Goal: Task Accomplishment & Management: Complete application form

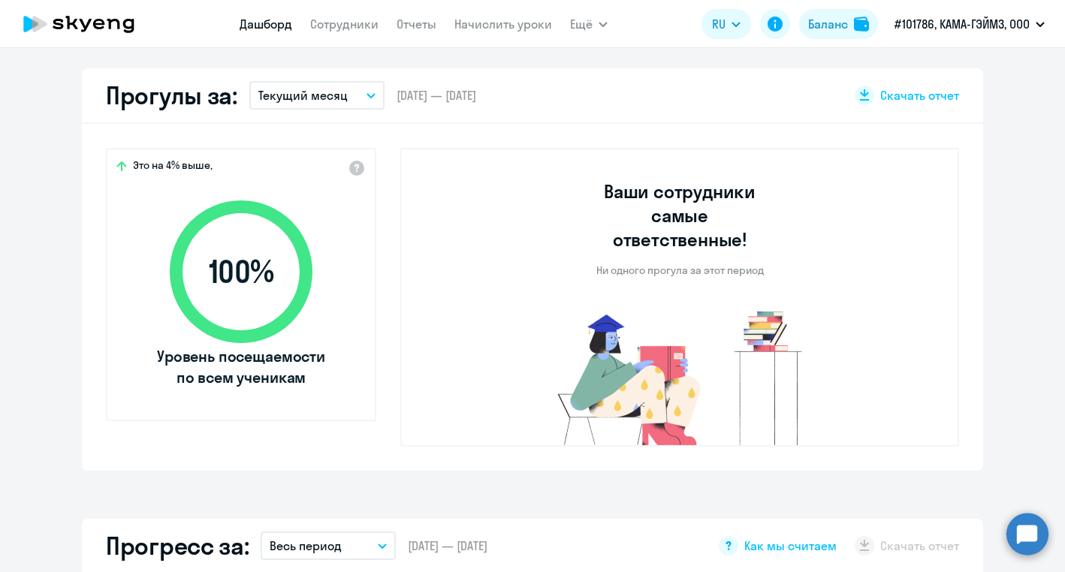
scroll to position [702, 0]
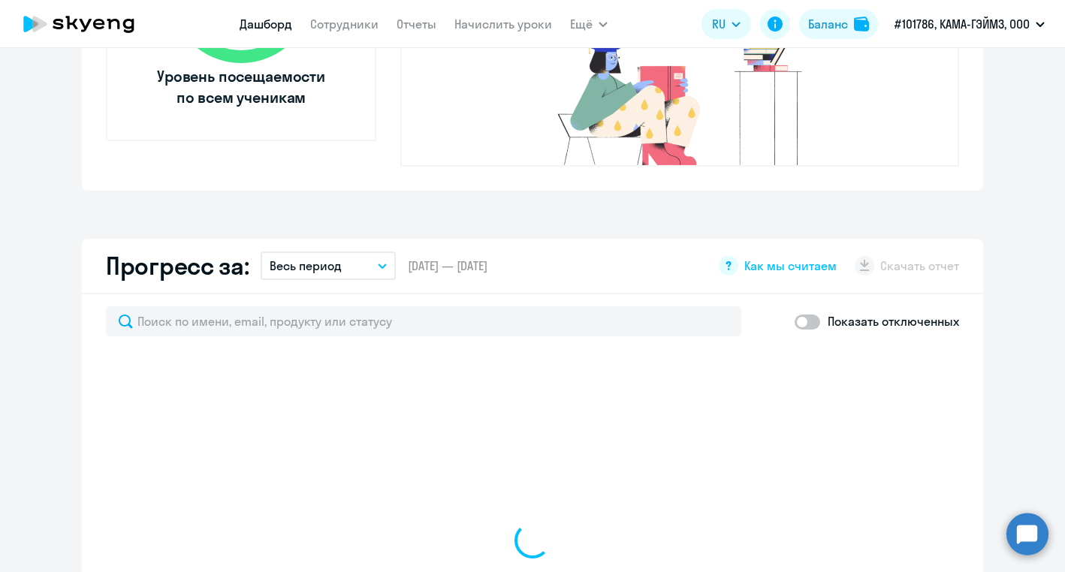
select select "30"
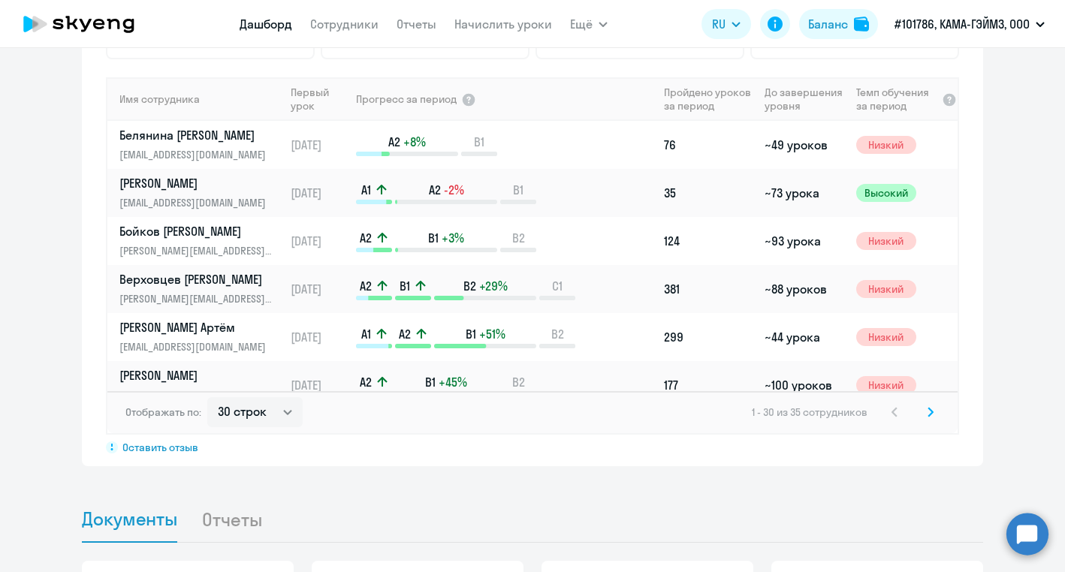
scroll to position [735, 0]
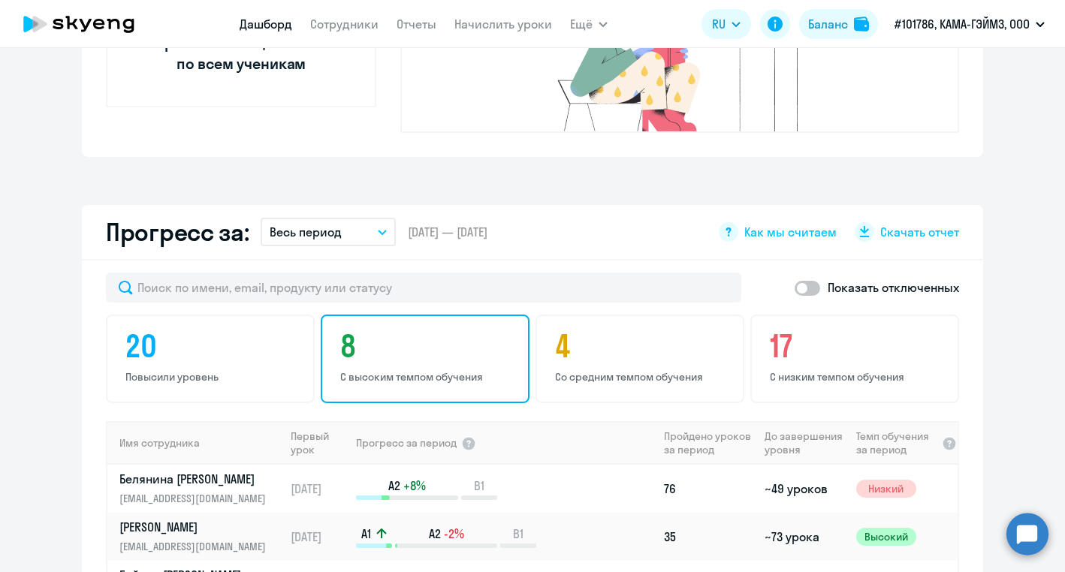
click at [448, 334] on h4 "8" at bounding box center [427, 346] width 174 height 36
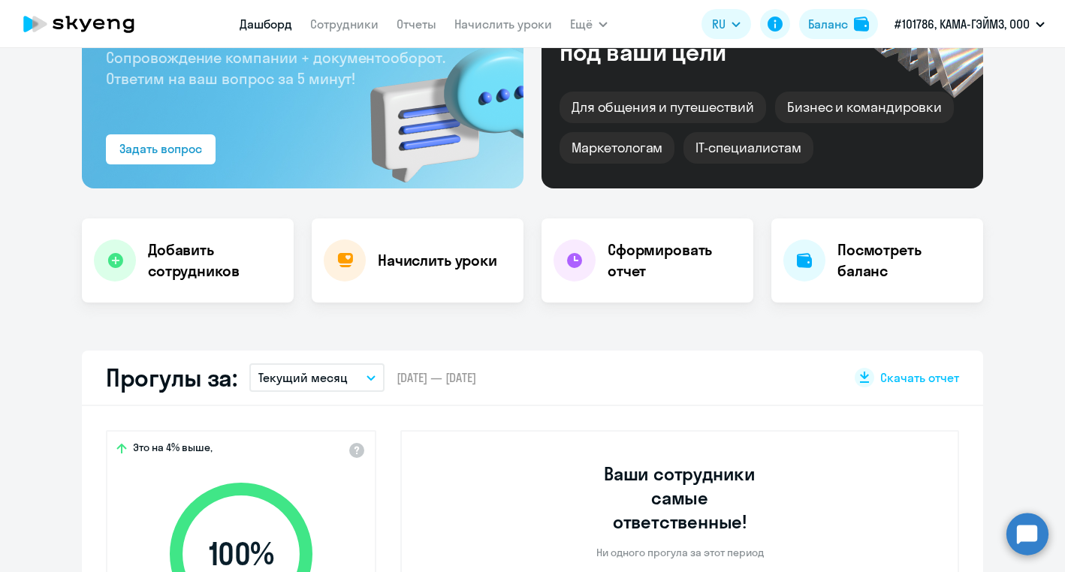
scroll to position [0, 0]
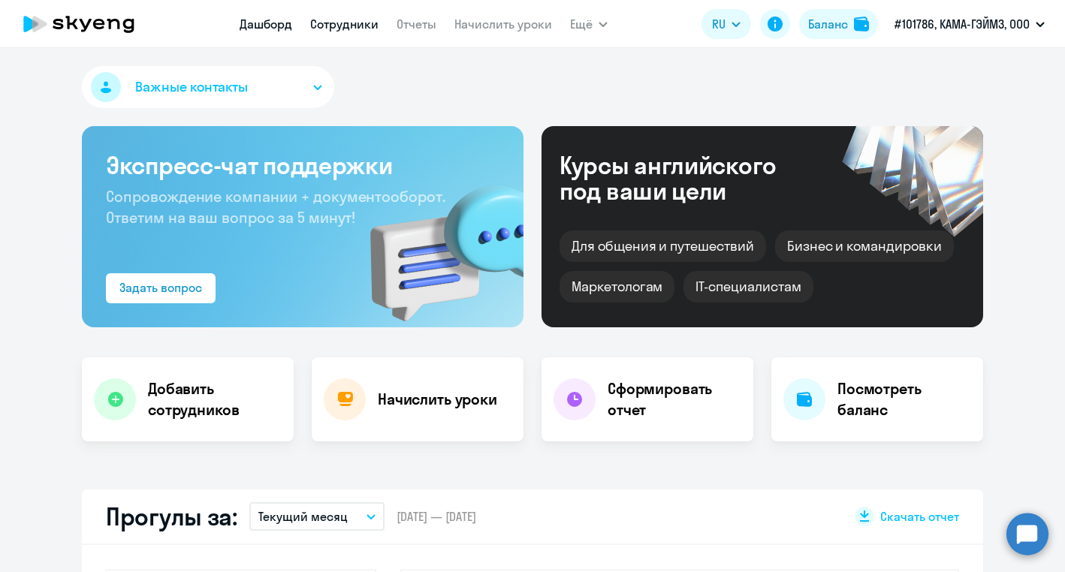
click at [358, 26] on link "Сотрудники" at bounding box center [344, 24] width 68 height 15
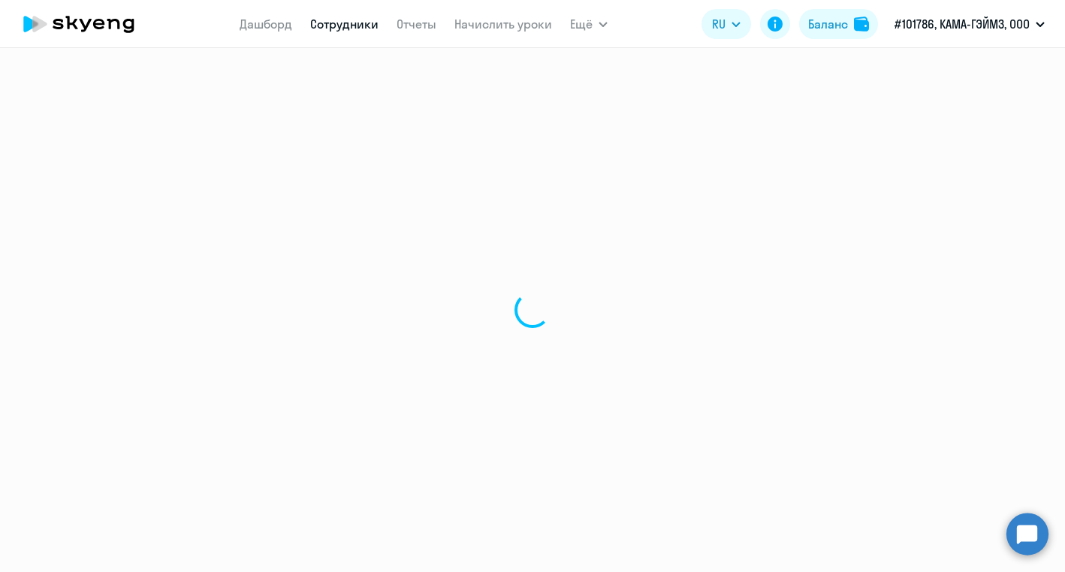
select select "30"
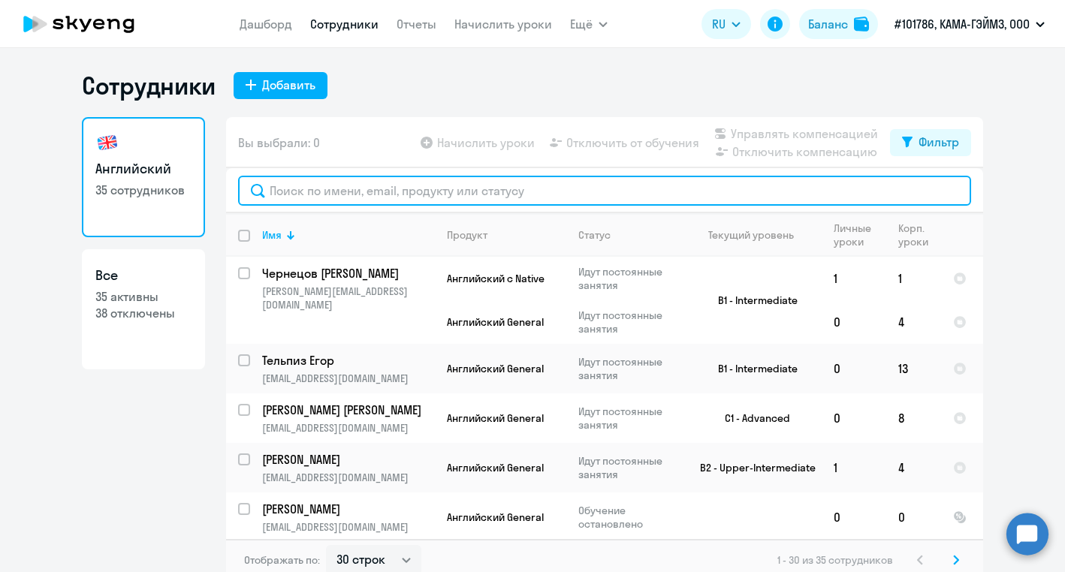
click at [502, 181] on input "text" at bounding box center [604, 191] width 733 height 30
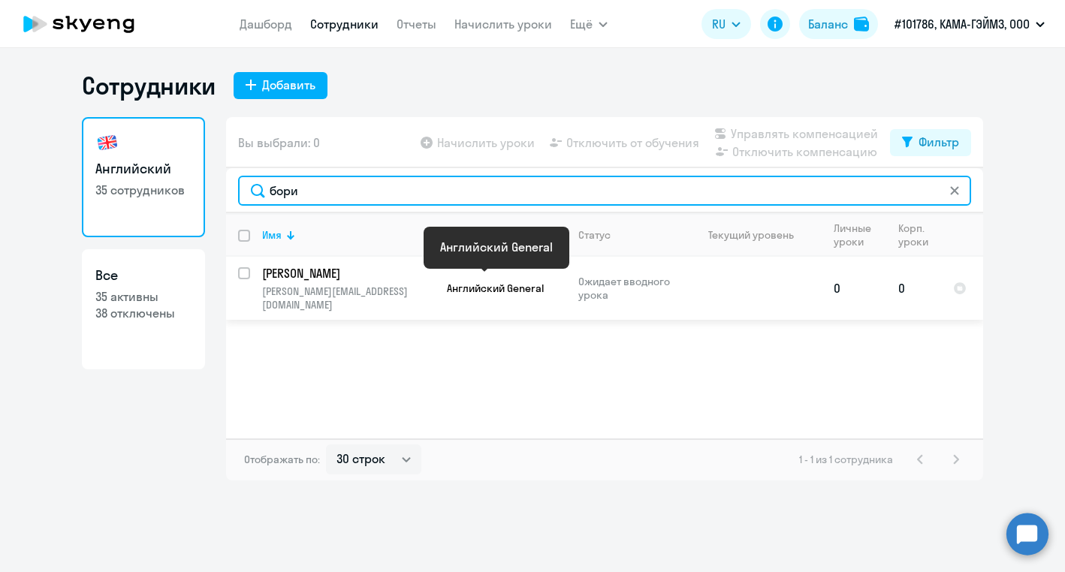
type input "бори"
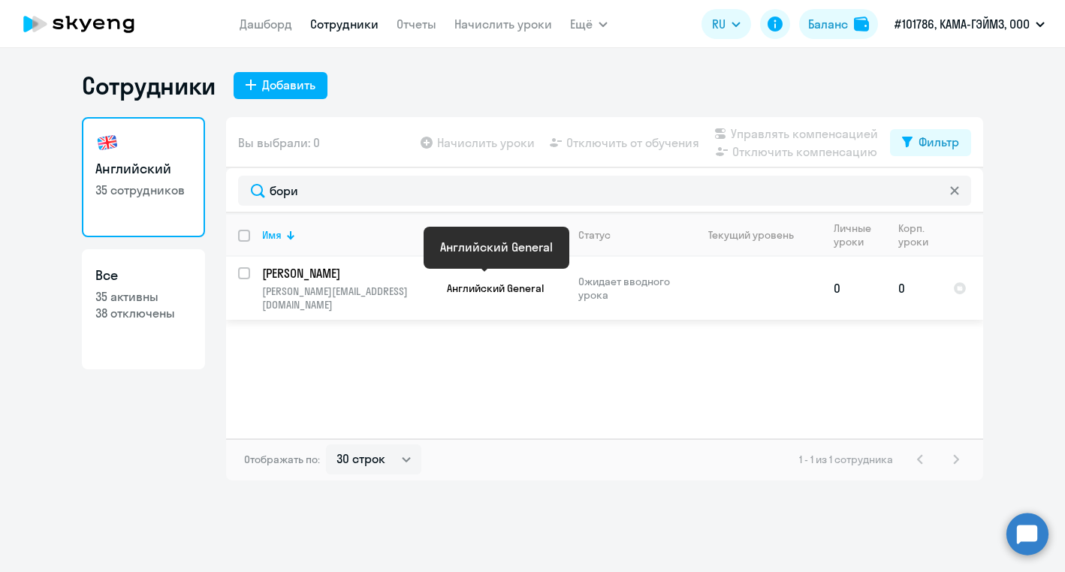
click at [492, 282] on span "Английский General" at bounding box center [495, 289] width 97 height 14
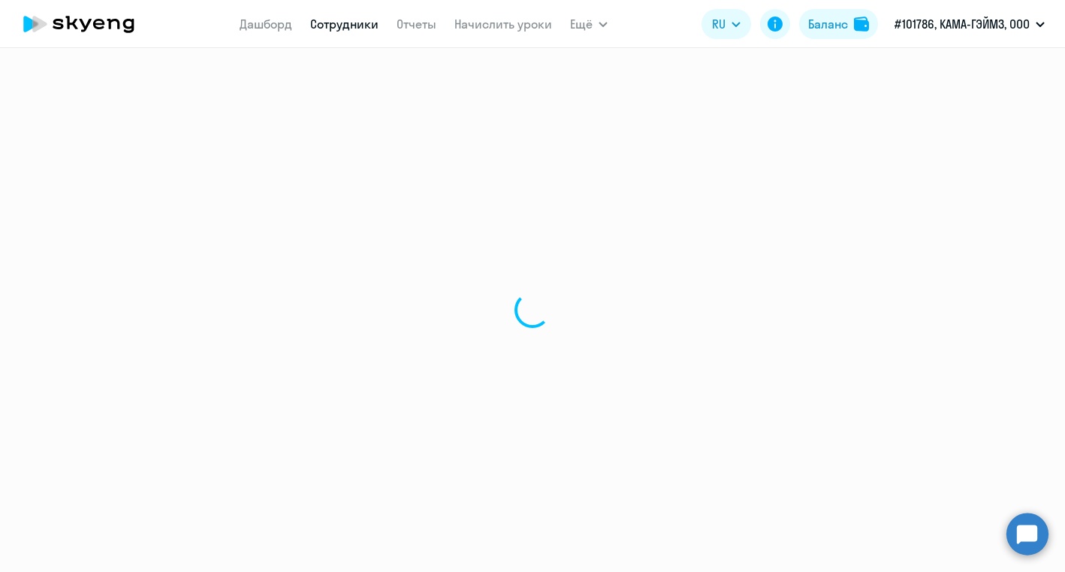
select select "english"
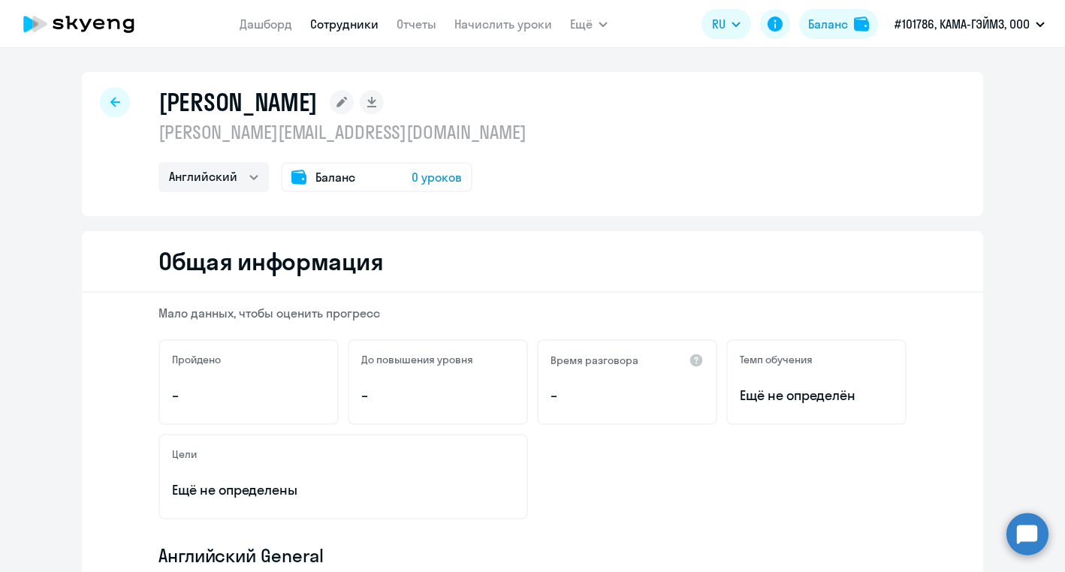
click at [430, 180] on span "0 уроков" at bounding box center [437, 177] width 50 height 18
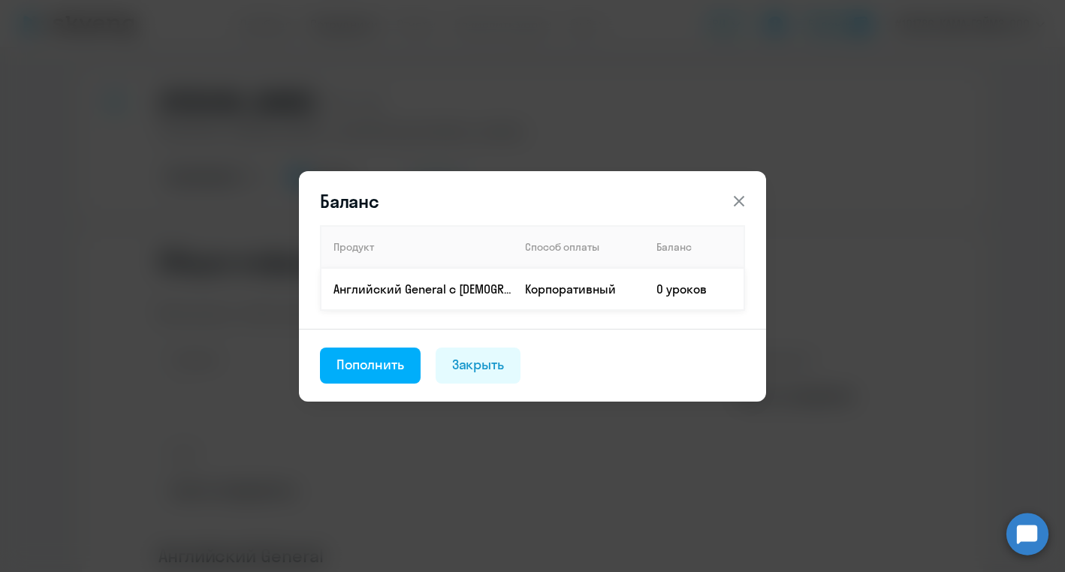
click at [596, 288] on td "Корпоративный" at bounding box center [578, 289] width 131 height 42
click at [691, 291] on td "0 уроков" at bounding box center [694, 289] width 100 height 42
click at [386, 359] on div "Пополнить" at bounding box center [370, 365] width 68 height 20
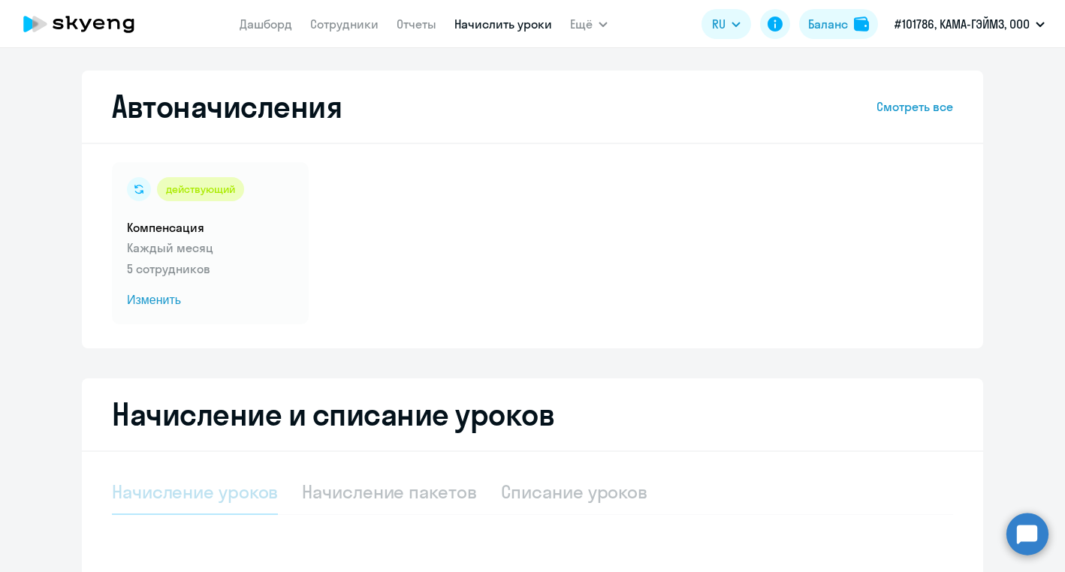
select select "10"
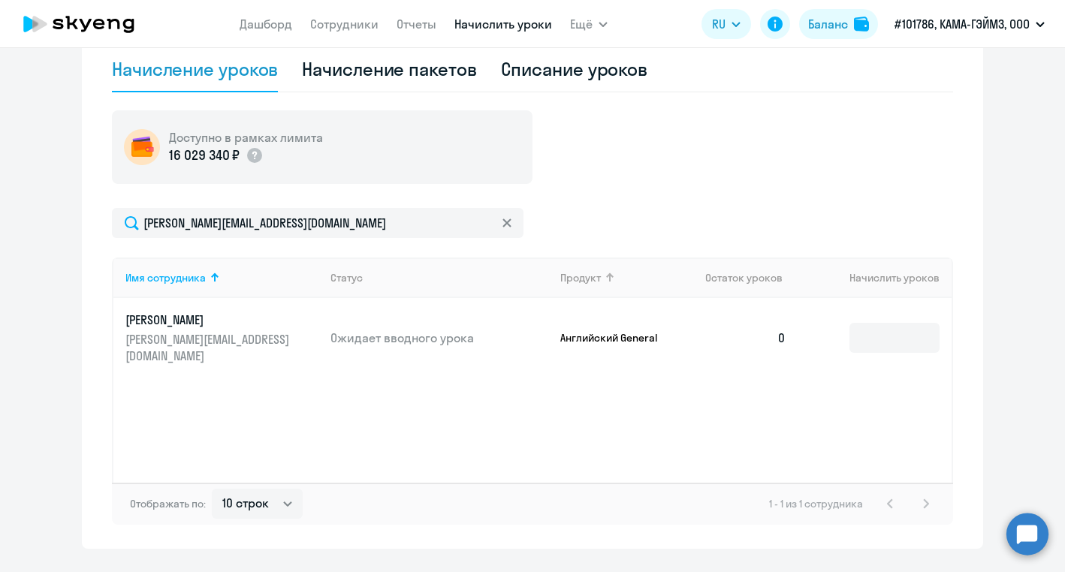
scroll to position [420, 0]
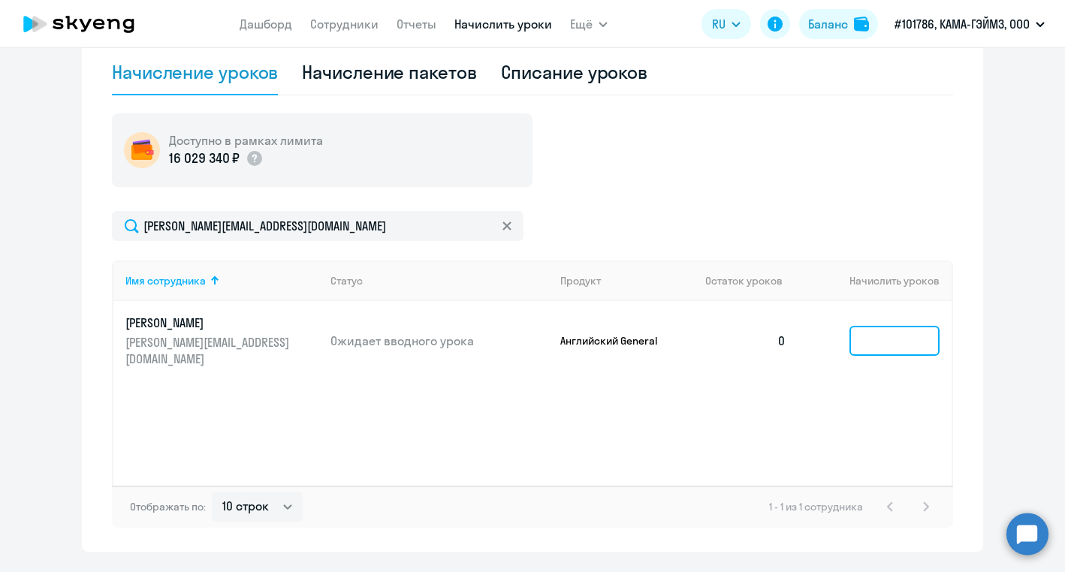
click at [910, 340] on input at bounding box center [894, 341] width 90 height 30
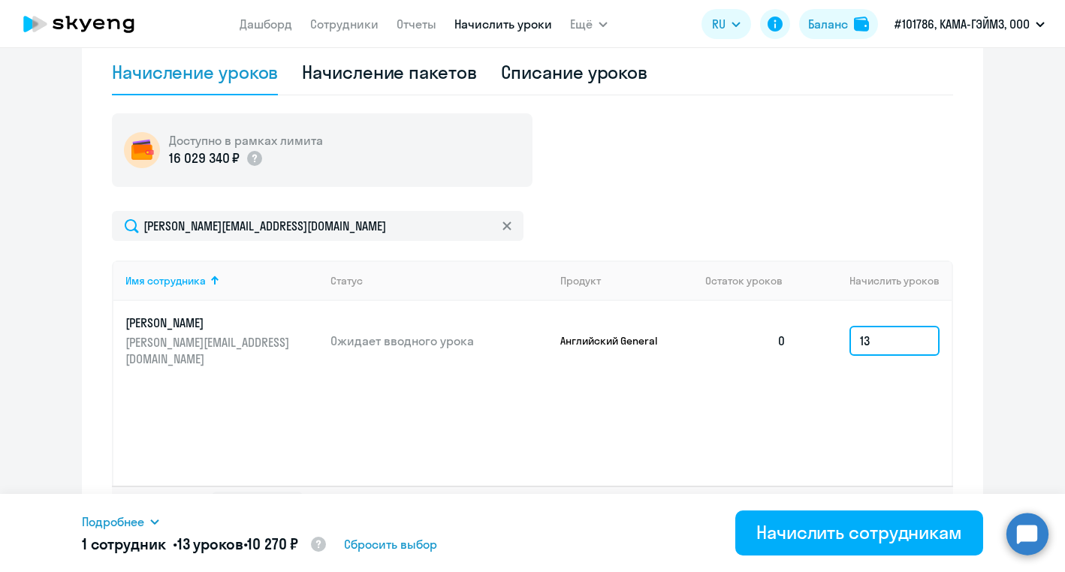
scroll to position [460, 0]
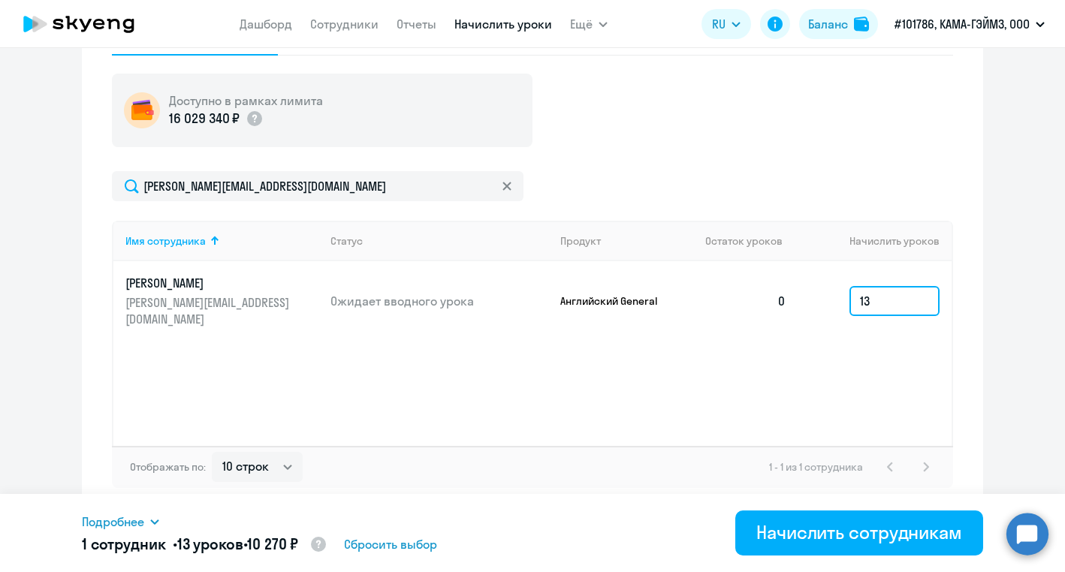
type input "13"
click at [154, 518] on icon at bounding box center [155, 522] width 12 height 12
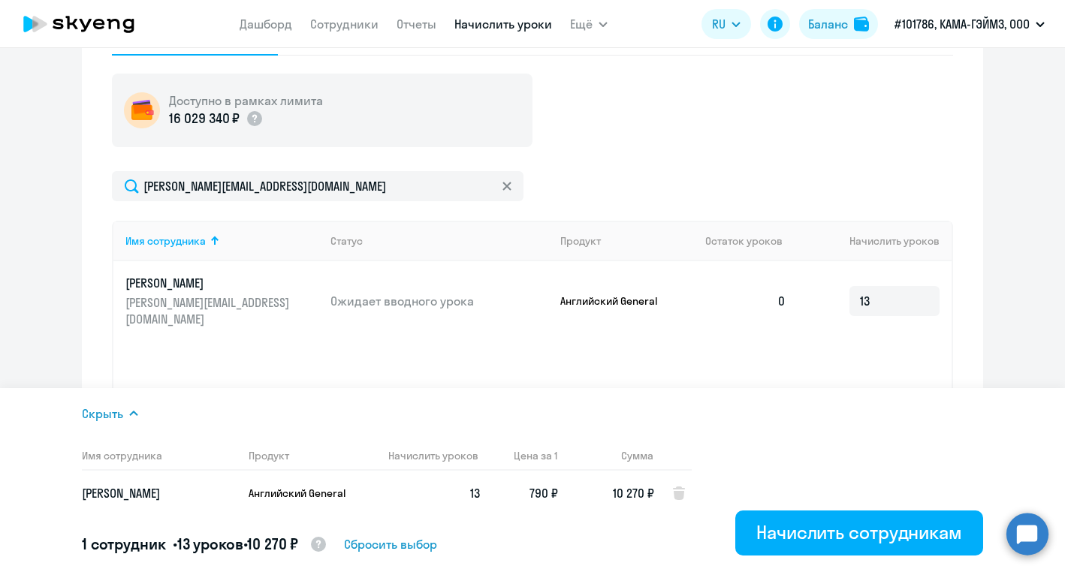
click at [99, 409] on span "Скрыть" at bounding box center [102, 414] width 41 height 18
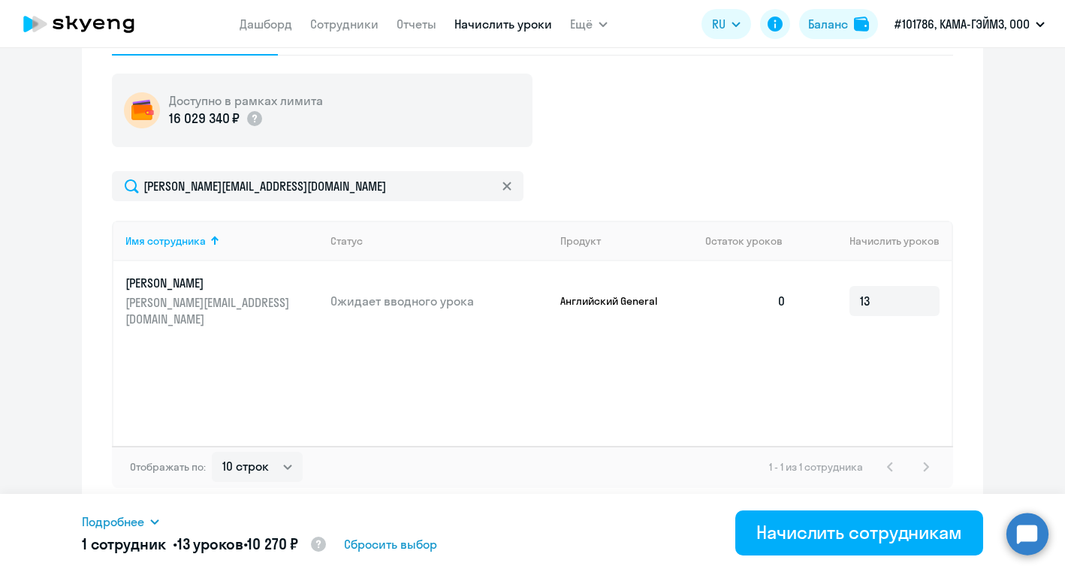
click at [873, 330] on div "Имя сотрудника Статус Продукт Остаток уроков Начислить уроков Борискин Владисла…" at bounding box center [532, 333] width 841 height 225
click at [895, 286] on input "13" at bounding box center [894, 301] width 90 height 30
drag, startPoint x: 902, startPoint y: 285, endPoint x: 807, endPoint y: 273, distance: 95.3
click at [807, 273] on td "13" at bounding box center [874, 301] width 153 height 80
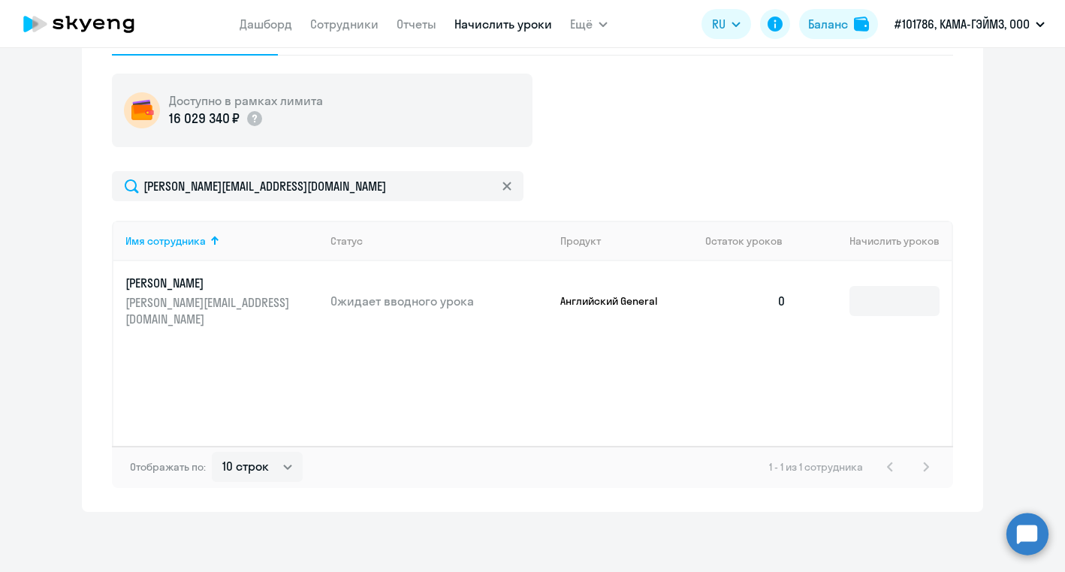
click at [984, 343] on ng-component "Автоначисления Смотреть все действующий Компенсация Каждый месяц 5 сотрудников …" at bounding box center [532, 61] width 1065 height 901
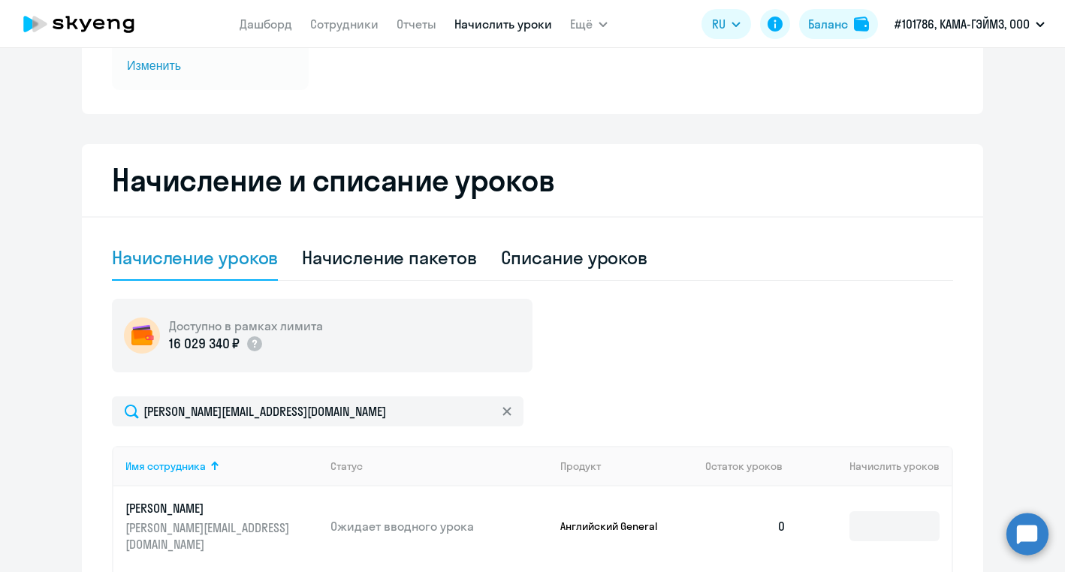
scroll to position [0, 0]
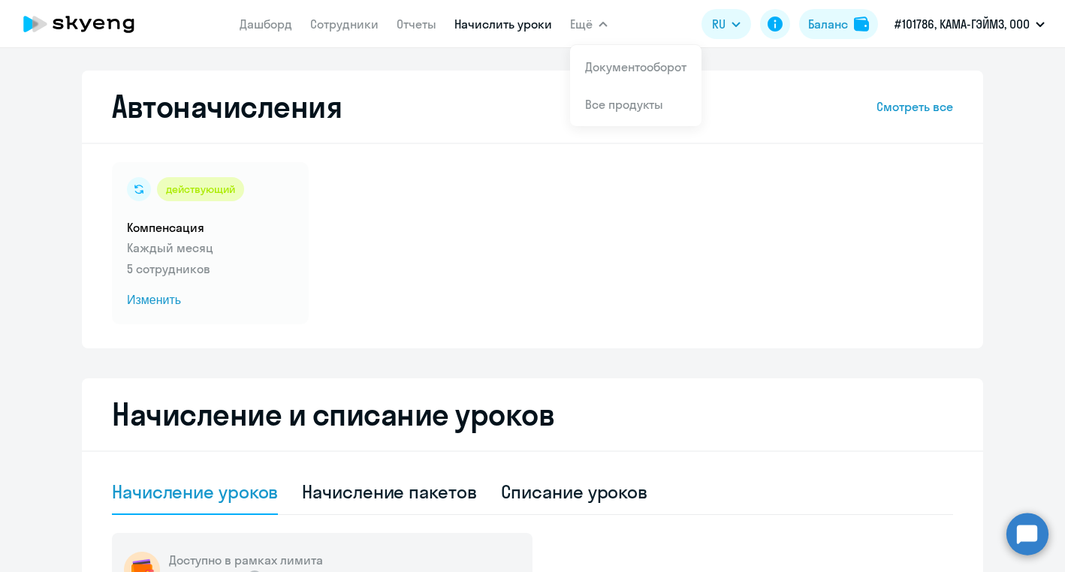
click at [532, 28] on link "Начислить уроки" at bounding box center [503, 24] width 98 height 15
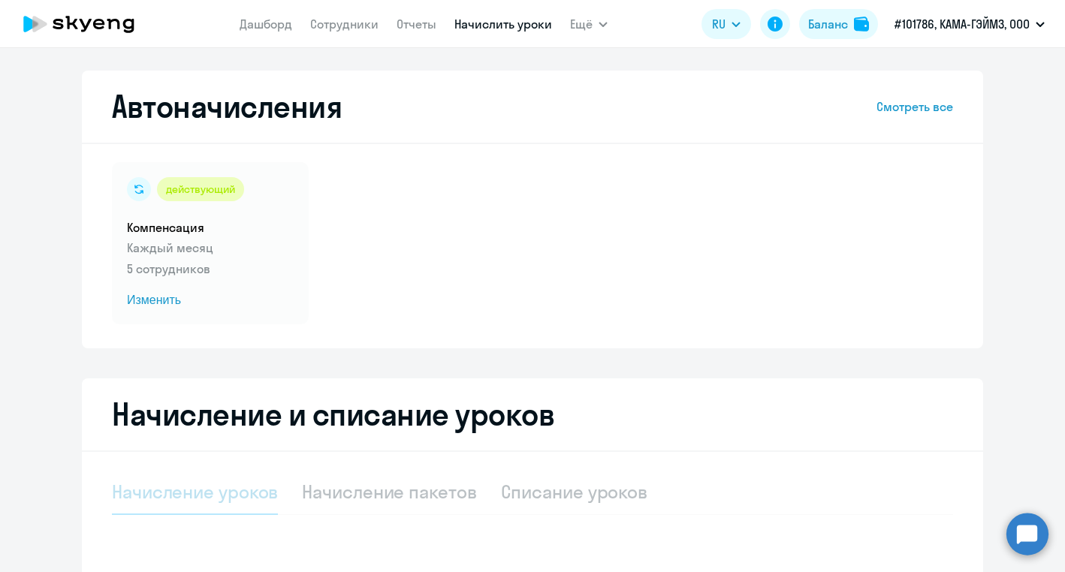
select select "10"
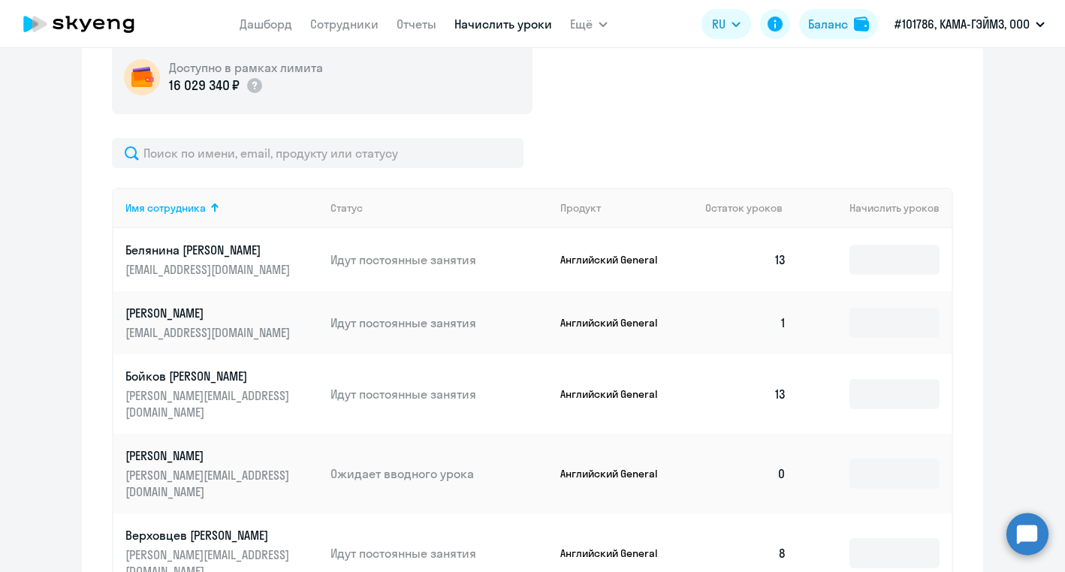
scroll to position [496, 0]
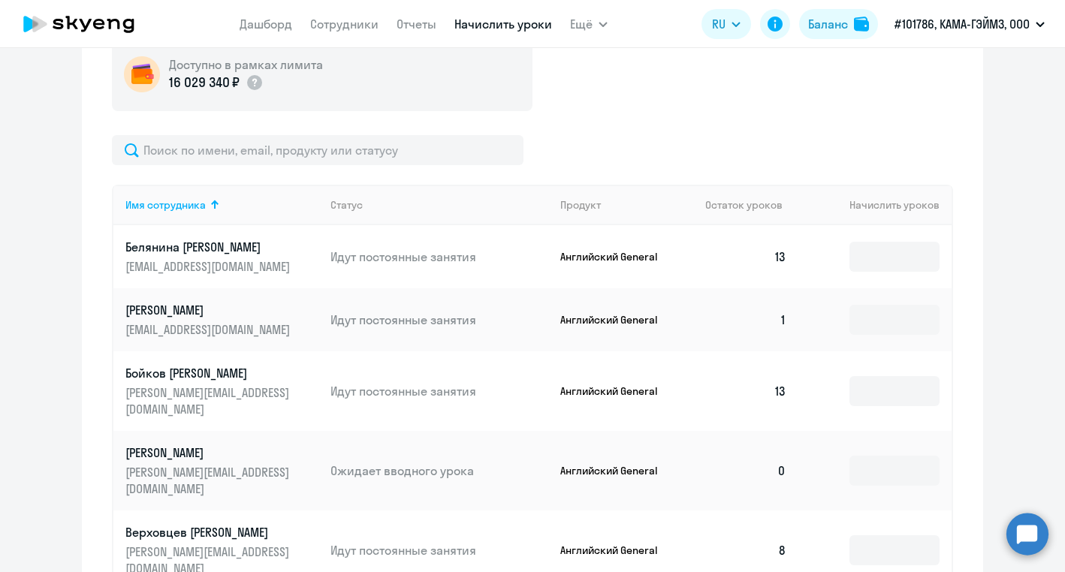
click at [184, 242] on p "Белянина [PERSON_NAME]" at bounding box center [209, 247] width 168 height 17
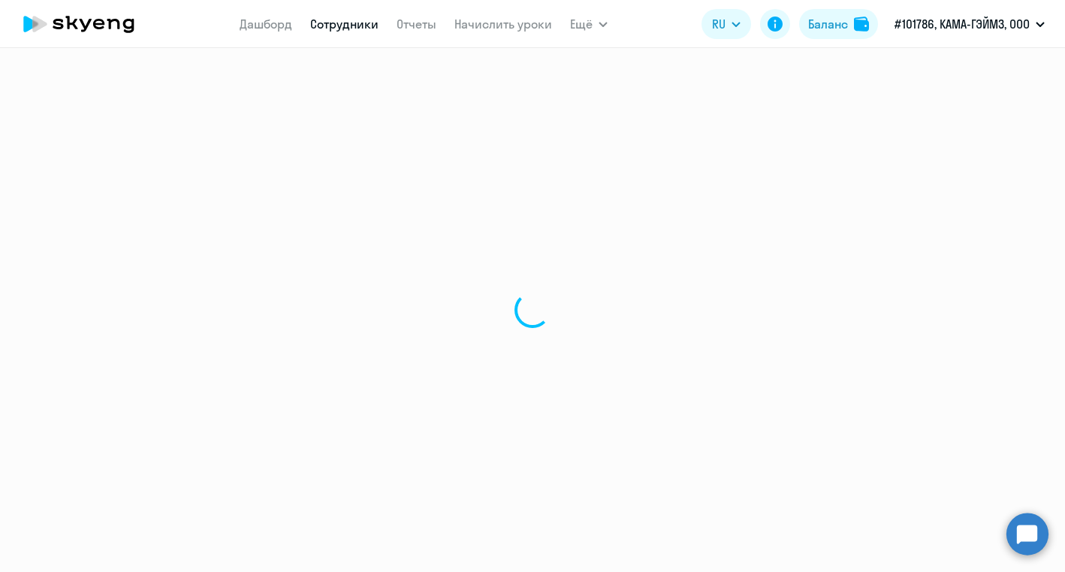
select select "english"
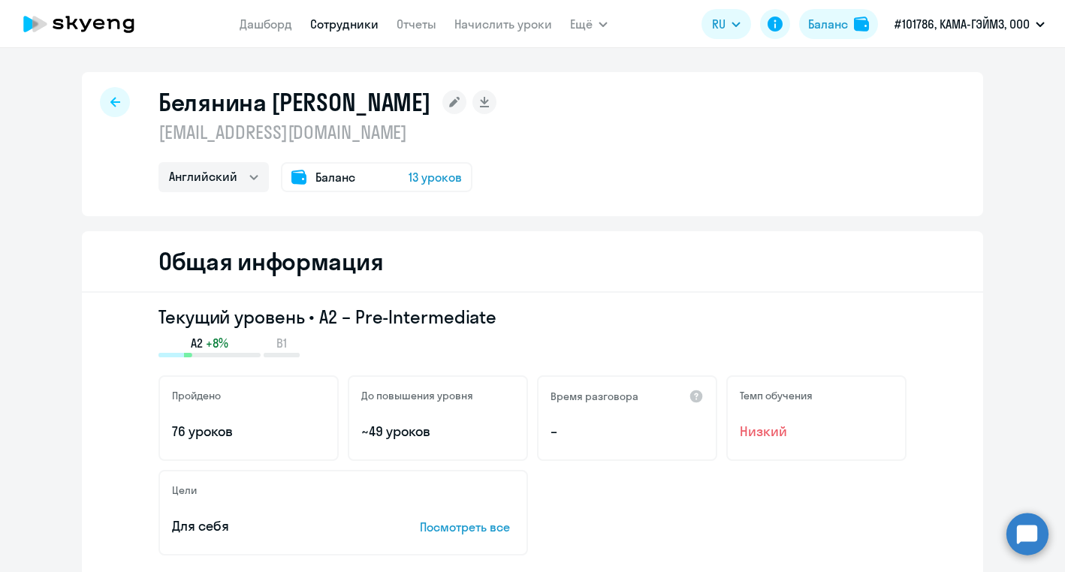
click at [418, 173] on span "13 уроков" at bounding box center [435, 177] width 53 height 18
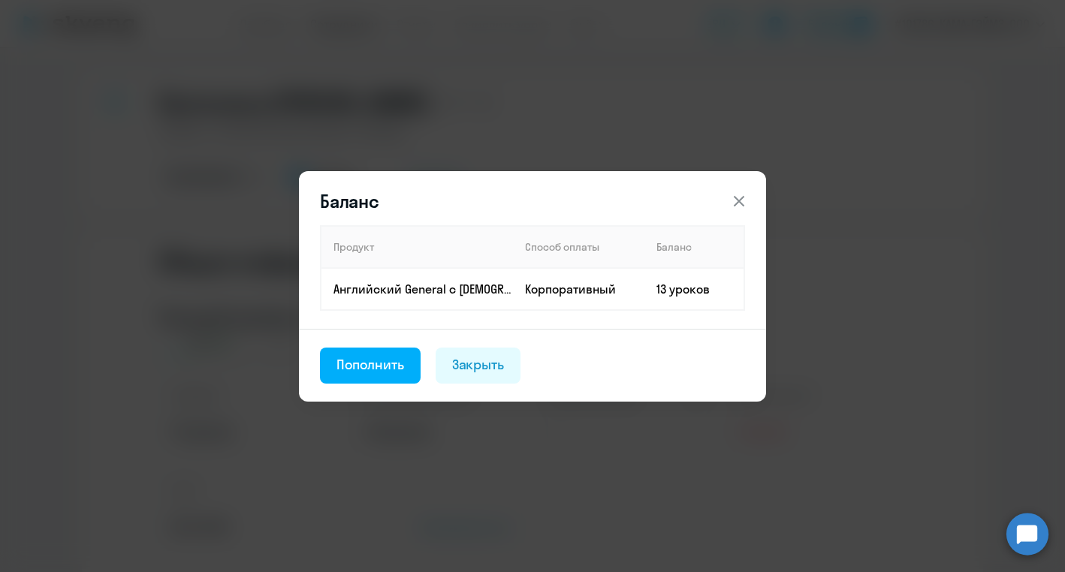
click at [744, 198] on icon at bounding box center [739, 201] width 18 height 18
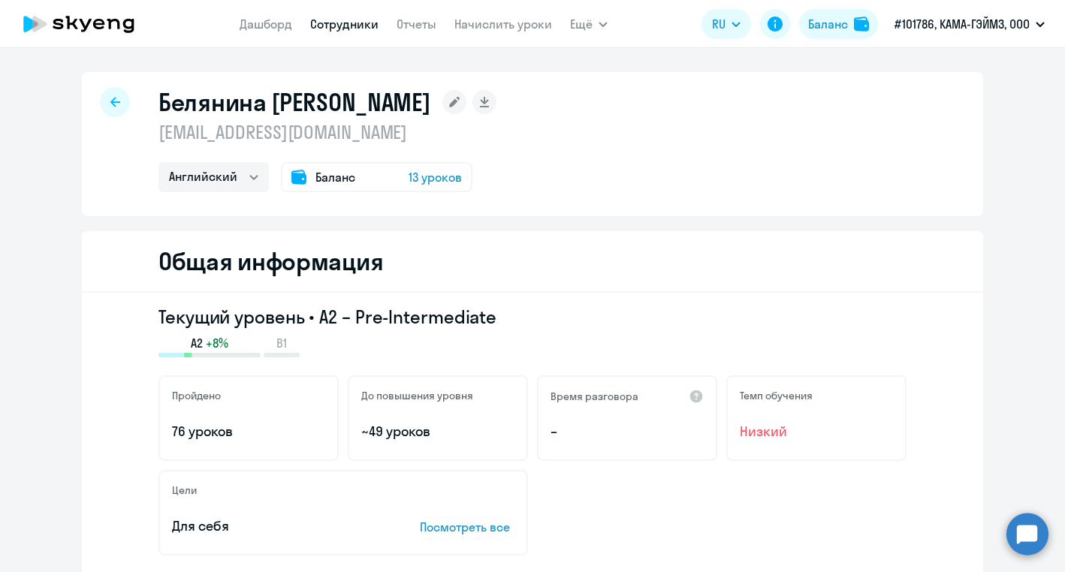
click at [318, 177] on span "Баланс" at bounding box center [335, 177] width 40 height 18
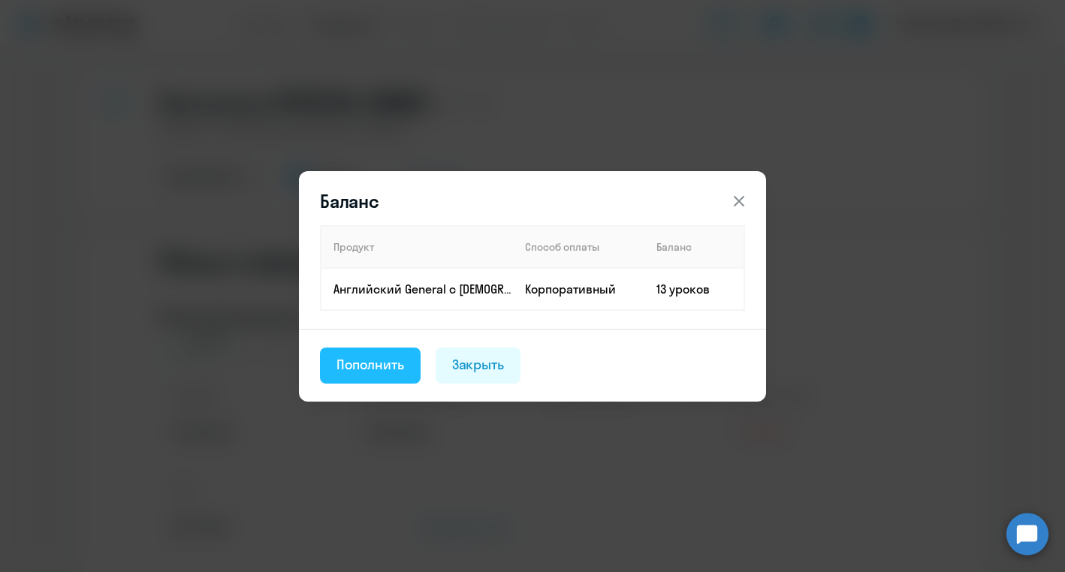
click at [364, 370] on div "Пополнить" at bounding box center [370, 365] width 68 height 20
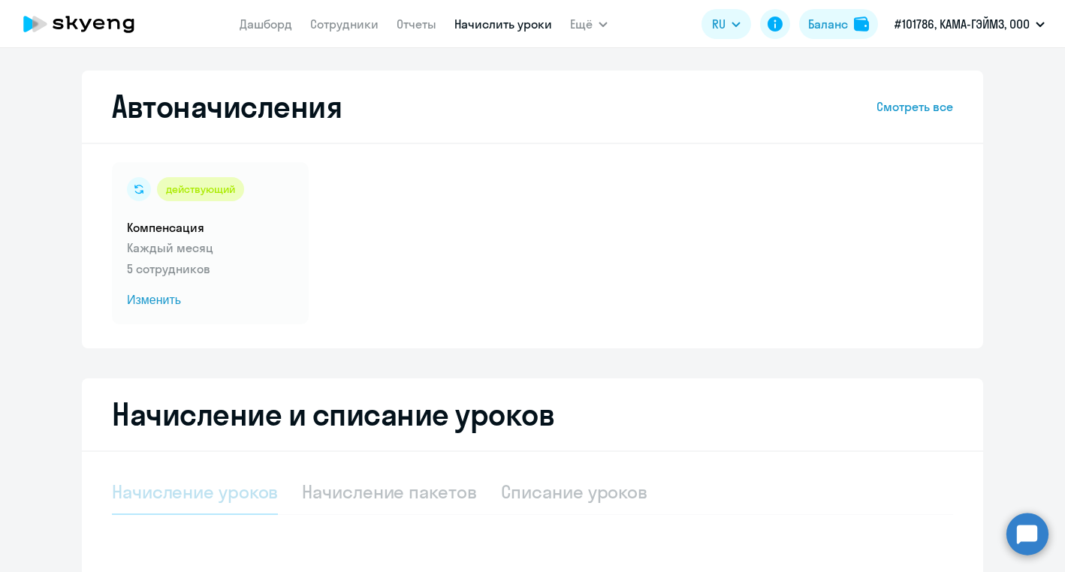
select select "10"
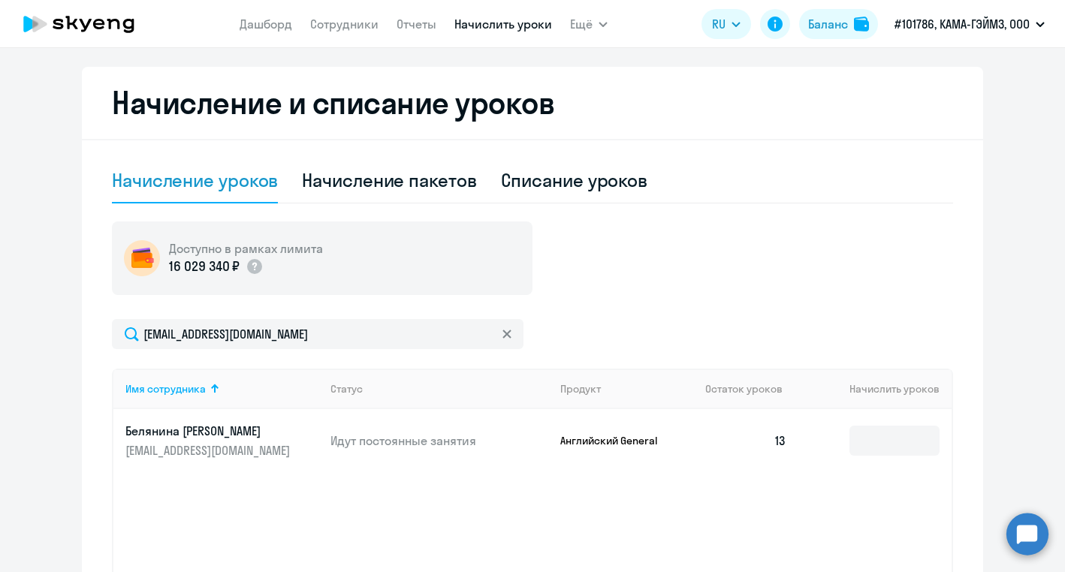
scroll to position [460, 0]
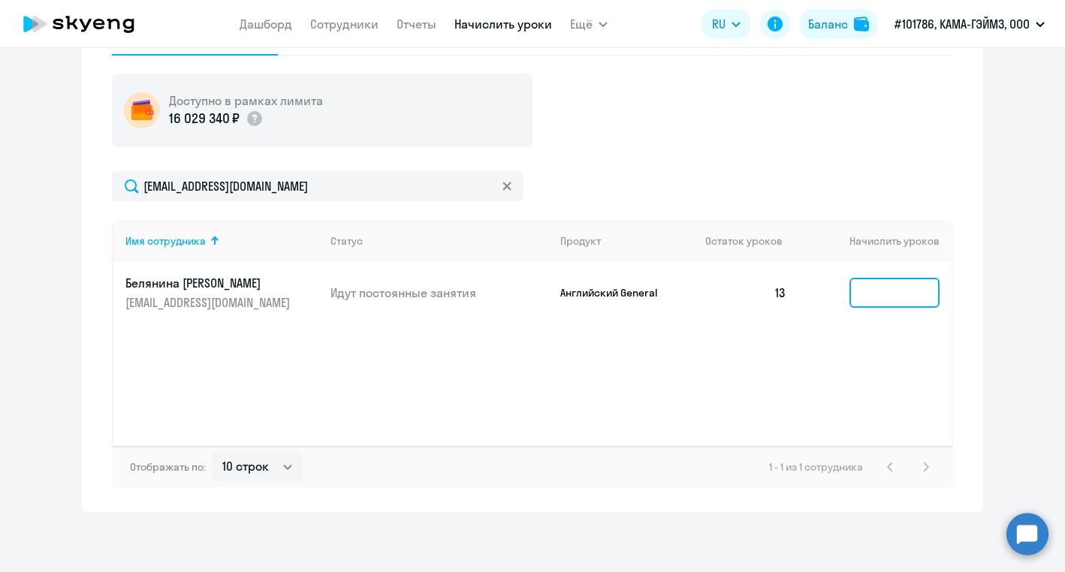
click at [897, 282] on input at bounding box center [894, 293] width 90 height 30
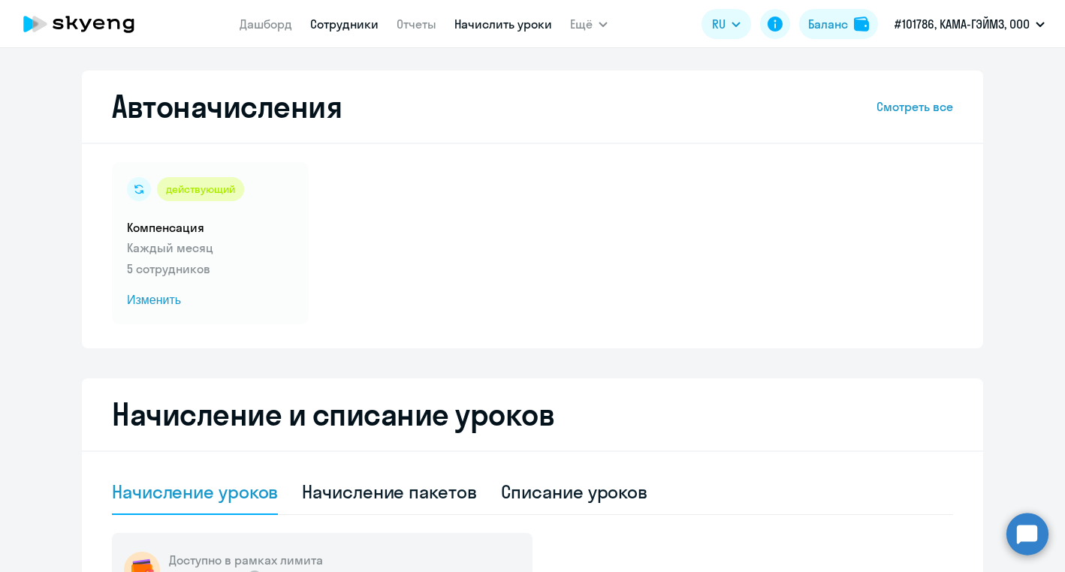
click at [361, 23] on link "Сотрудники" at bounding box center [344, 24] width 68 height 15
select select "30"
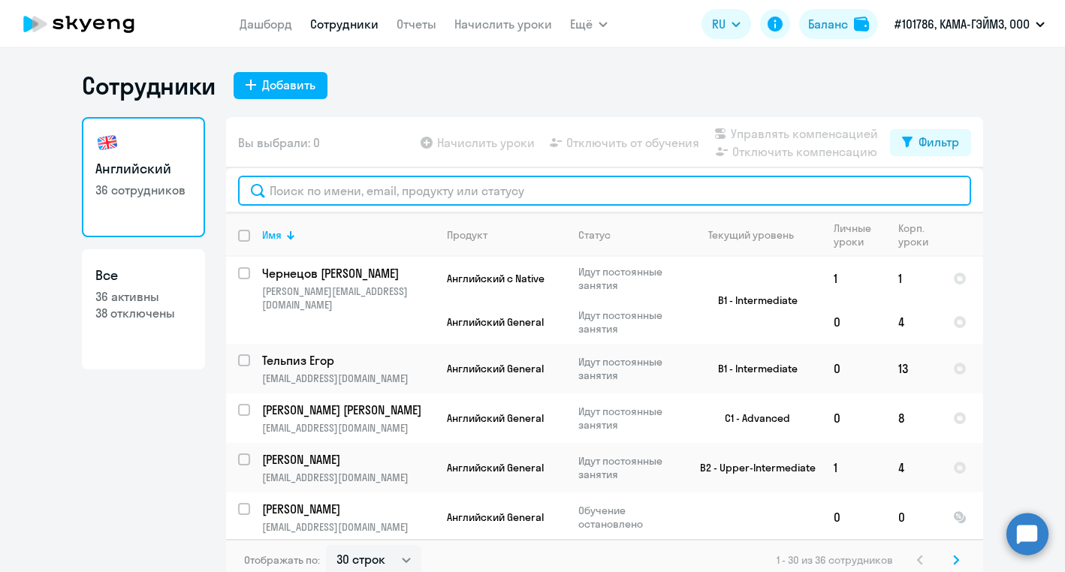
click at [430, 183] on input "text" at bounding box center [604, 191] width 733 height 30
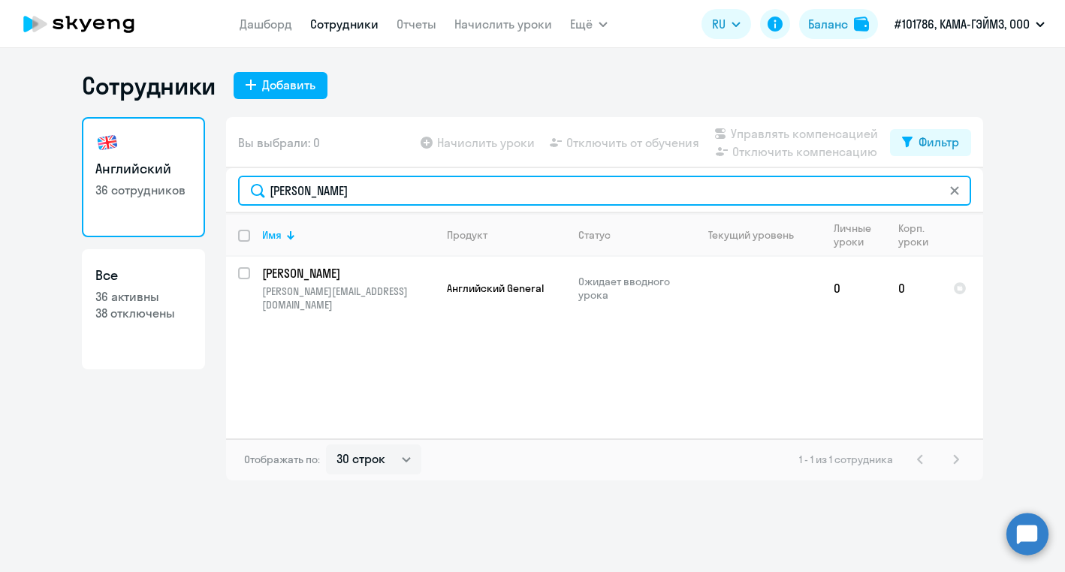
type input "Борис"
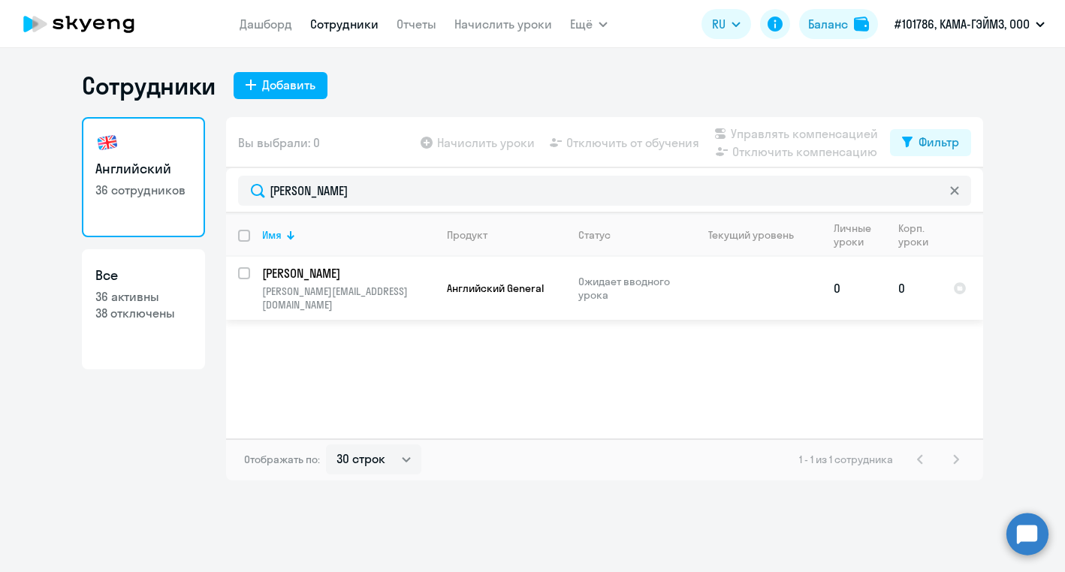
drag, startPoint x: 430, startPoint y: 183, endPoint x: 675, endPoint y: 276, distance: 262.7
click at [675, 276] on p "Ожидает вводного урока" at bounding box center [629, 288] width 103 height 27
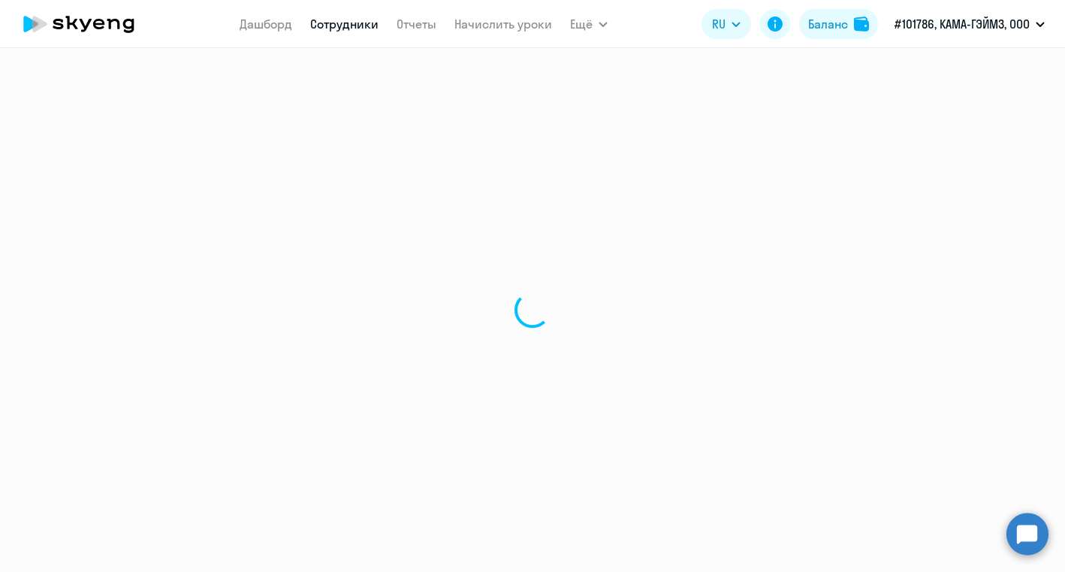
select select "english"
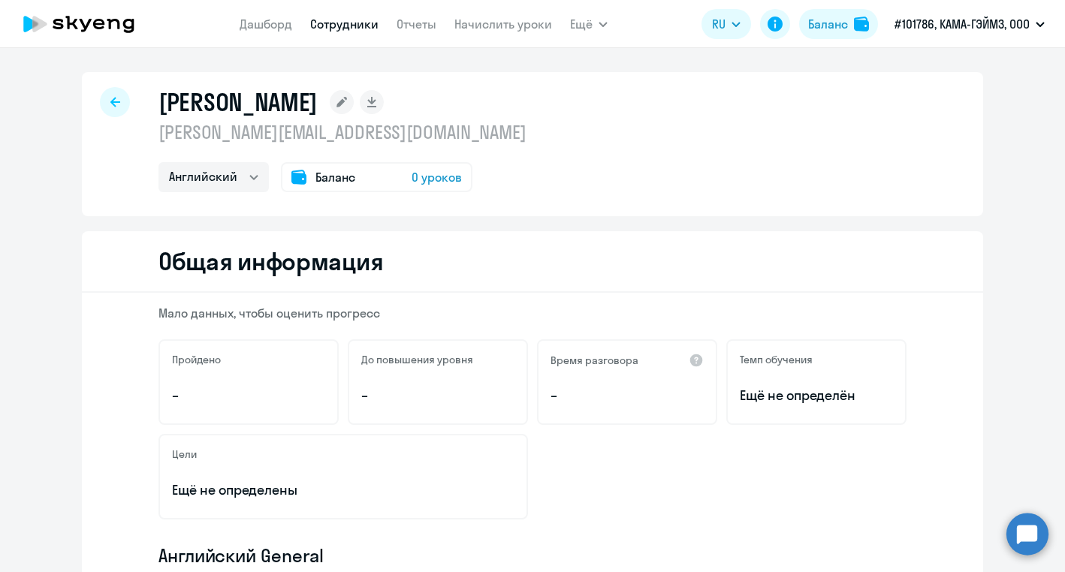
click at [425, 177] on span "0 уроков" at bounding box center [437, 177] width 50 height 18
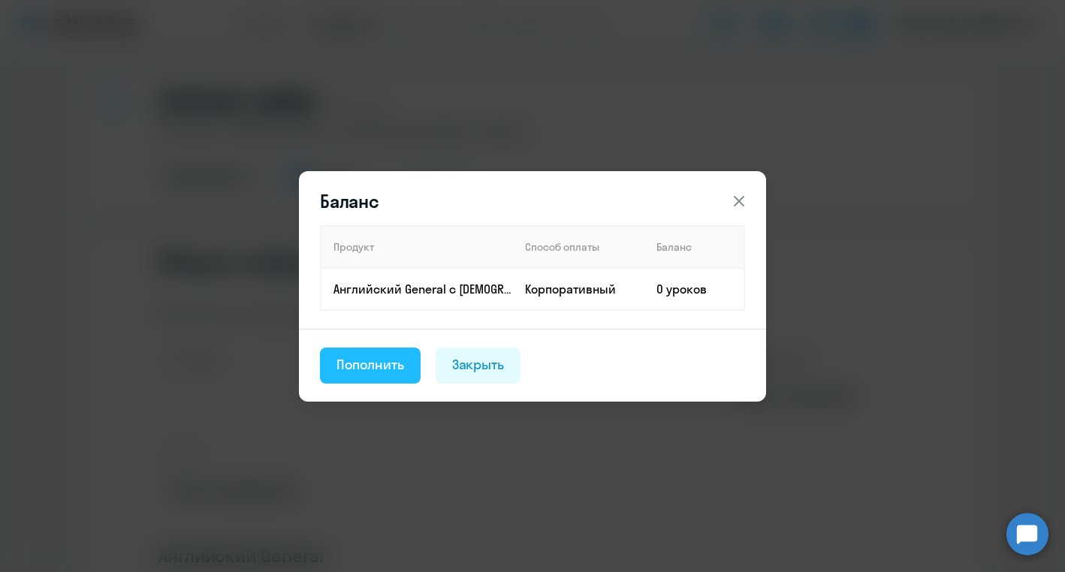
click at [384, 364] on div "Пополнить" at bounding box center [370, 365] width 68 height 20
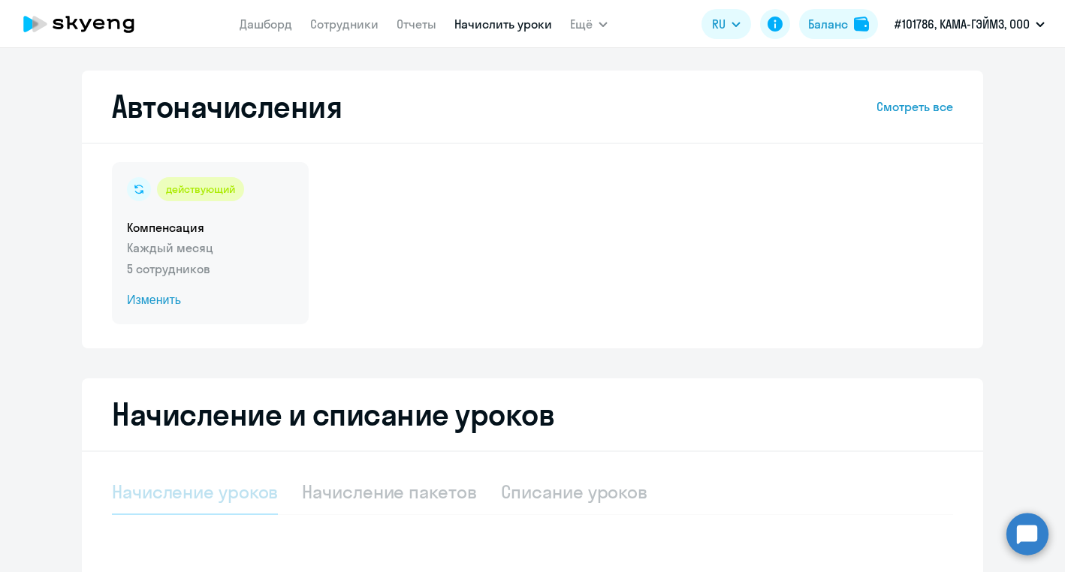
select select "10"
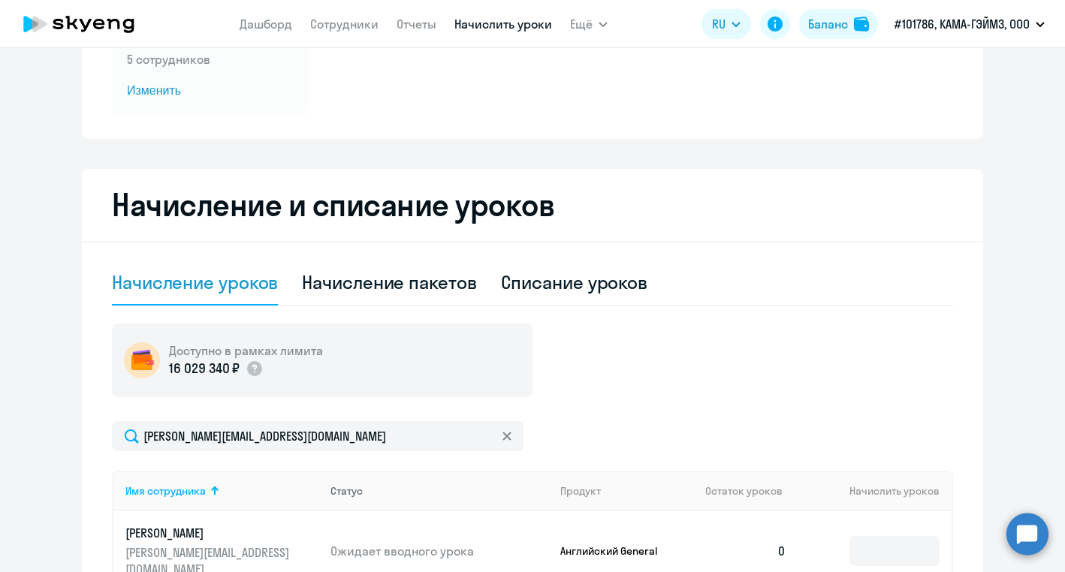
scroll to position [460, 0]
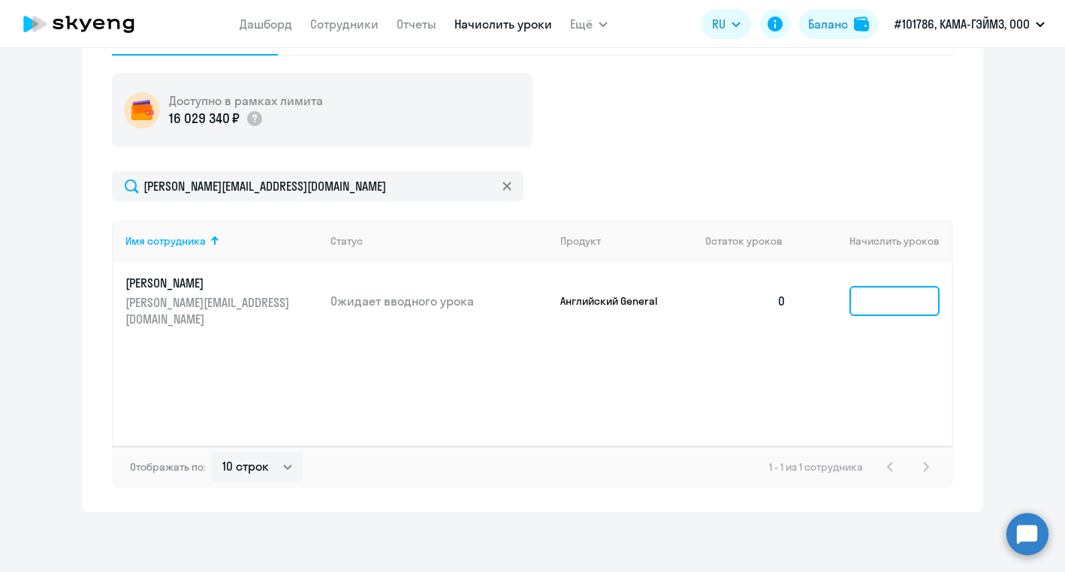
click at [904, 292] on input at bounding box center [894, 301] width 90 height 30
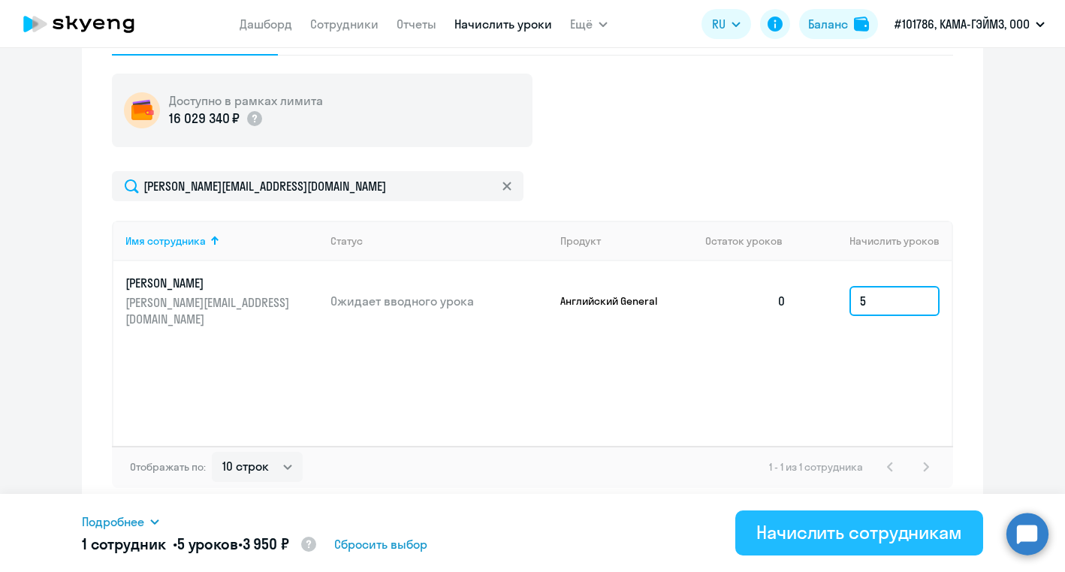
type input "5"
click at [871, 538] on div "Начислить сотрудникам" at bounding box center [859, 532] width 206 height 24
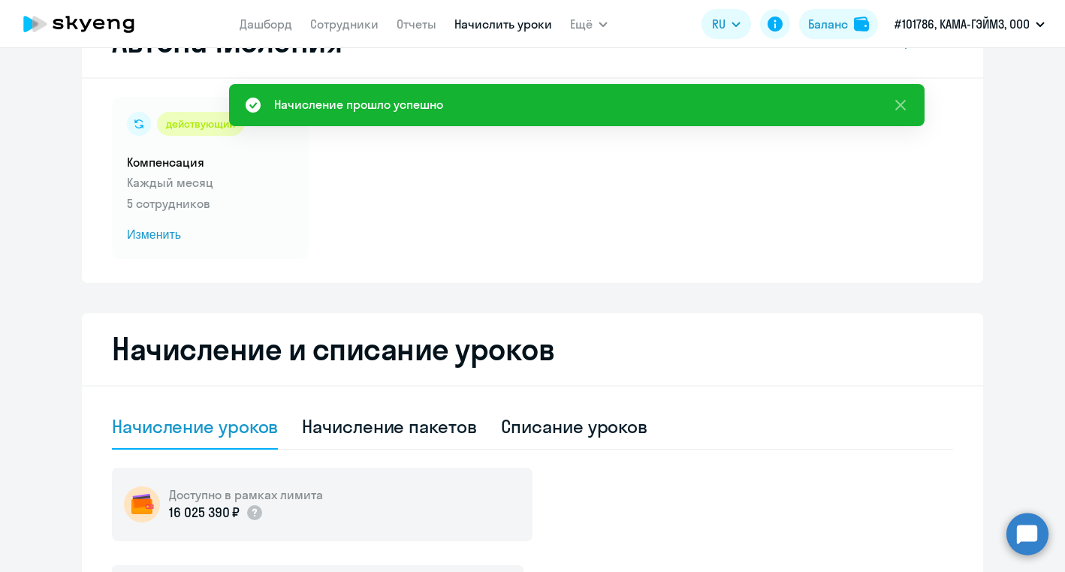
scroll to position [0, 0]
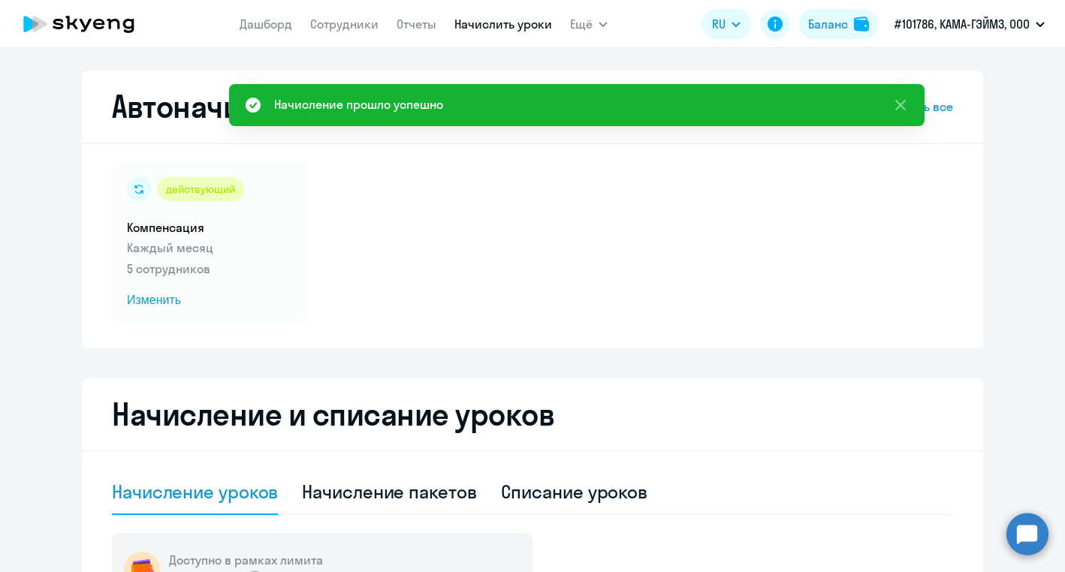
drag, startPoint x: 901, startPoint y: 105, endPoint x: 848, endPoint y: 104, distance: 52.6
click at [901, 105] on icon at bounding box center [900, 105] width 11 height 11
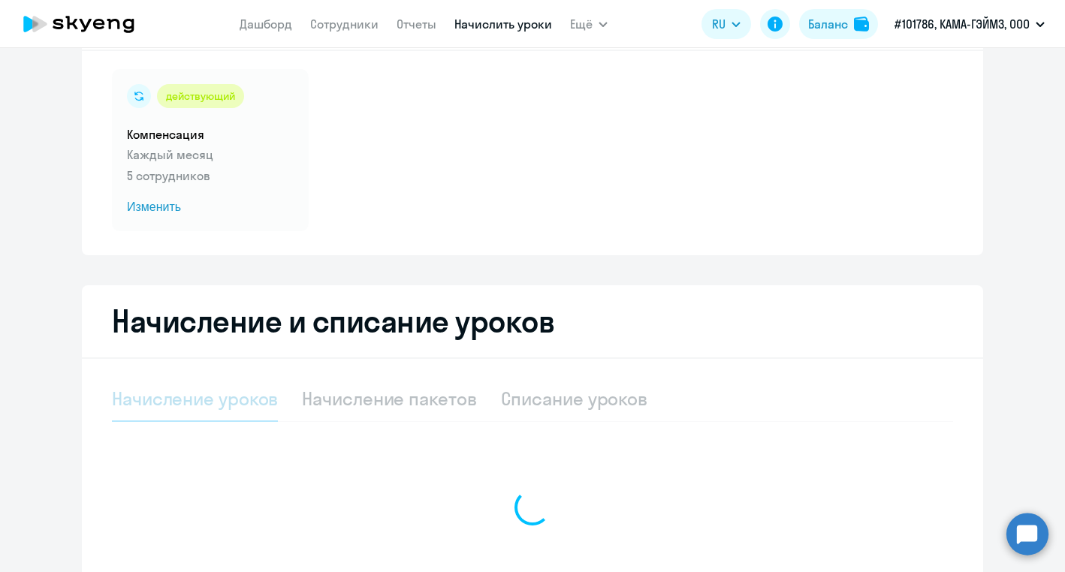
select select "10"
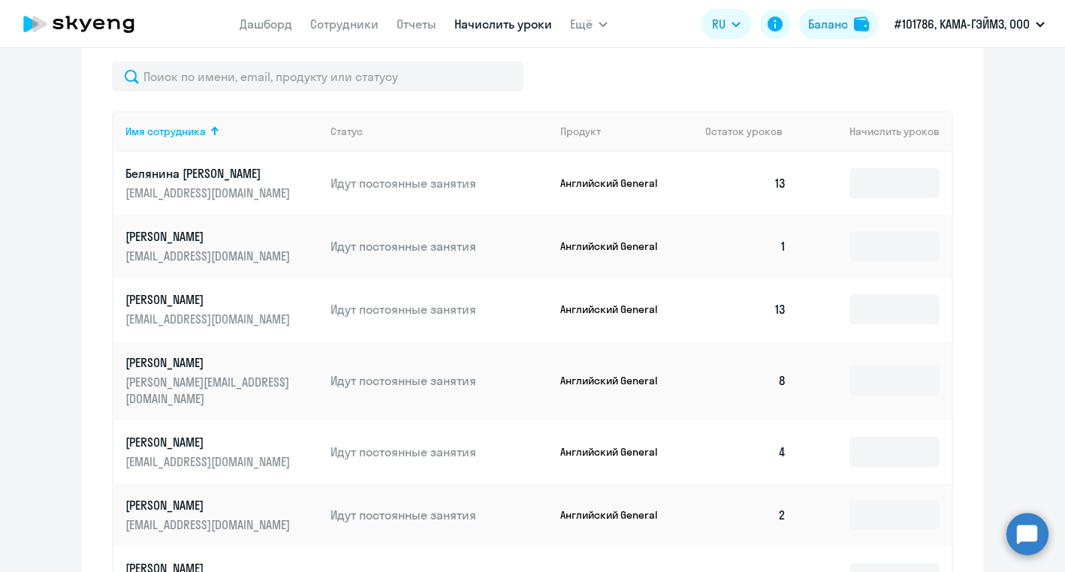
scroll to position [438, 0]
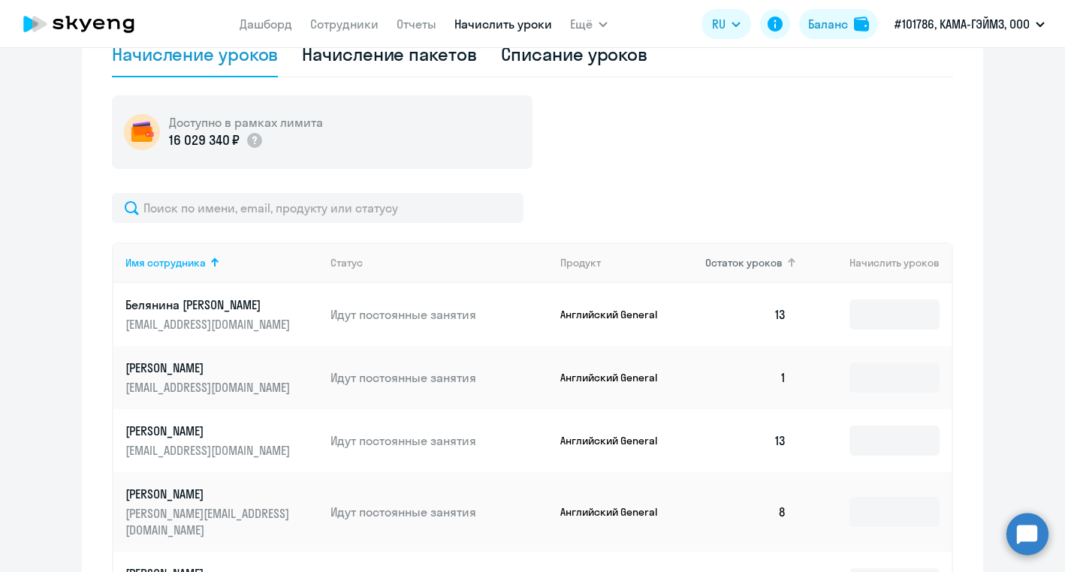
click at [732, 264] on span "Остаток уроков" at bounding box center [743, 263] width 77 height 14
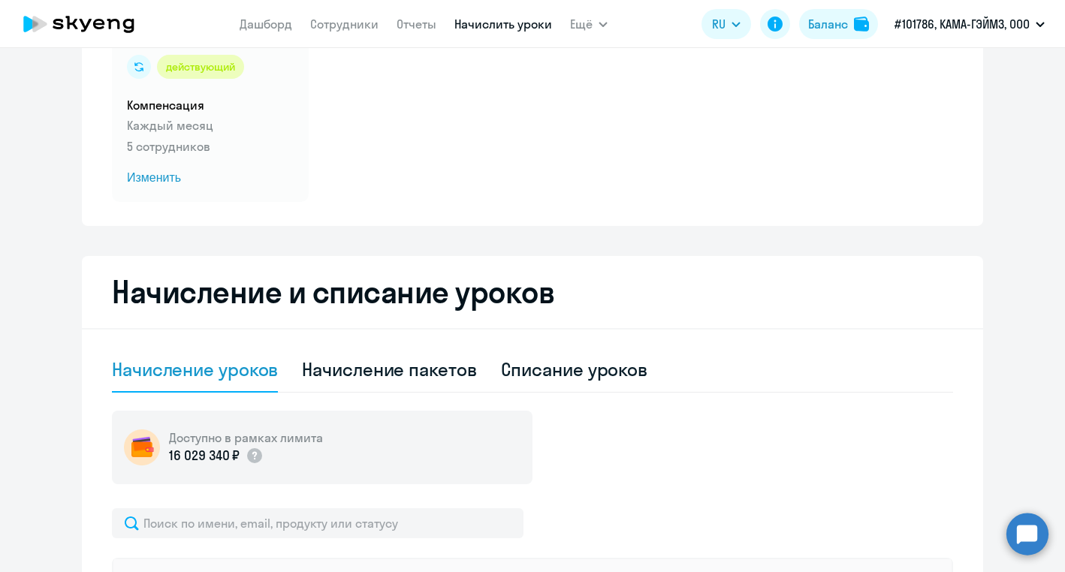
scroll to position [0, 0]
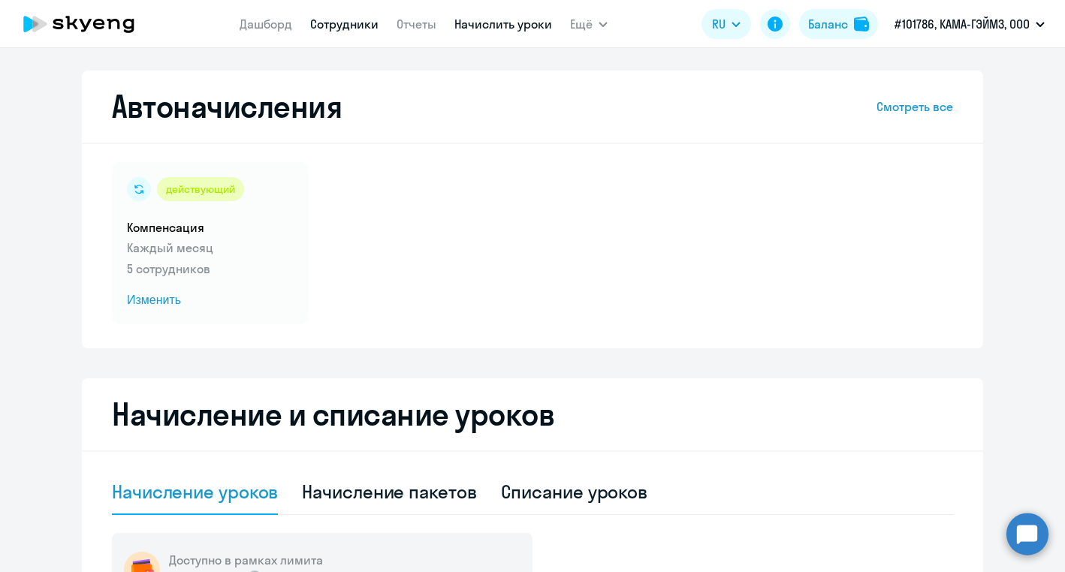
click at [367, 23] on link "Сотрудники" at bounding box center [344, 24] width 68 height 15
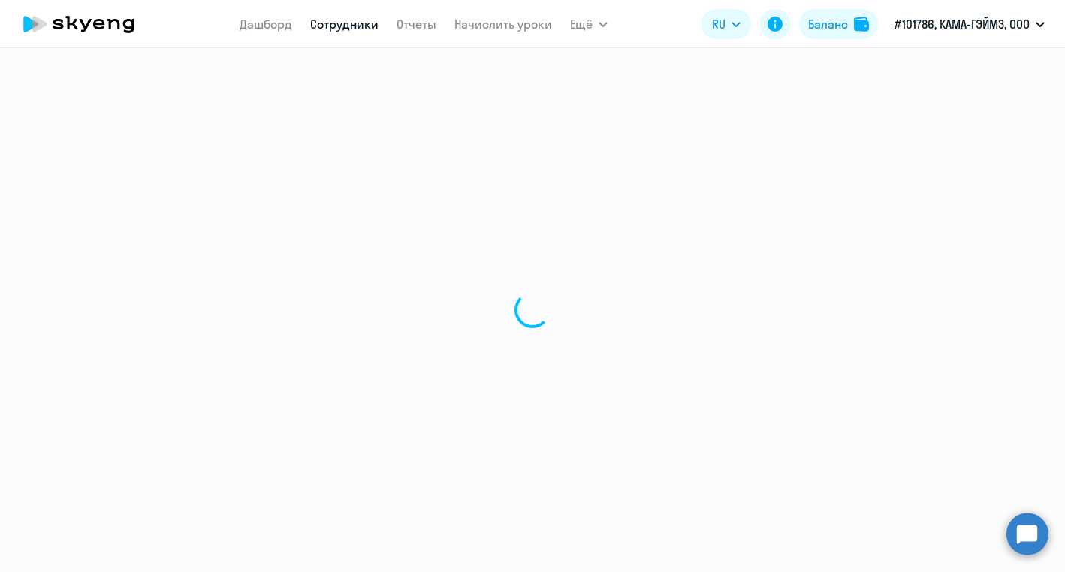
select select "30"
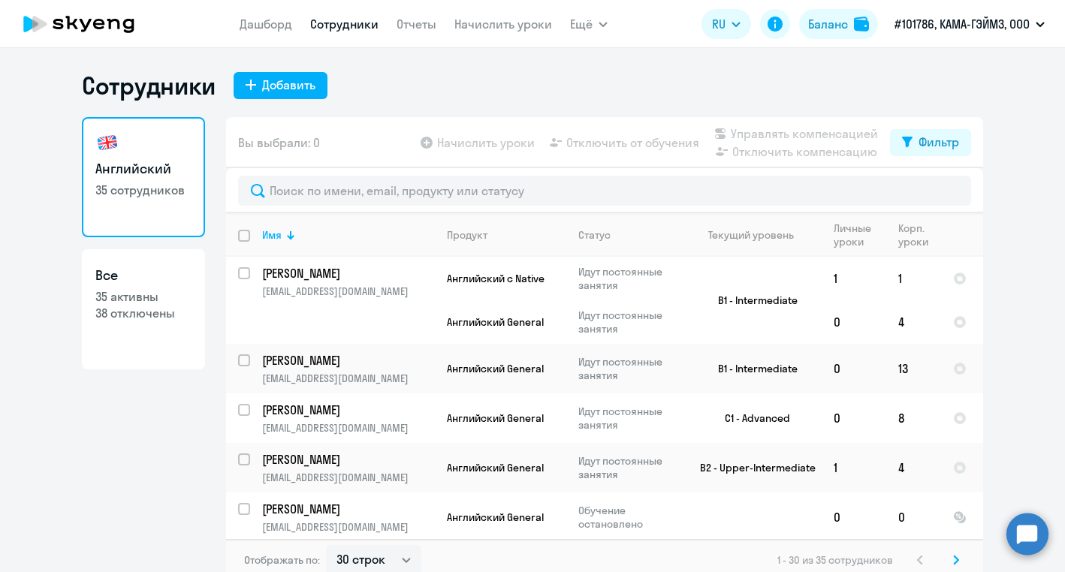
click at [365, 134] on div "Вы выбрали: 0 Начислить уроки Отключить от обучения Управлять компенсацией Откл…" at bounding box center [604, 142] width 757 height 51
click at [518, 32] on app-menu-item-link "Начислить уроки" at bounding box center [503, 24] width 98 height 19
click at [517, 25] on link "Начислить уроки" at bounding box center [503, 24] width 98 height 15
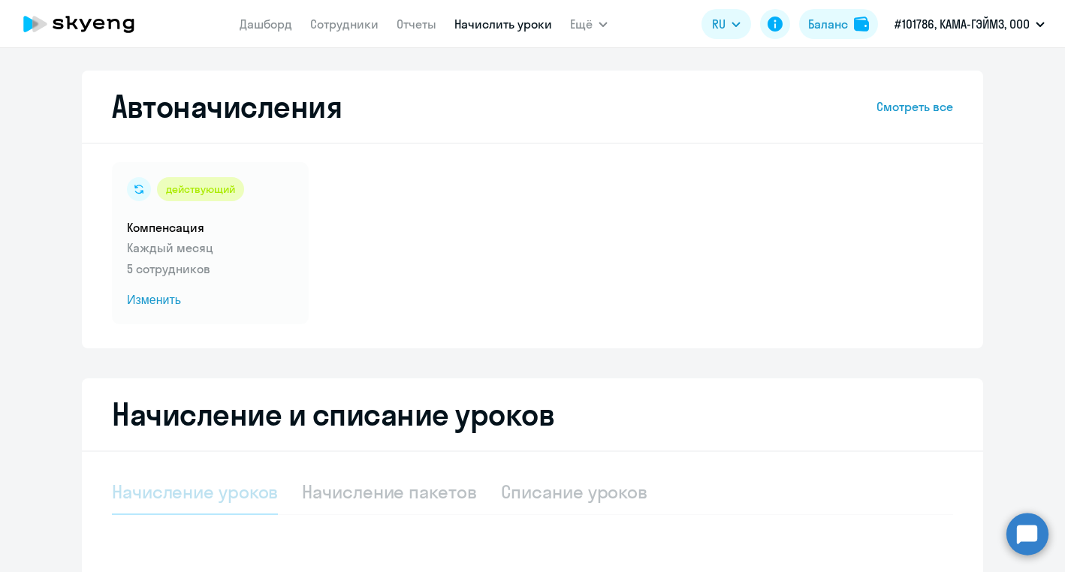
select select "10"
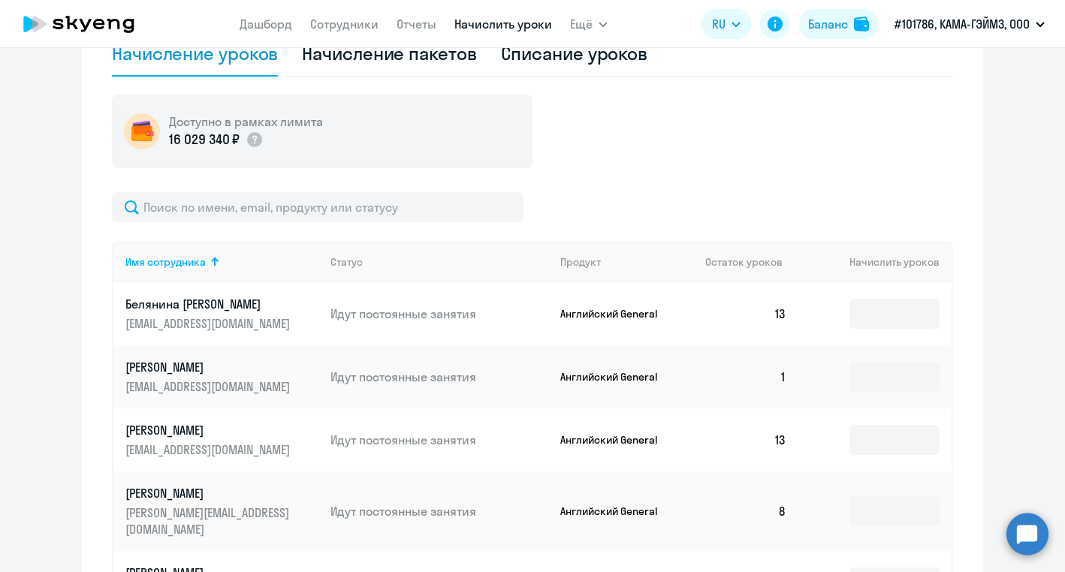
scroll to position [132, 0]
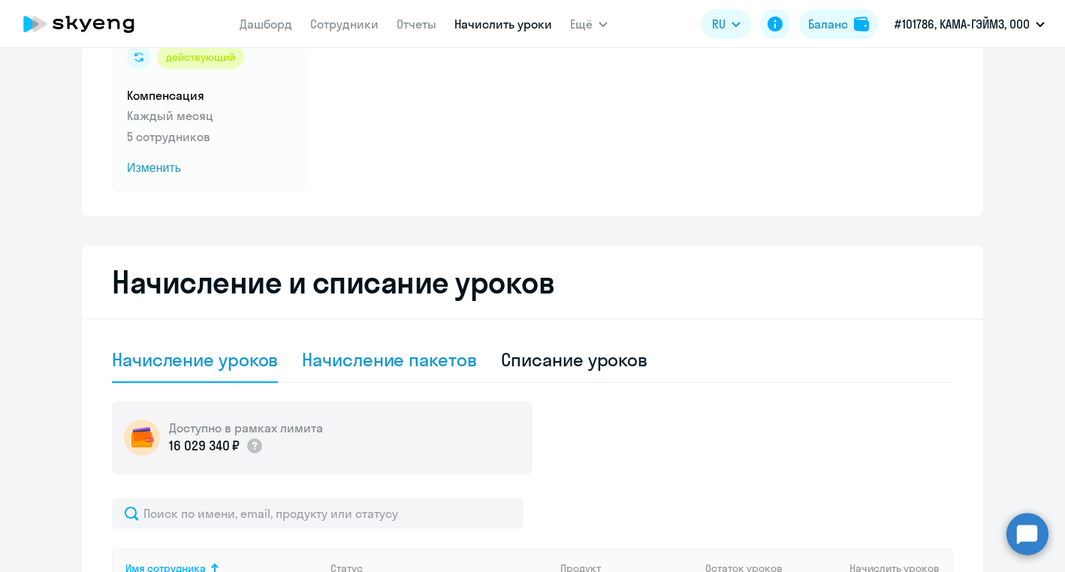
click at [416, 360] on div "Начисление пакетов" at bounding box center [389, 360] width 174 height 24
select select "10"
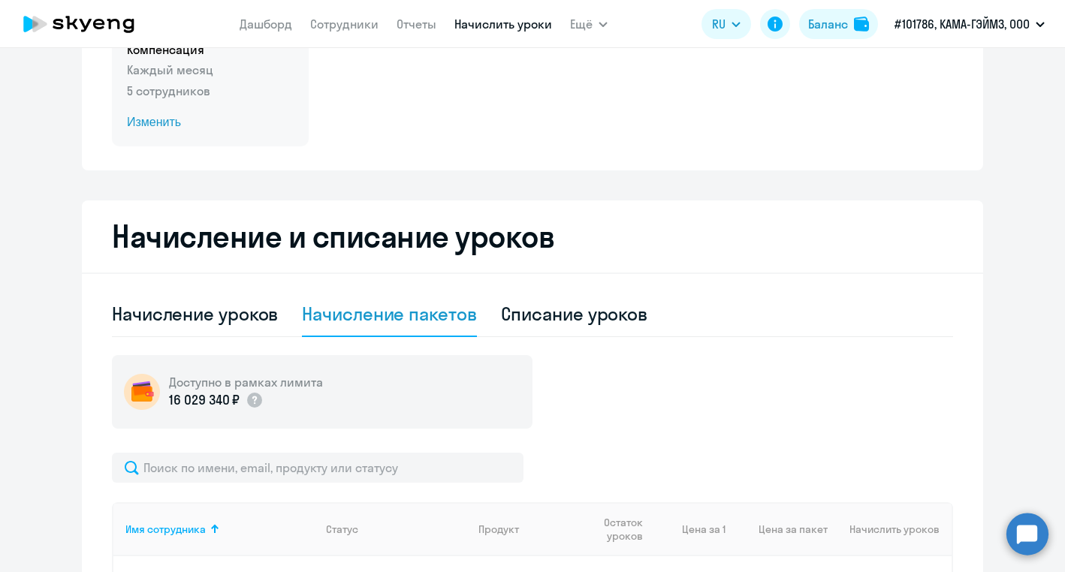
scroll to position [0, 0]
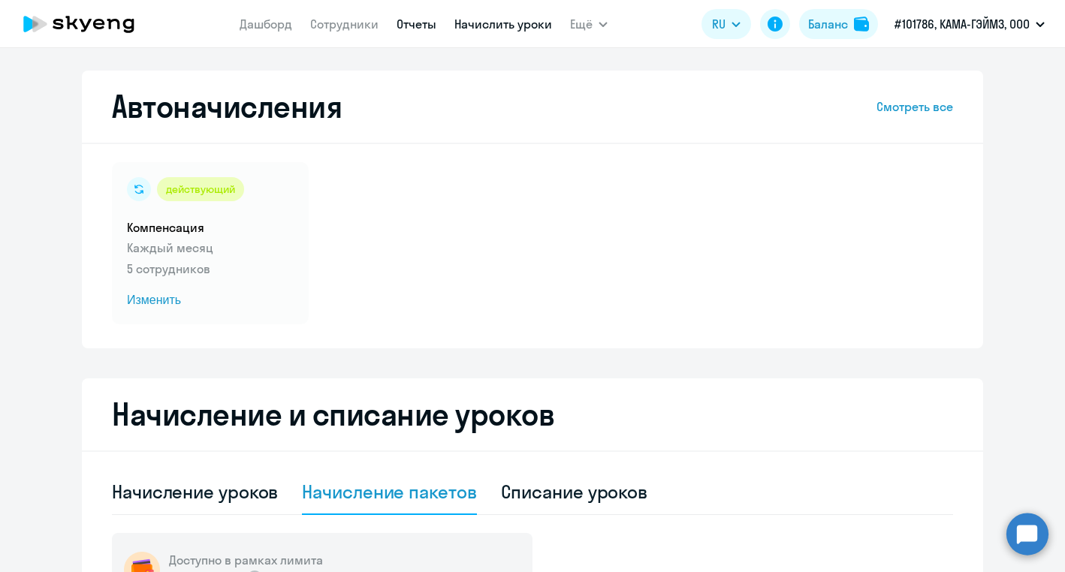
click at [428, 25] on link "Отчеты" at bounding box center [417, 24] width 40 height 15
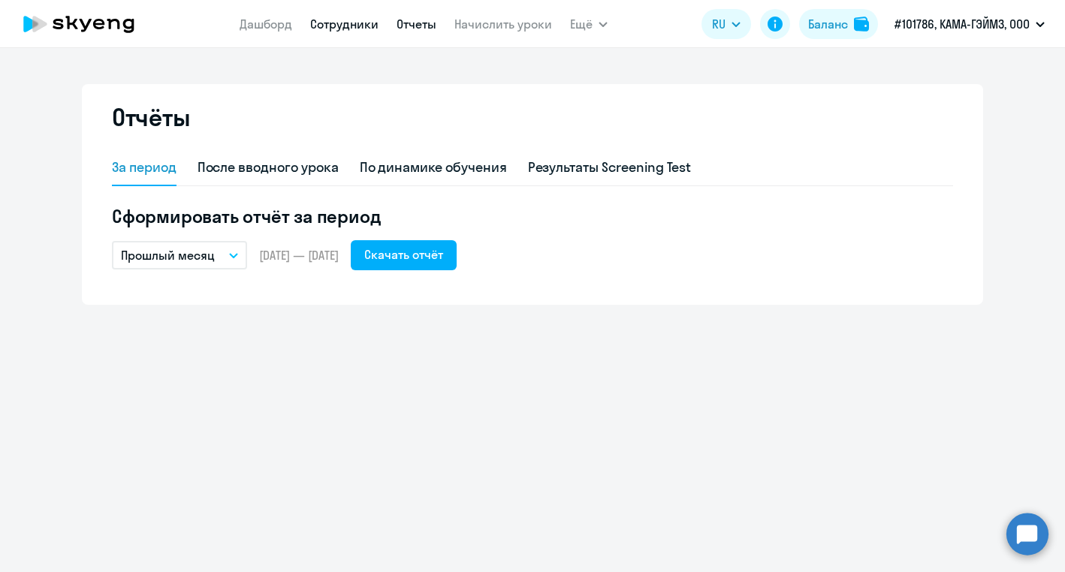
click at [345, 23] on link "Сотрудники" at bounding box center [344, 24] width 68 height 15
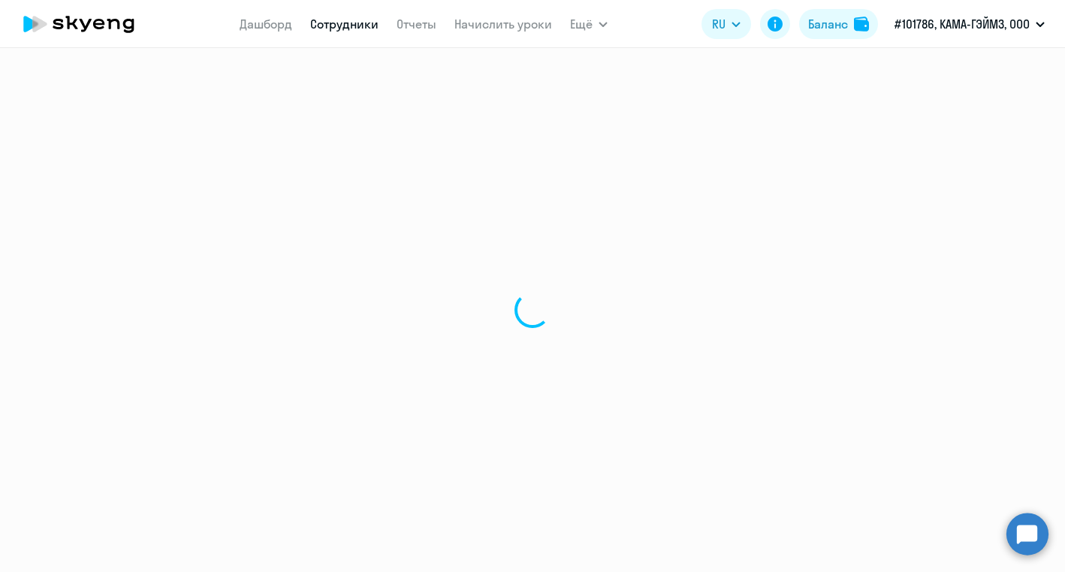
select select "30"
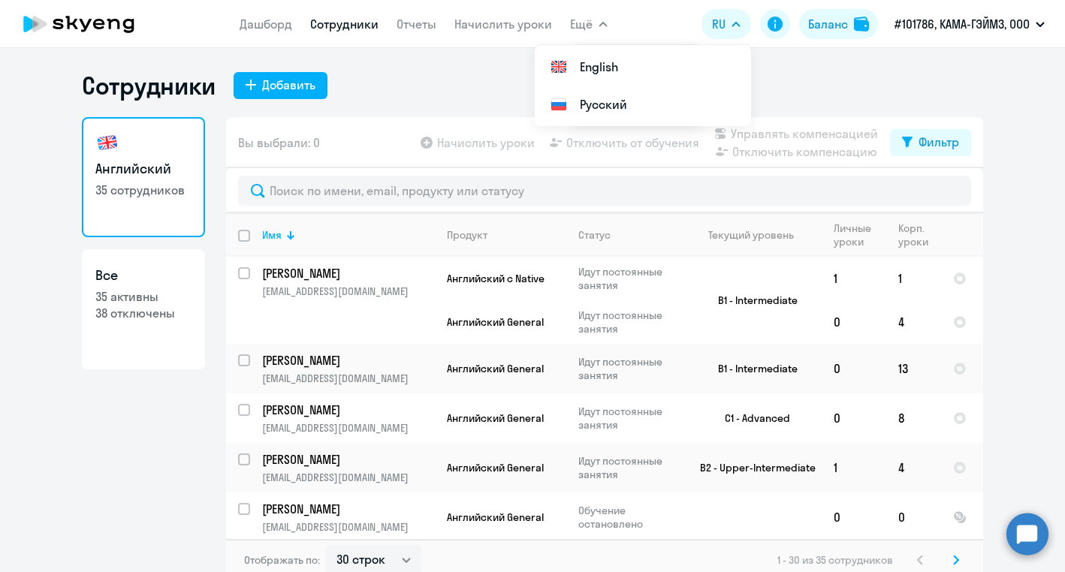
click at [870, 71] on div "Сотрудники Добавить" at bounding box center [532, 86] width 901 height 30
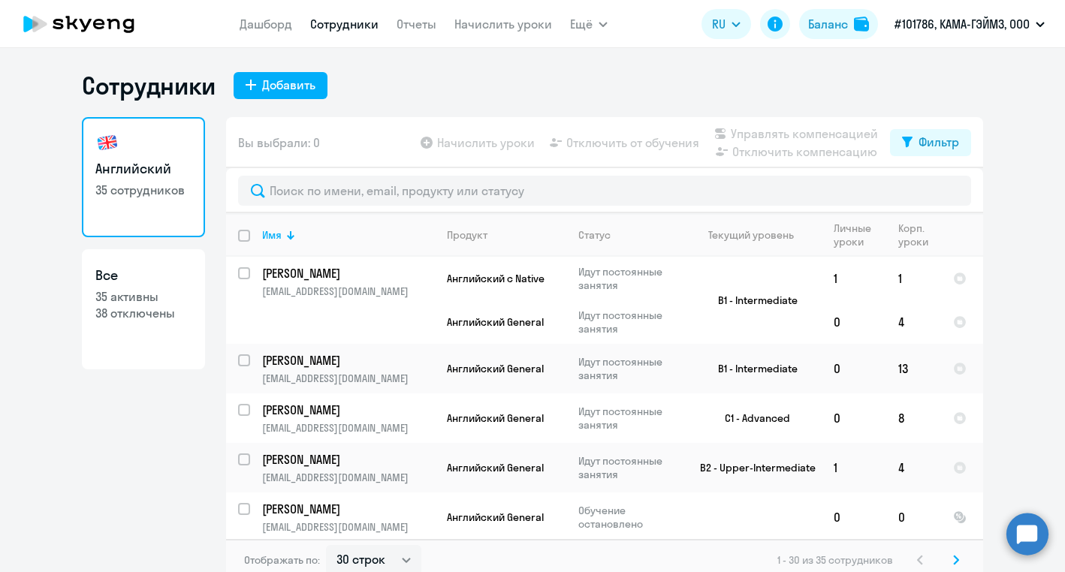
click at [645, 65] on div "Сотрудники Добавить Английский 35 сотрудников Все 35 активны 38 отключены Вы вы…" at bounding box center [532, 310] width 1065 height 524
click at [430, 72] on div "Сотрудники Добавить" at bounding box center [532, 86] width 901 height 30
click at [309, 142] on span "Вы выбрали: 0" at bounding box center [279, 143] width 82 height 18
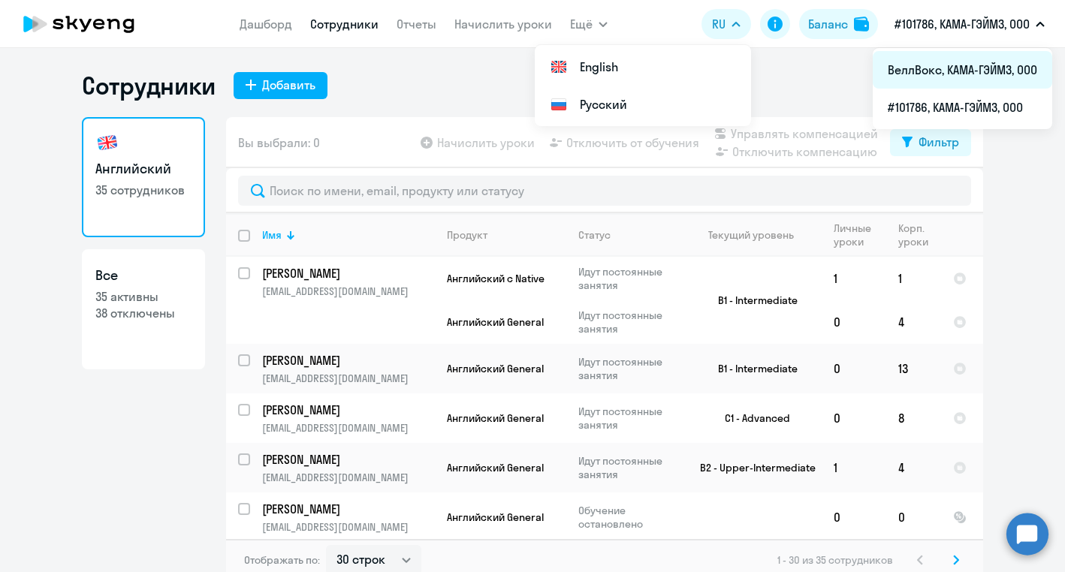
click at [979, 67] on li "ВеллВокс, КАМА-ГЭЙМЗ, ООО" at bounding box center [963, 70] width 180 height 38
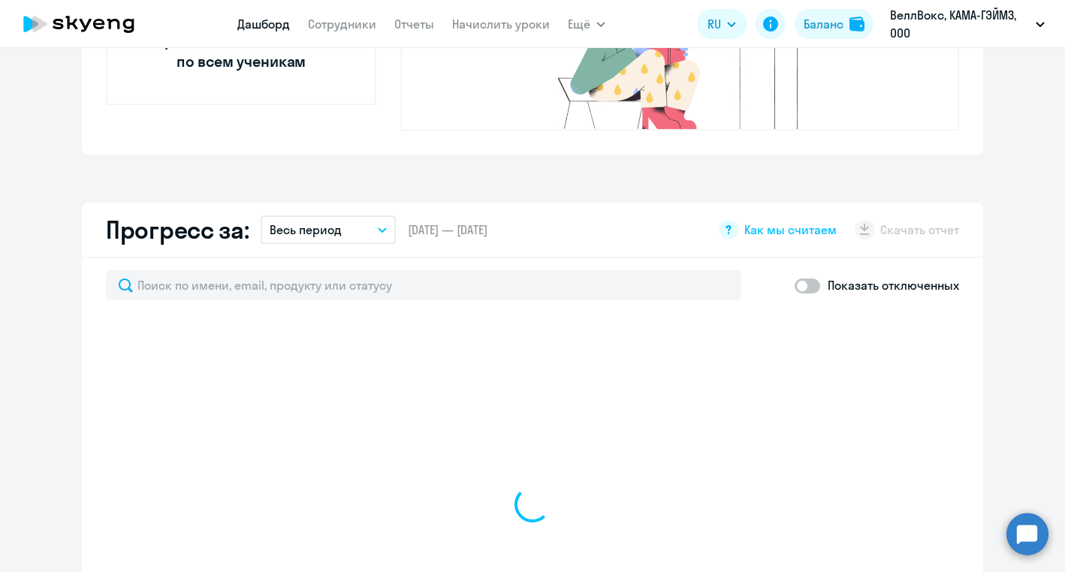
select select "30"
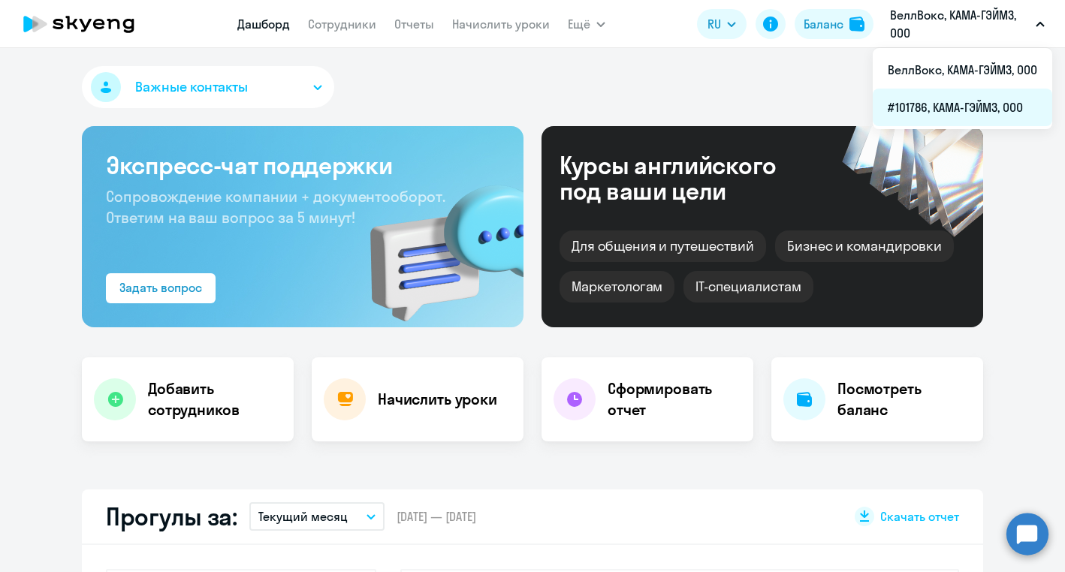
click at [962, 105] on li "#101786, КАМА-ГЭЙМЗ, ООО" at bounding box center [963, 108] width 180 height 38
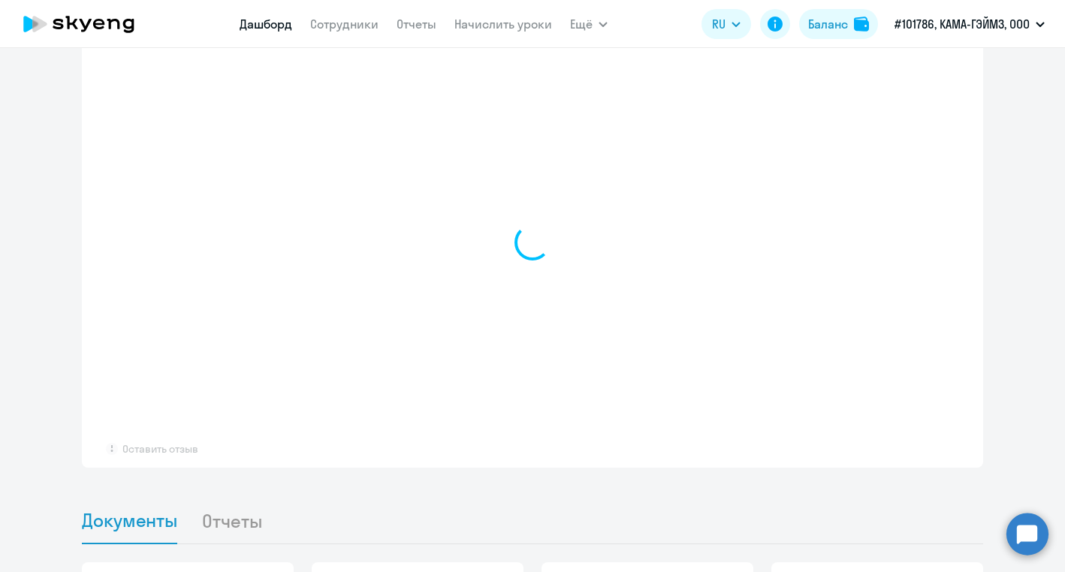
scroll to position [1199, 0]
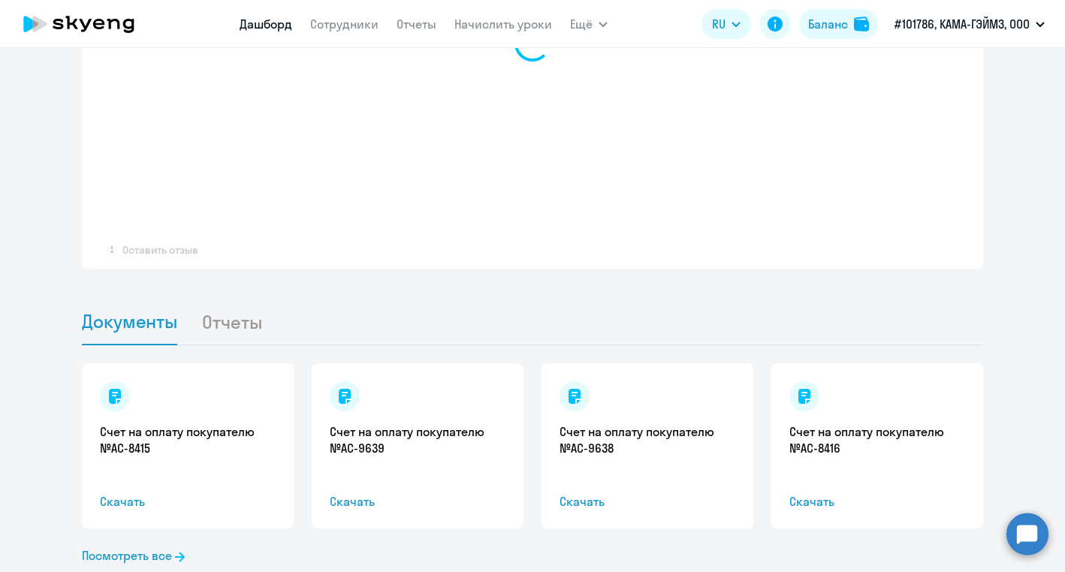
select select "30"
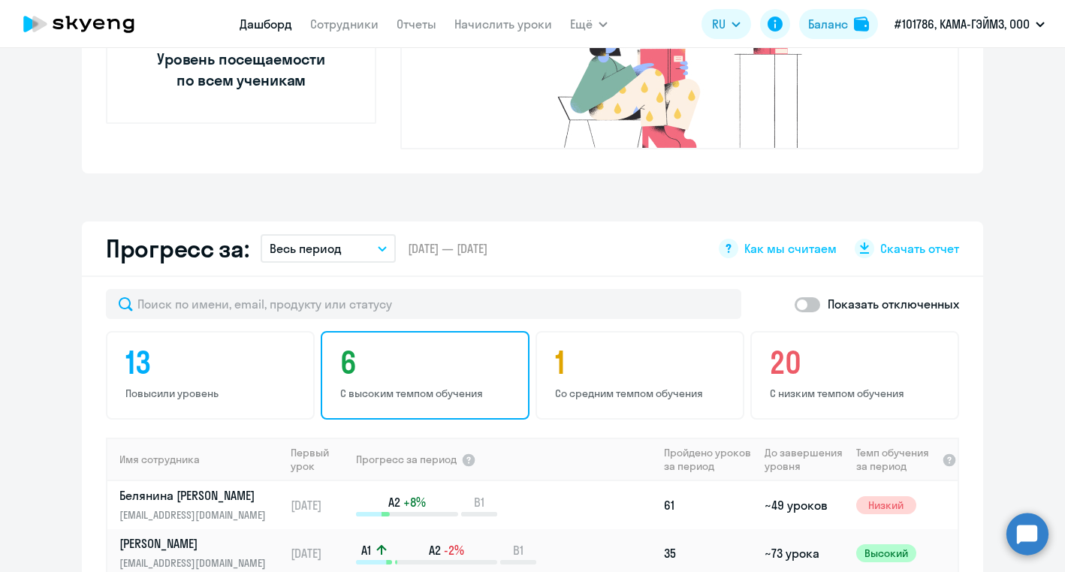
scroll to position [0, 0]
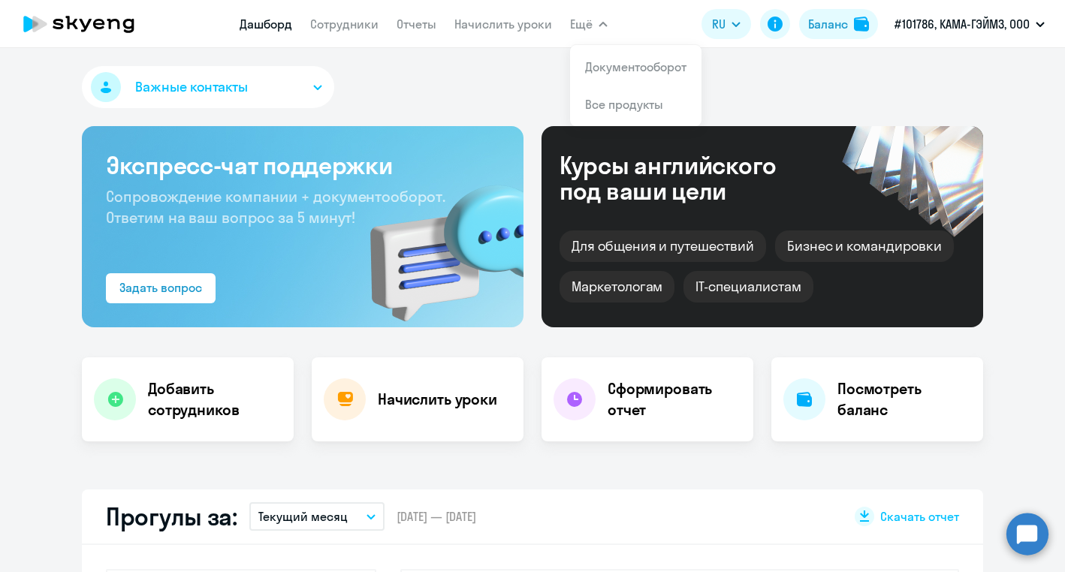
click at [450, 70] on div "Важные контакты" at bounding box center [532, 90] width 901 height 48
click at [312, 83] on button "Важные контакты" at bounding box center [208, 87] width 252 height 42
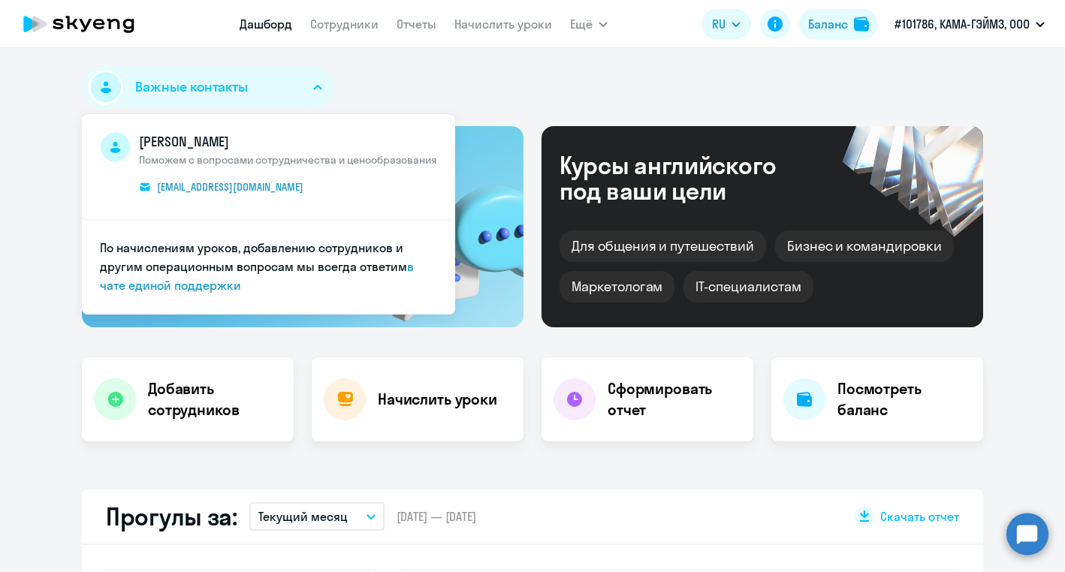
click at [403, 80] on div "Важные контакты Артём Занкевич Поможем с вопросами сотрудничества и ценообразов…" at bounding box center [532, 90] width 901 height 48
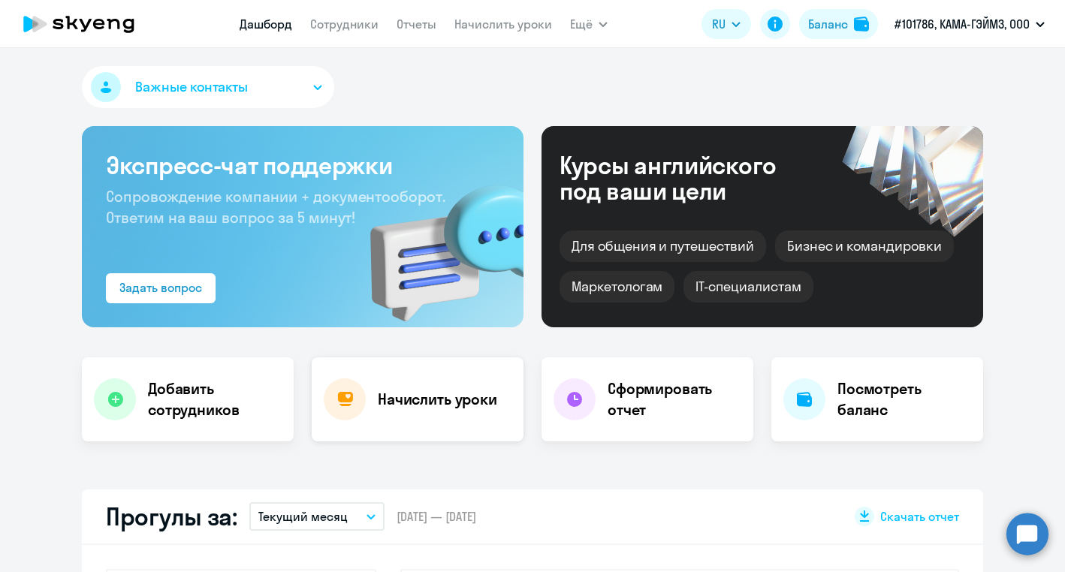
click at [433, 419] on div "Начислить уроки" at bounding box center [418, 400] width 212 height 84
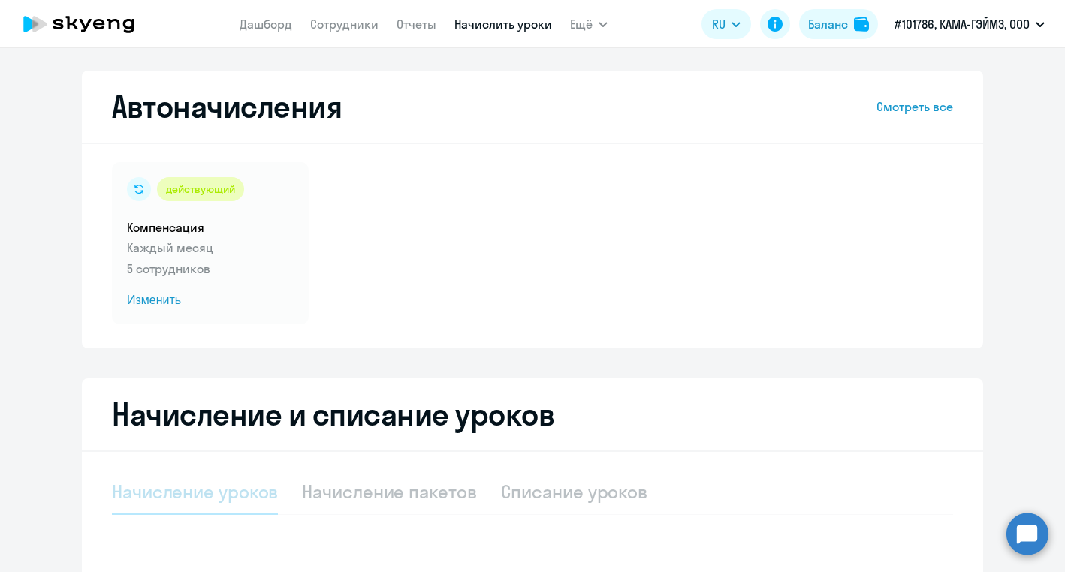
select select "10"
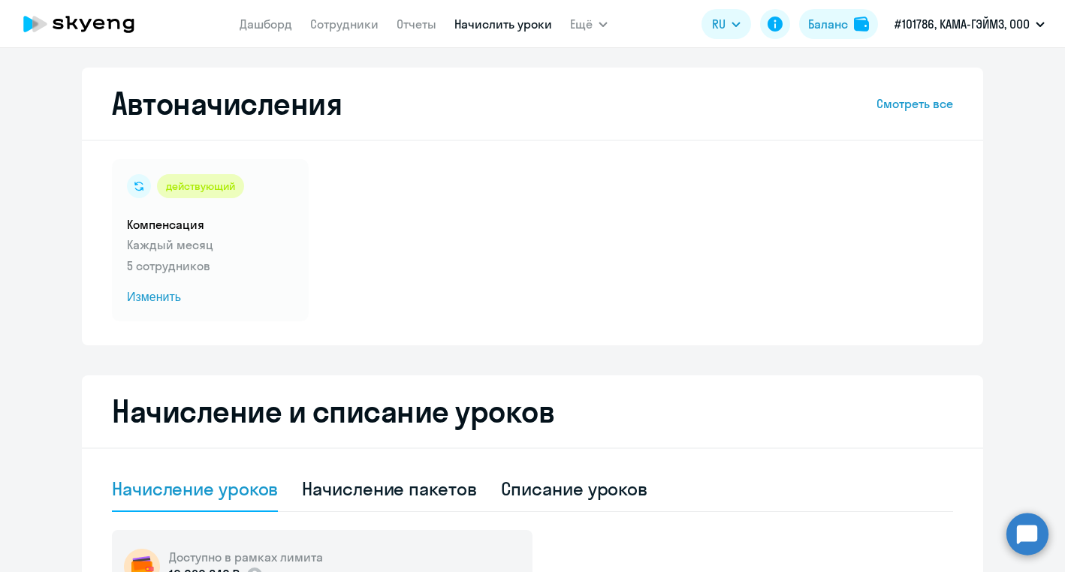
scroll to position [9, 0]
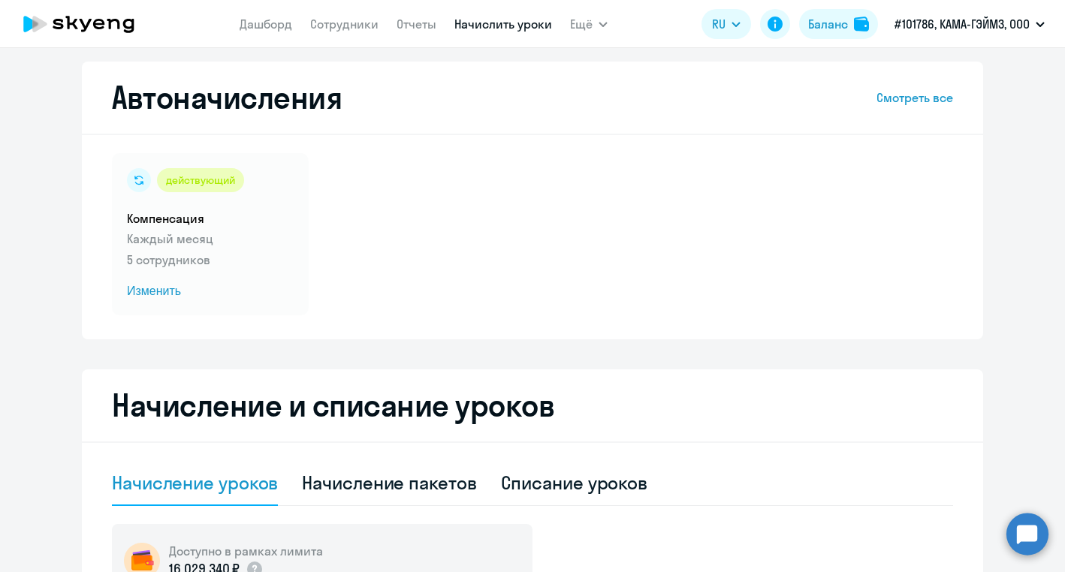
click at [379, 217] on div "действующий Компенсация Каждый месяц 5 сотрудников Изменить" at bounding box center [532, 234] width 841 height 162
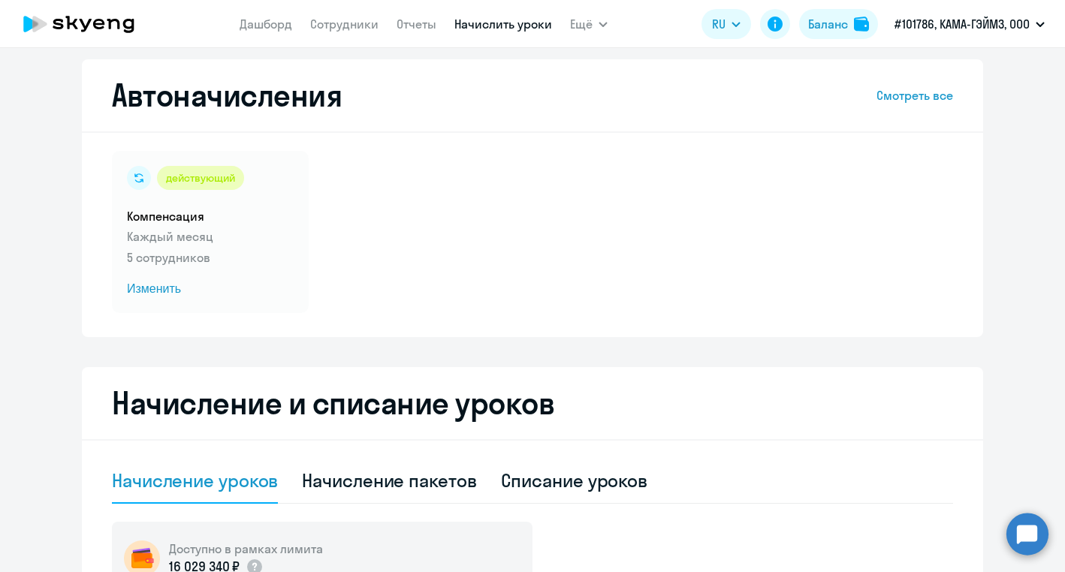
scroll to position [0, 0]
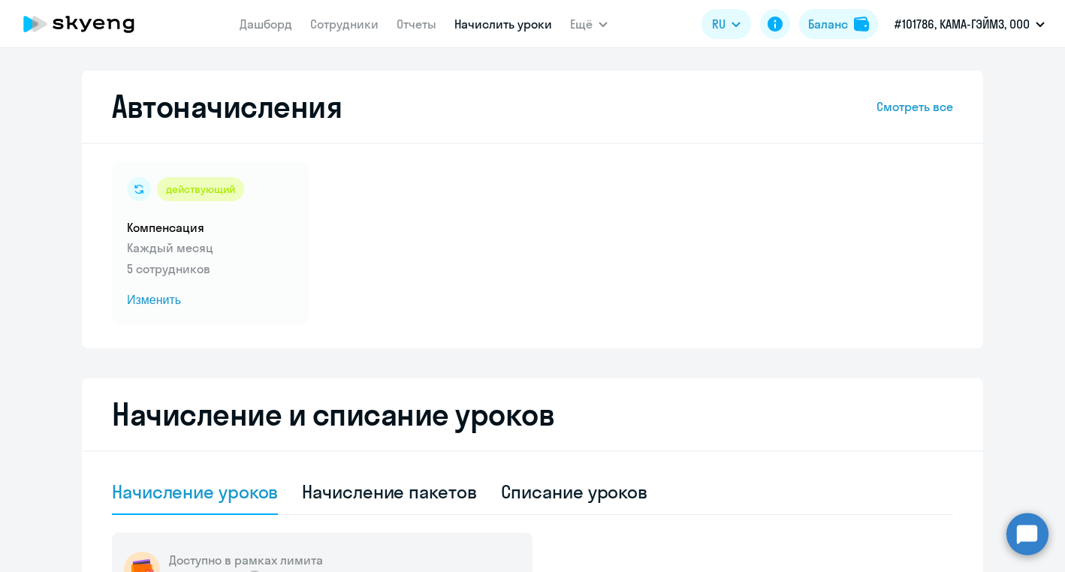
click at [358, 263] on div "действующий Компенсация Каждый месяц 5 сотрудников Изменить" at bounding box center [532, 243] width 841 height 162
click at [403, 243] on div "действующий Компенсация Каждый месяц 5 сотрудников Изменить" at bounding box center [532, 243] width 841 height 162
click at [202, 246] on p "Каждый месяц" at bounding box center [210, 248] width 167 height 18
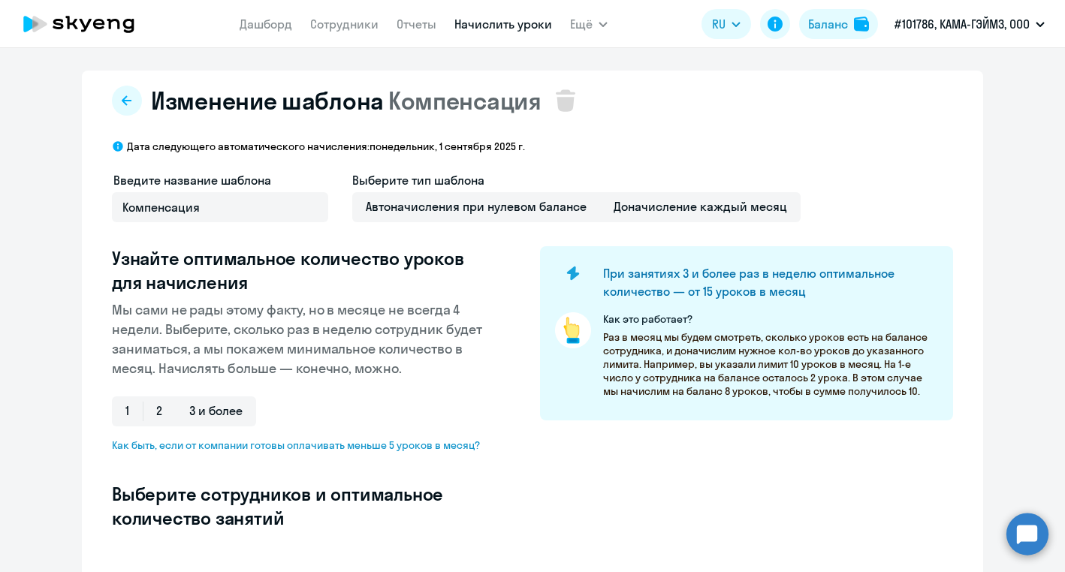
select select "10"
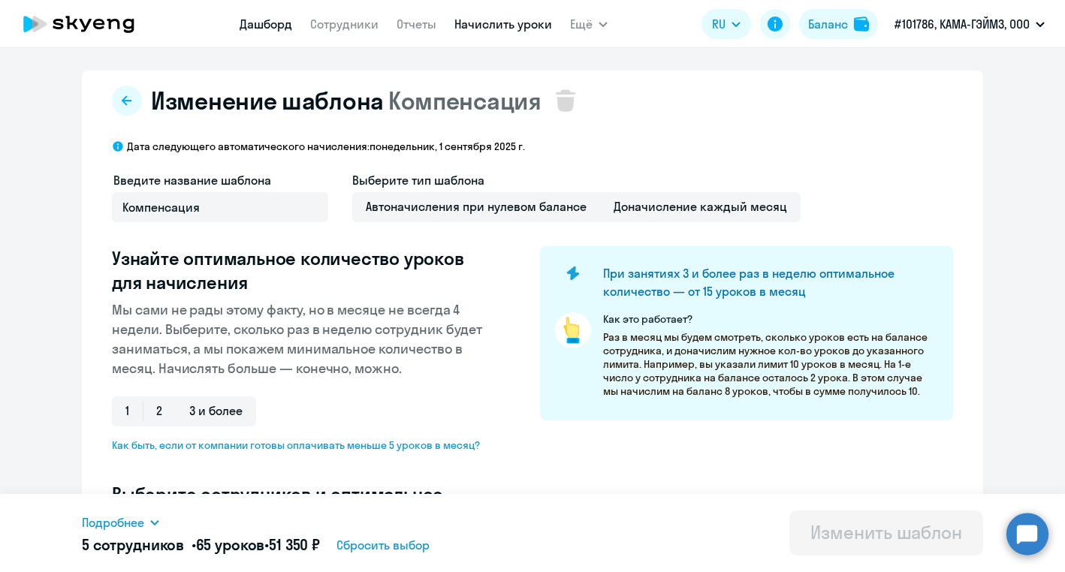
click at [268, 25] on link "Дашборд" at bounding box center [266, 24] width 53 height 15
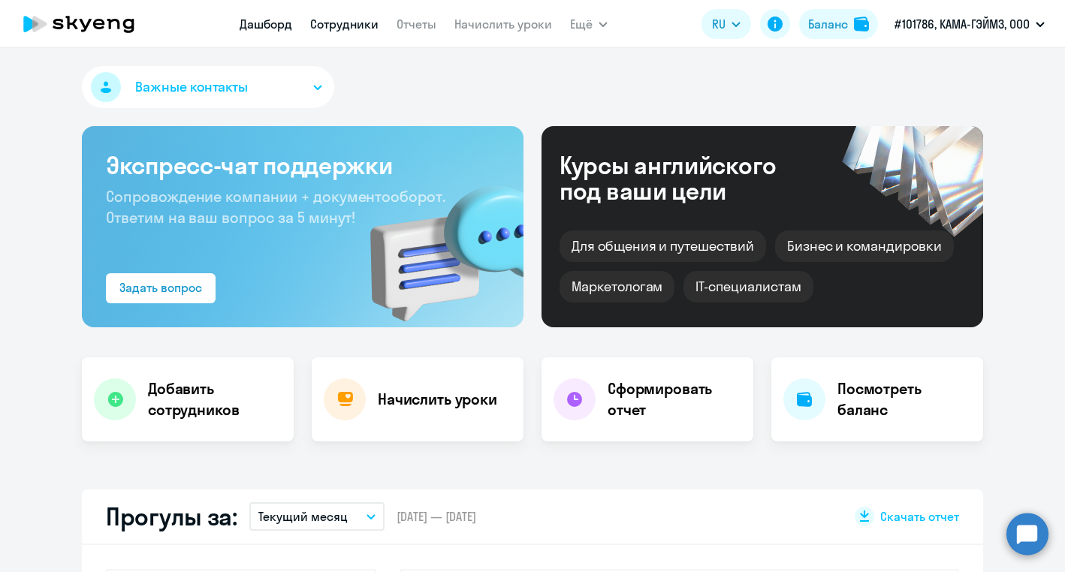
click at [335, 31] on link "Сотрудники" at bounding box center [344, 24] width 68 height 15
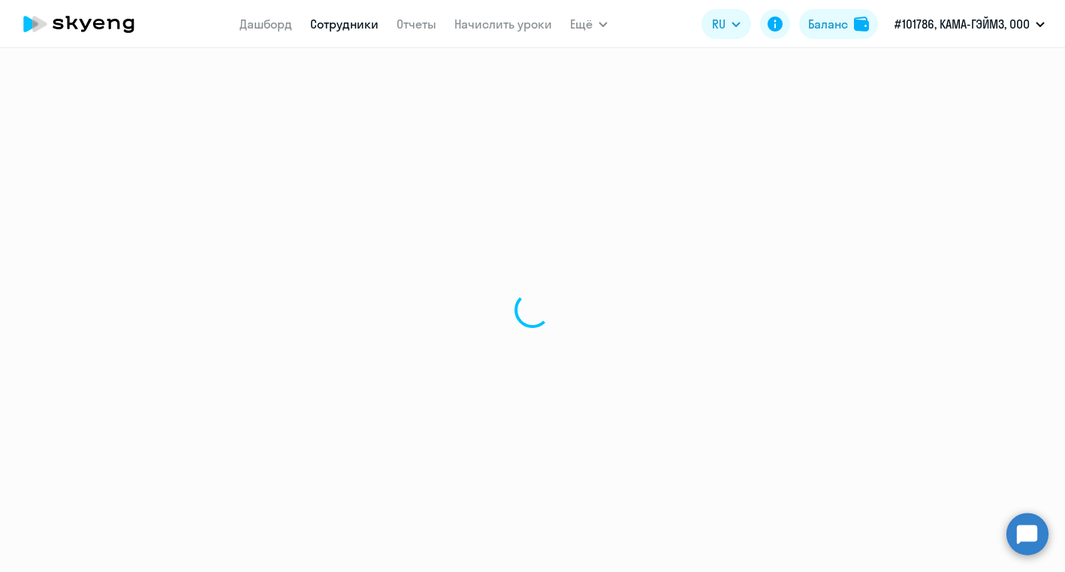
select select "30"
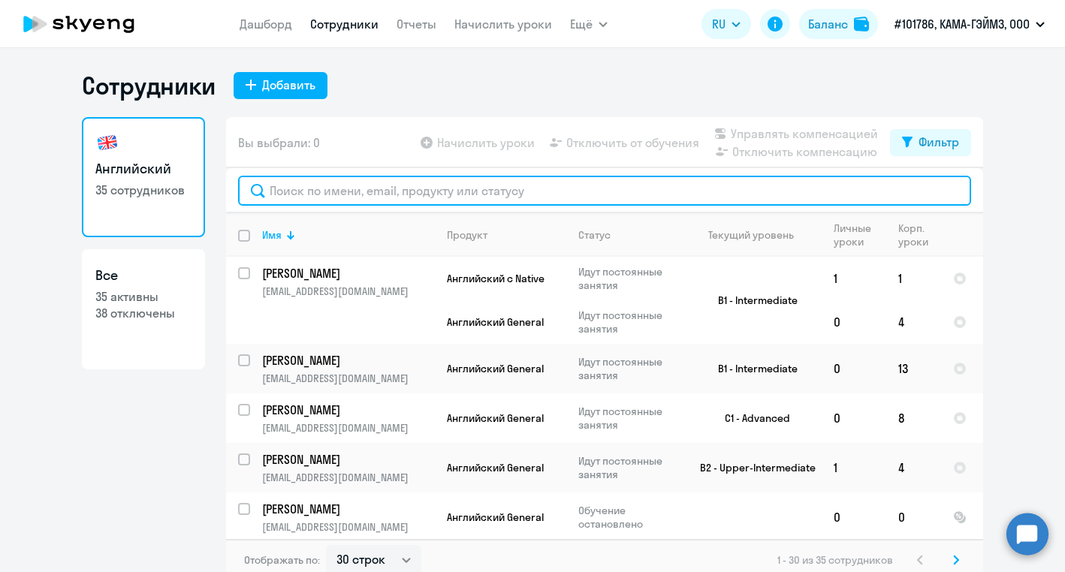
click at [511, 186] on input "text" at bounding box center [604, 191] width 733 height 30
click at [518, 191] on input "text" at bounding box center [604, 191] width 733 height 30
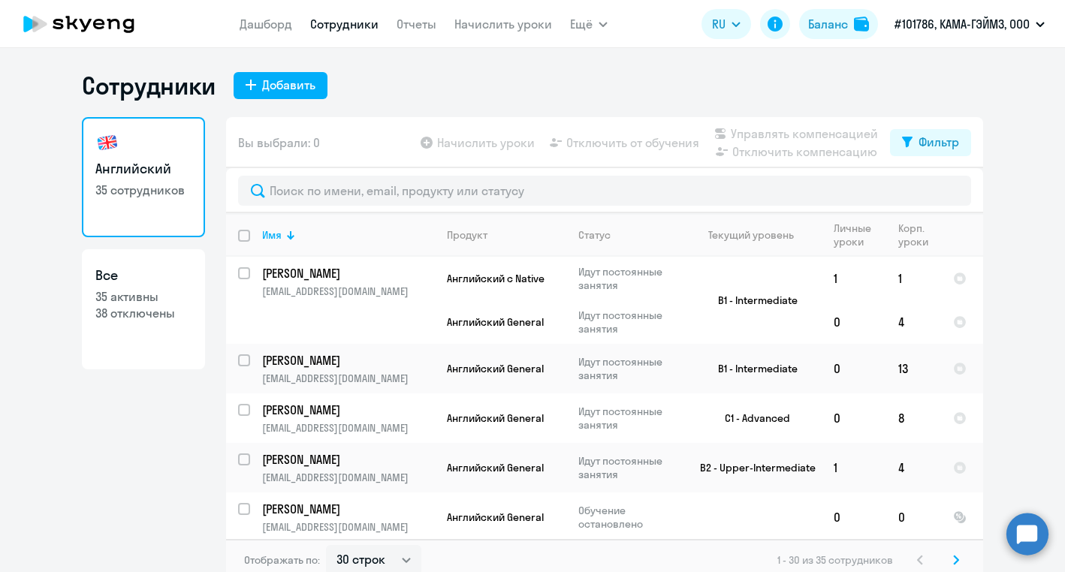
click at [1017, 209] on ng-component "Сотрудники Добавить Английский 35 сотрудников Все 35 активны 38 отключены Вы вы…" at bounding box center [532, 326] width 1065 height 511
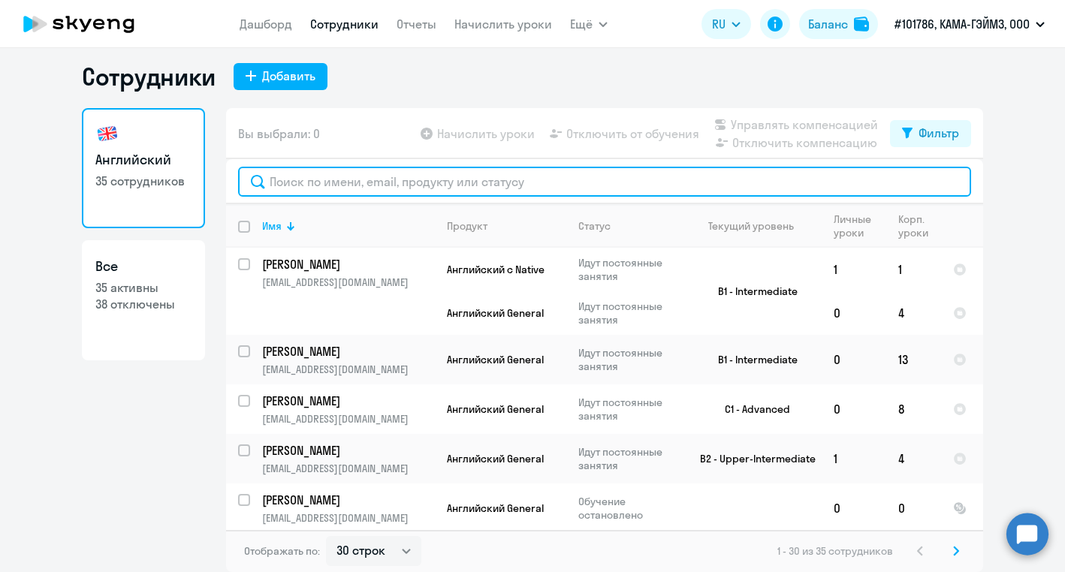
drag, startPoint x: 380, startPoint y: 173, endPoint x: 384, endPoint y: 183, distance: 9.8
click at [384, 182] on input "text" at bounding box center [604, 182] width 733 height 30
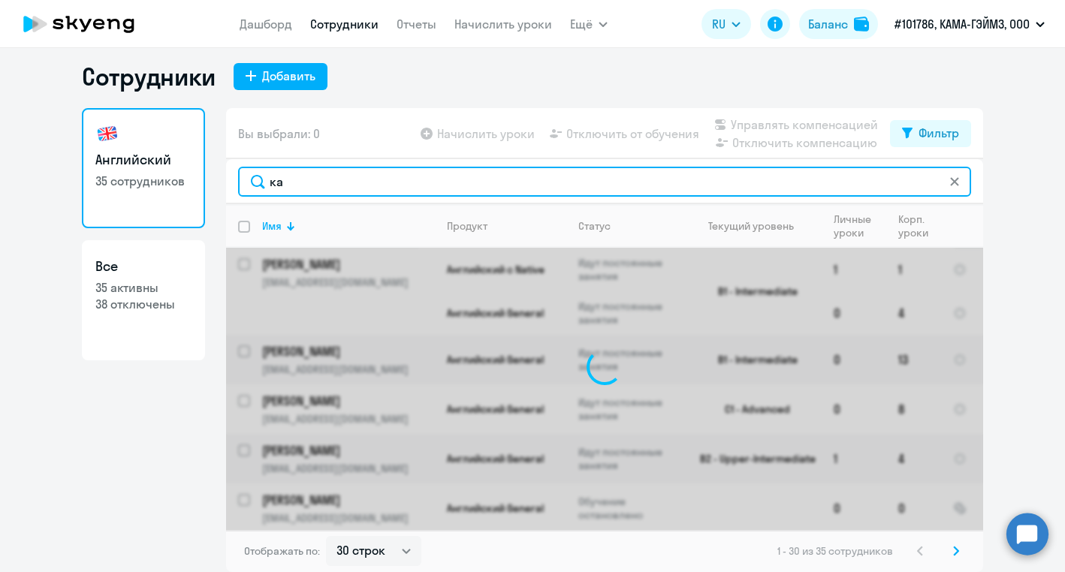
scroll to position [0, 0]
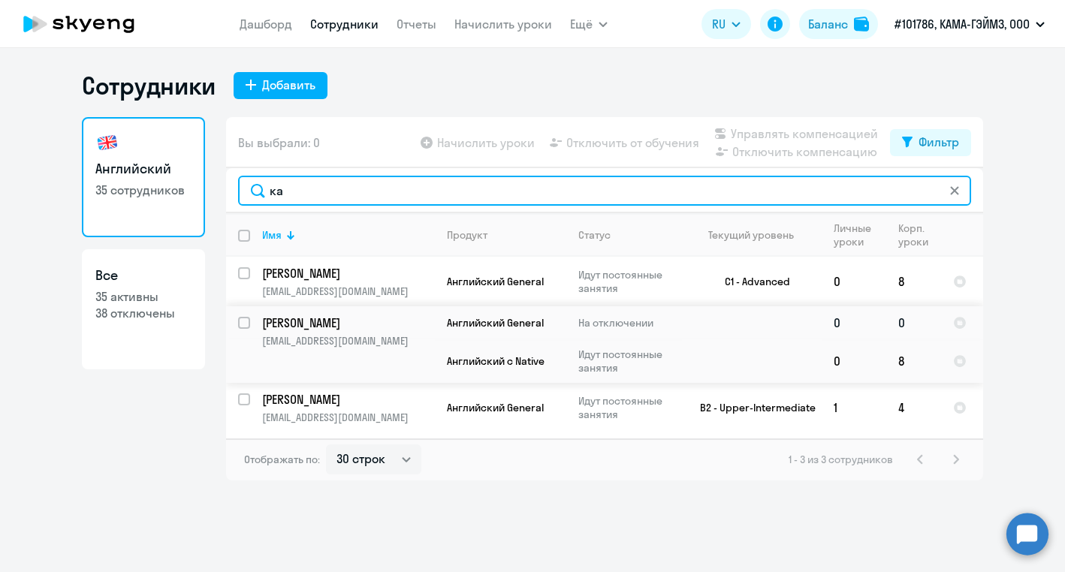
type input "ка"
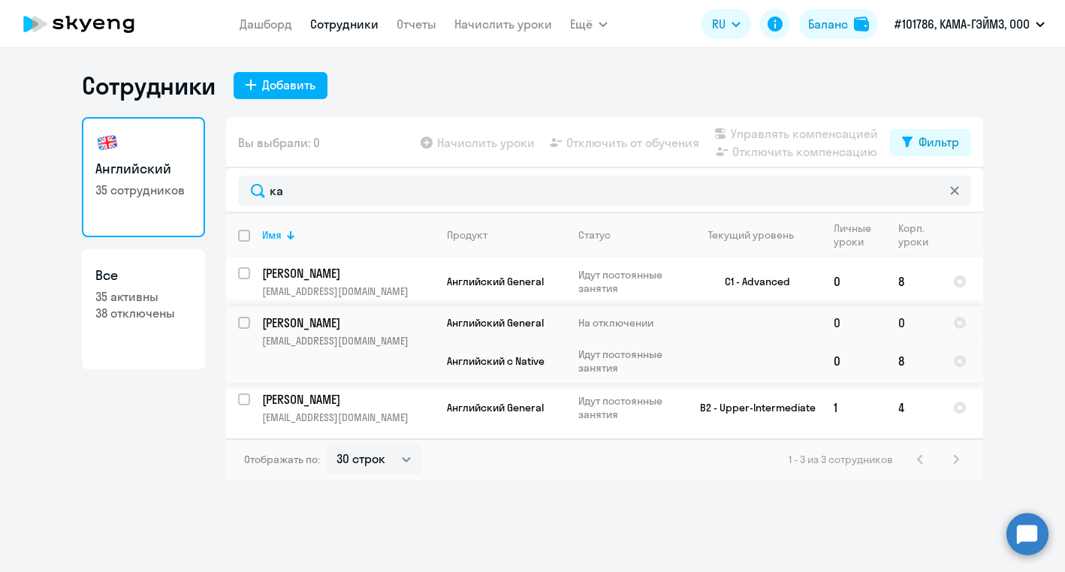
click at [331, 327] on p "[PERSON_NAME]" at bounding box center [347, 323] width 170 height 17
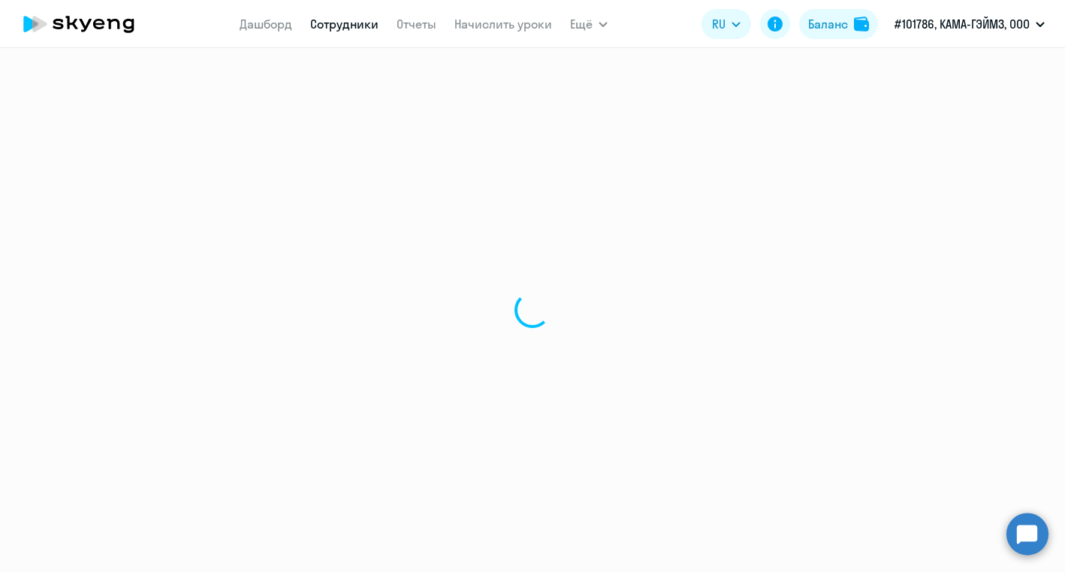
select select "english"
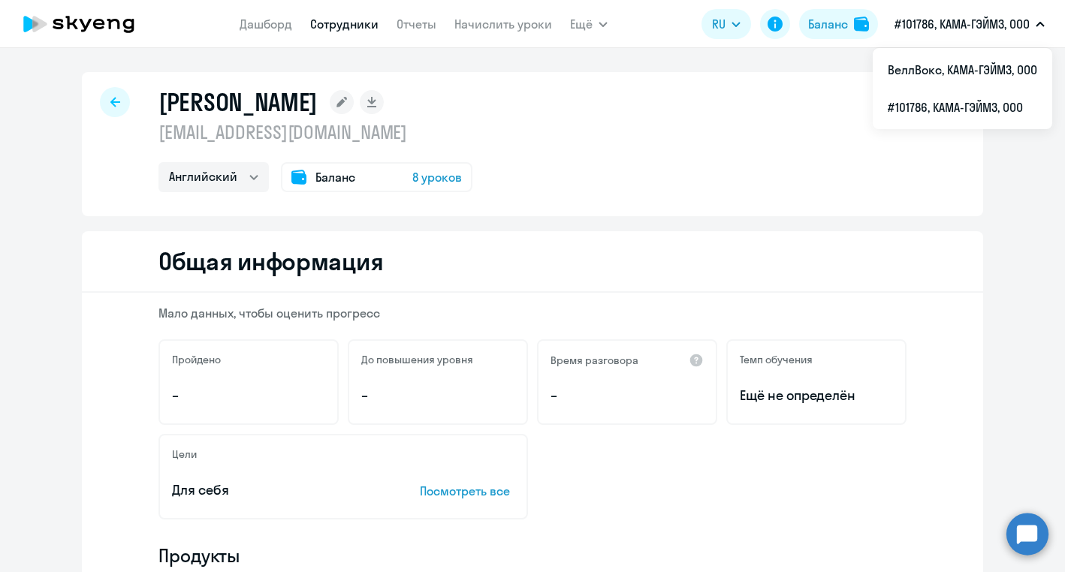
click at [502, 87] on div "Монаем Кайс q.monayem@zmeke.com Английский Баланс 8 уроков" at bounding box center [532, 144] width 901 height 144
click at [352, 26] on link "Сотрудники" at bounding box center [344, 24] width 68 height 15
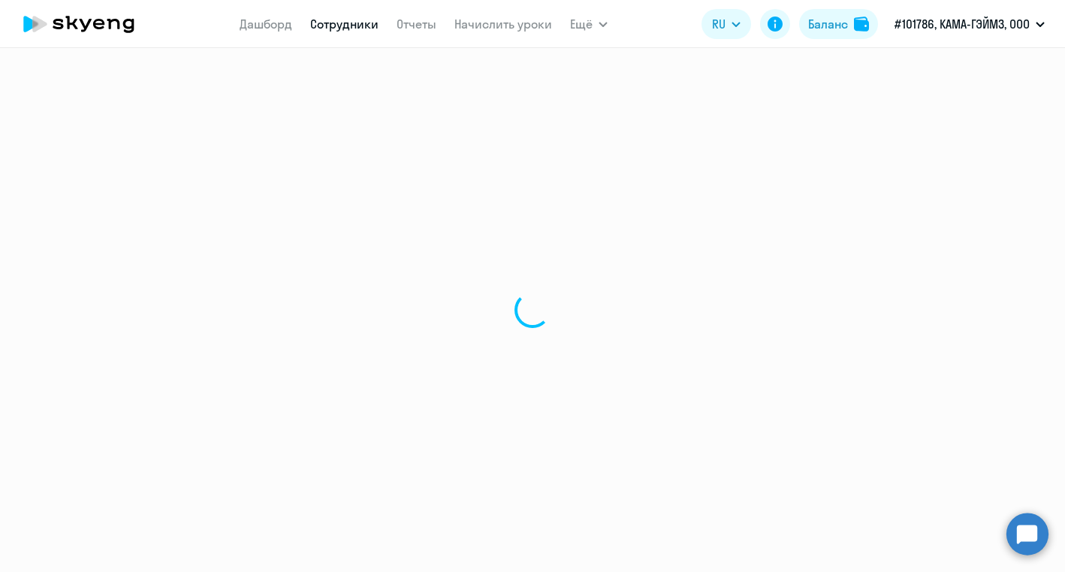
select select "30"
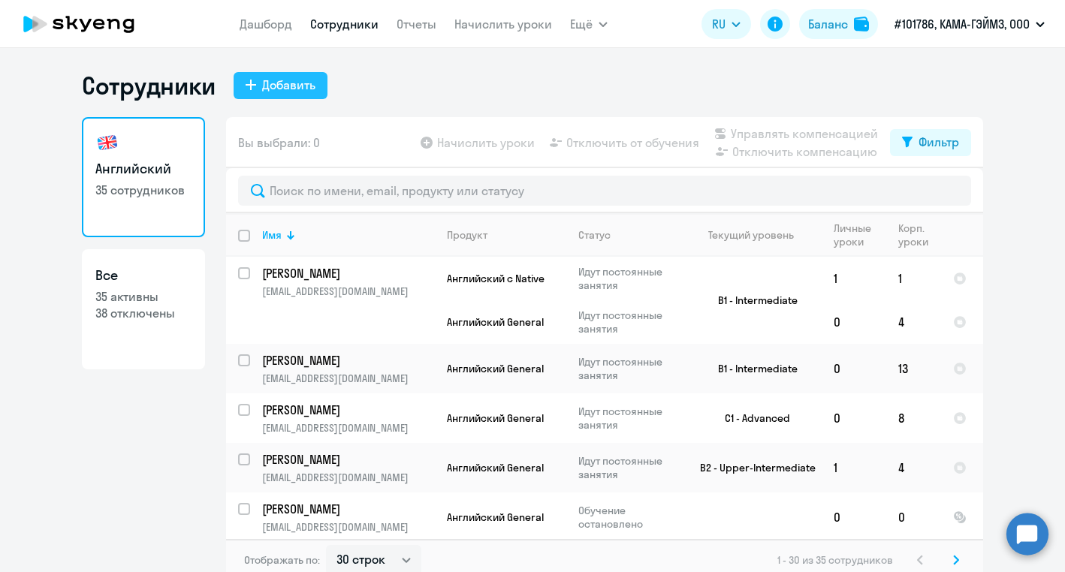
click at [282, 89] on div "Добавить" at bounding box center [288, 85] width 53 height 18
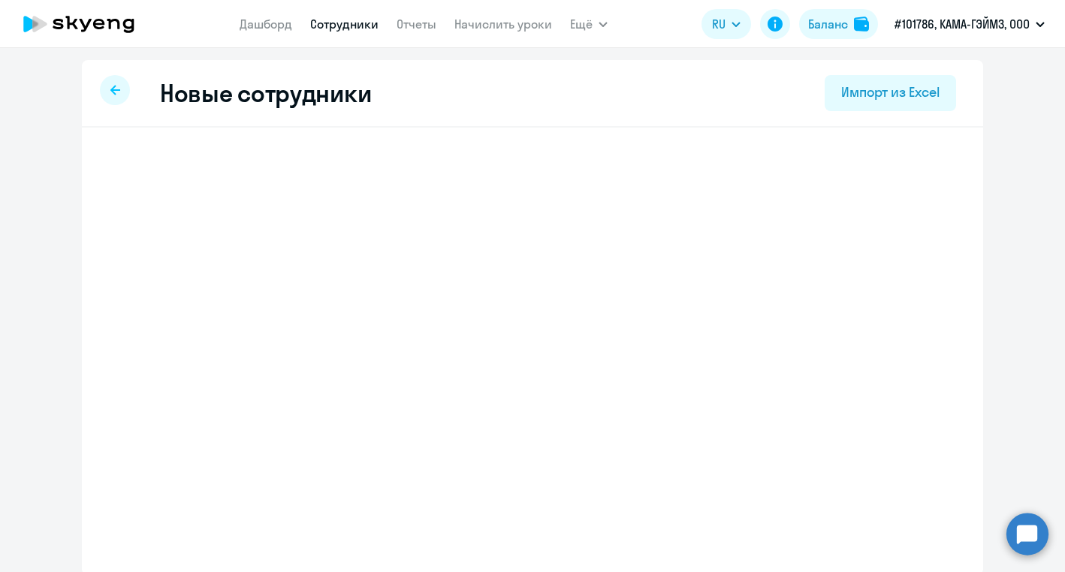
select select "english_adult_not_native_speaker"
select select "3"
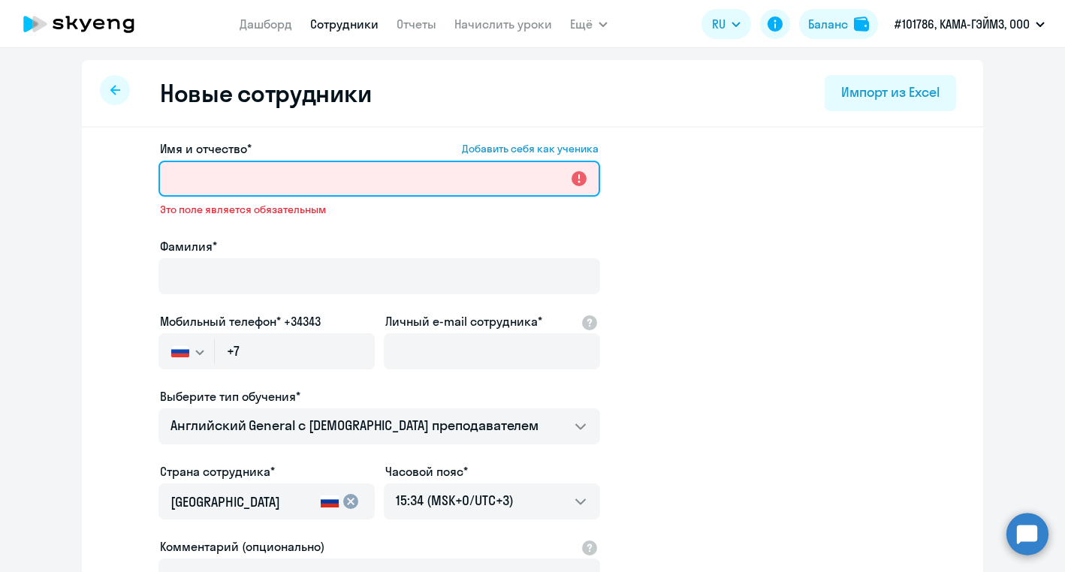
click at [213, 175] on input "Имя и отчество* Добавить себя как ученика" at bounding box center [379, 179] width 442 height 36
paste input "Владислав Андреевич"
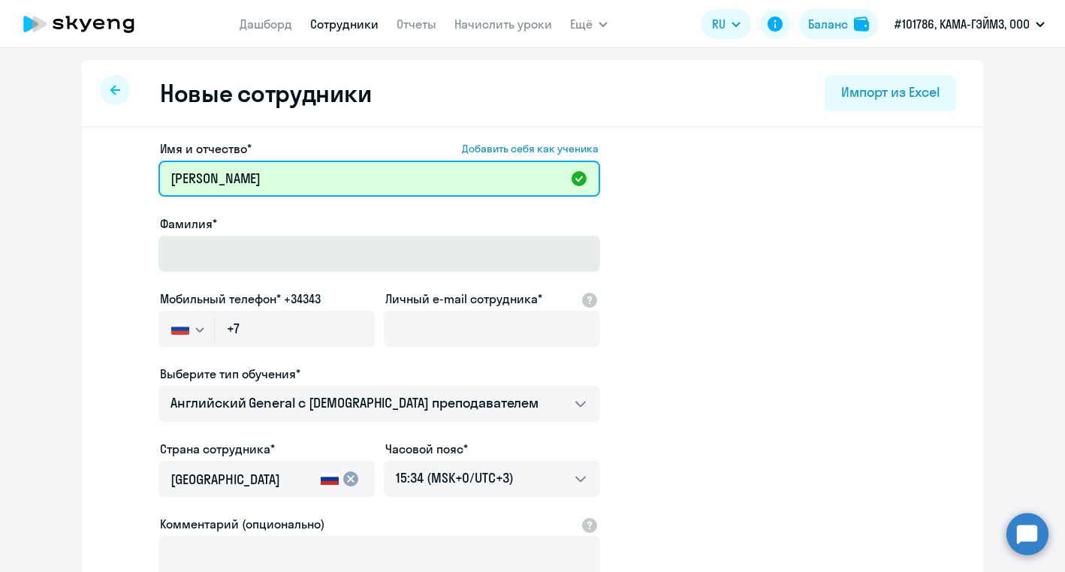
type input "Владислав Андреевич"
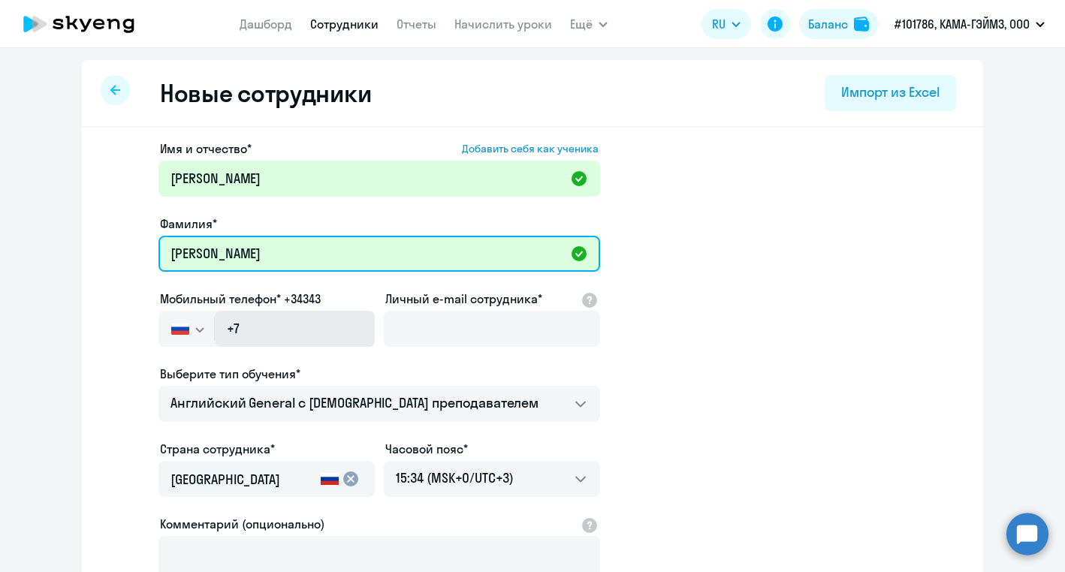
type input "Борискин"
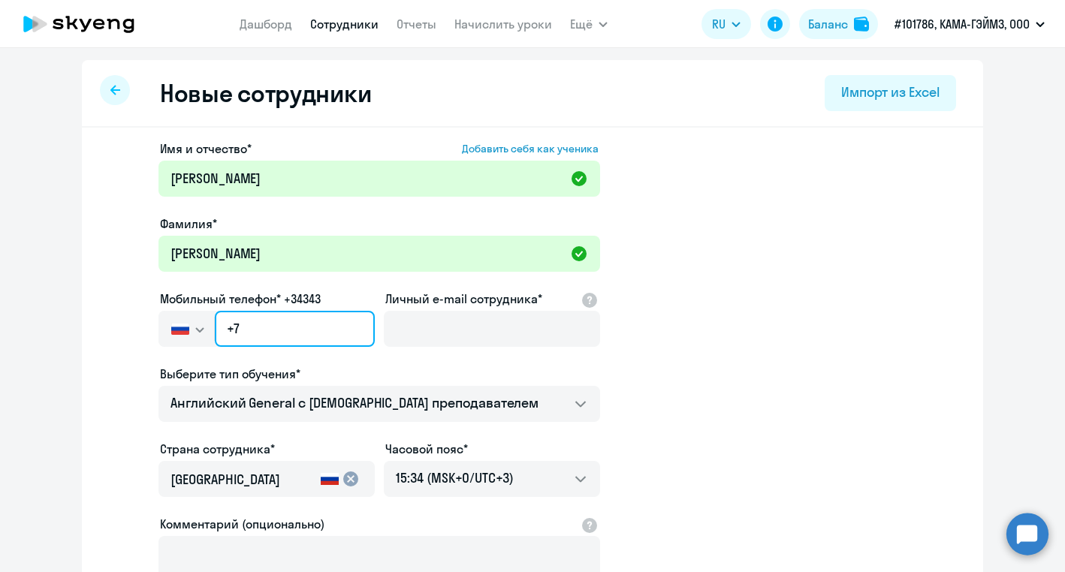
click at [278, 325] on input "+7" at bounding box center [295, 329] width 160 height 36
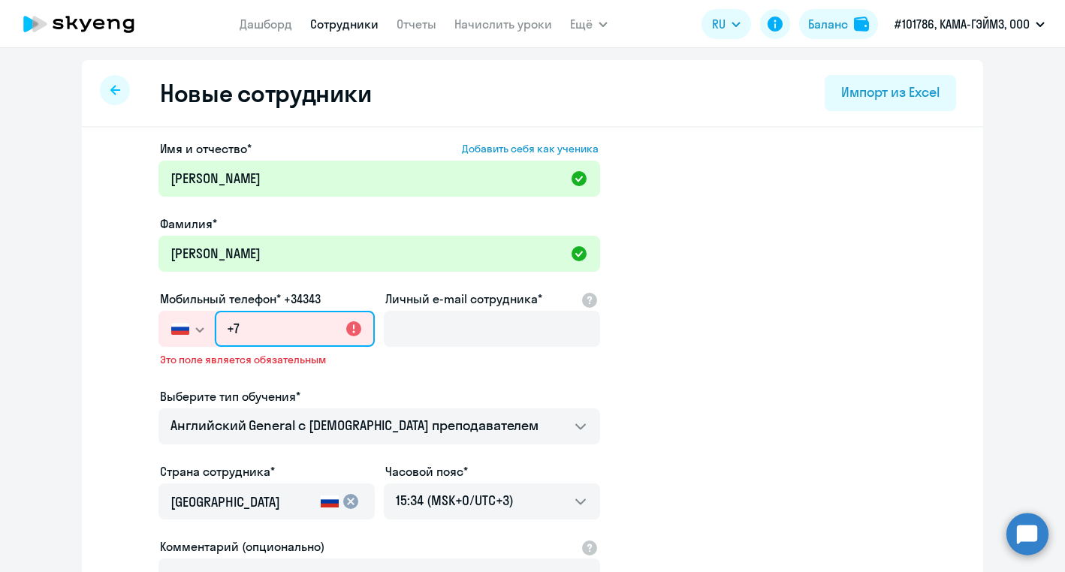
paste input "909 916-68-10"
type input "+7 909 916-68-10"
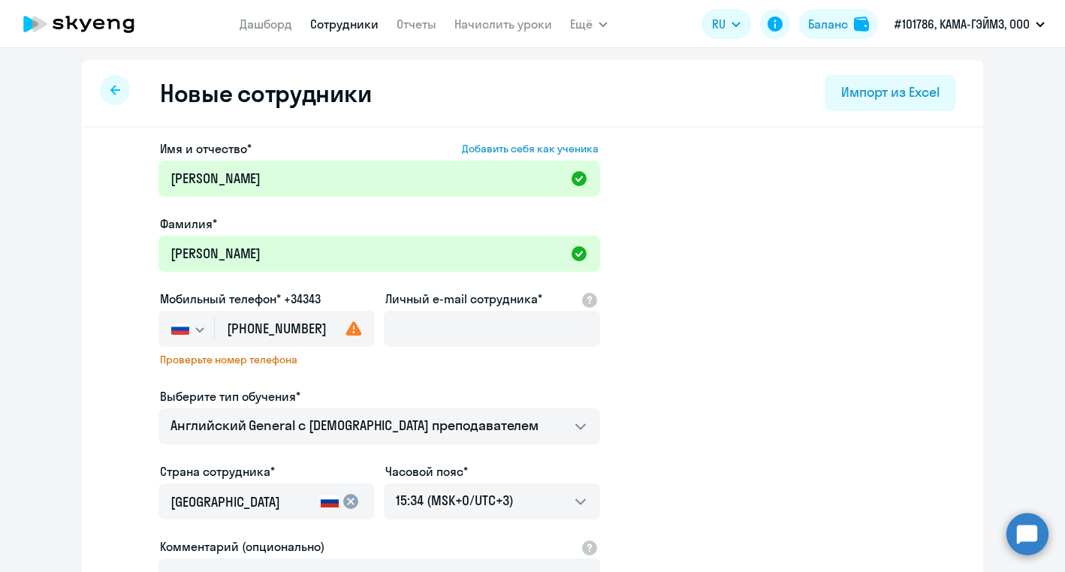
click at [758, 272] on app-new-student-form "Имя и отчество* Добавить себя как ученика Владислав Андреевич Фамилия* Борискин…" at bounding box center [532, 419] width 853 height 558
click at [351, 328] on use at bounding box center [354, 328] width 16 height 14
click at [352, 330] on use at bounding box center [354, 328] width 16 height 14
click at [703, 249] on app-new-student-form "Имя и отчество* Добавить себя как ученика Владислав Андреевич Фамилия* Борискин…" at bounding box center [532, 419] width 853 height 558
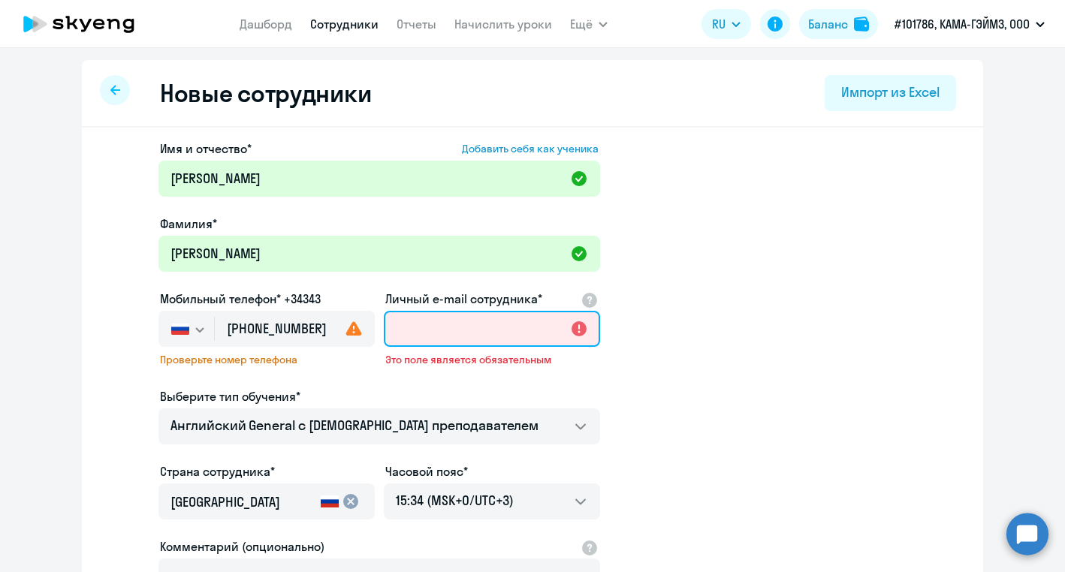
click at [445, 326] on input "Личный e-mail сотрудника*" at bounding box center [492, 329] width 216 height 36
paste input "[EMAIL_ADDRESS][DOMAIN_NAME]"
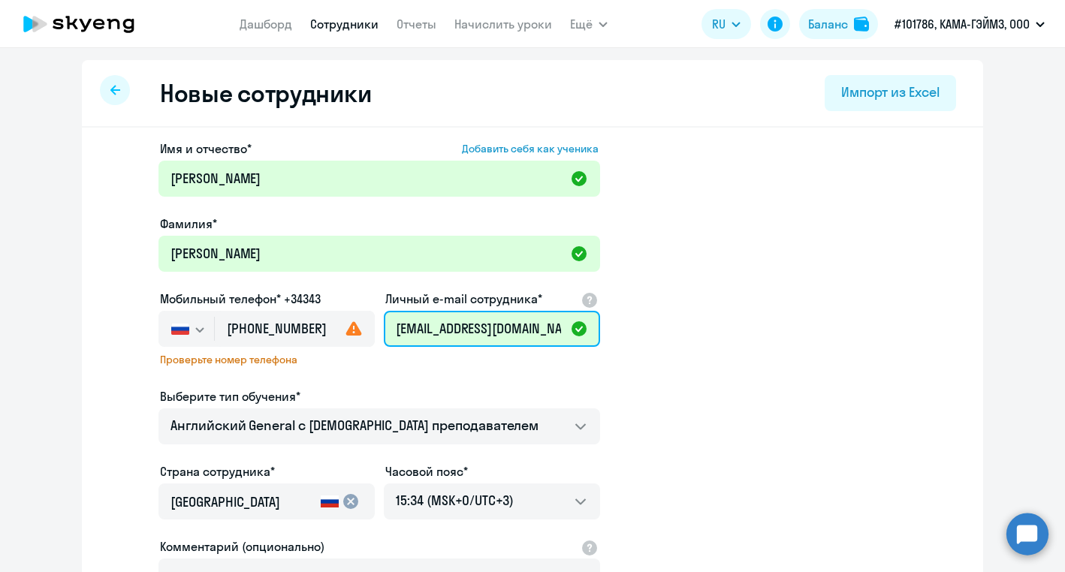
type input "[EMAIL_ADDRESS][DOMAIN_NAME]"
click at [741, 282] on app-new-student-form "Имя и отчество* Добавить себя как ученика Владислав Андреевич Фамилия* Борискин…" at bounding box center [532, 419] width 853 height 558
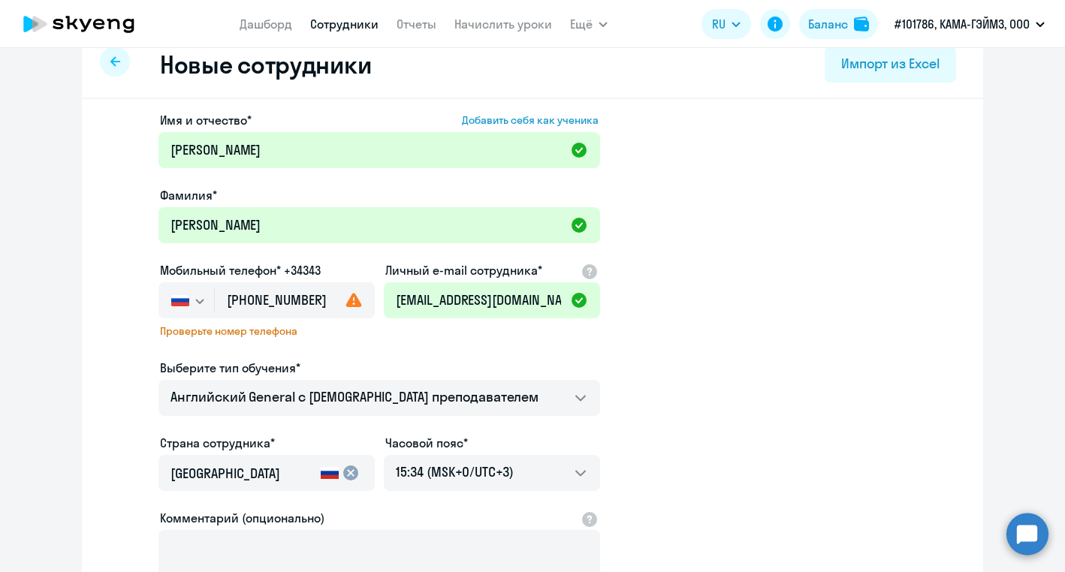
scroll to position [135, 0]
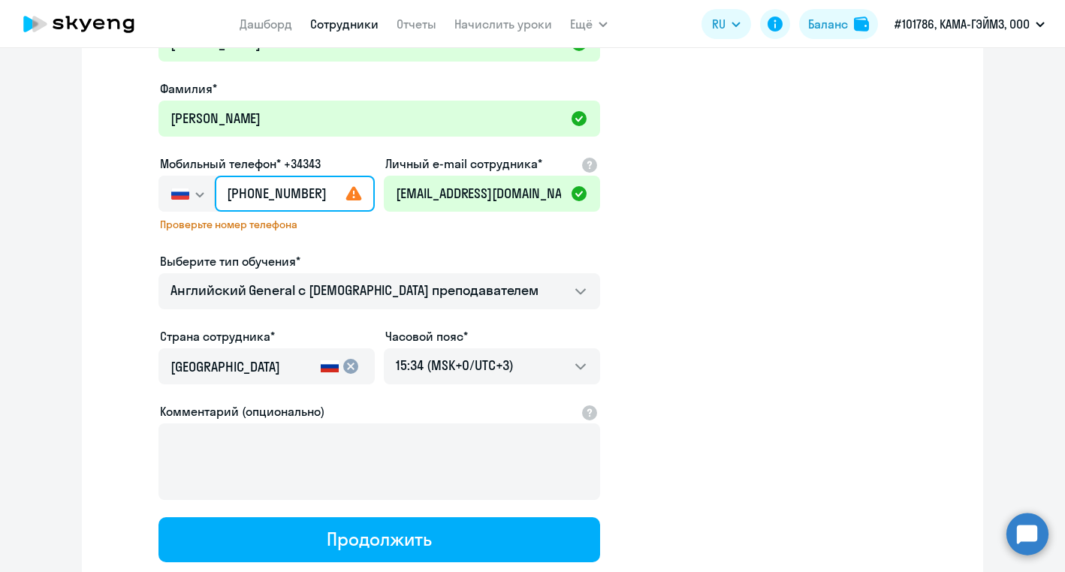
click at [277, 197] on input "+7 909 916-68-10" at bounding box center [295, 194] width 160 height 36
drag, startPoint x: 312, startPoint y: 192, endPoint x: 193, endPoint y: 189, distance: 119.5
click at [193, 188] on div "Россия +7 Казахстан +7 Украина +380 Беларусь (Белоруссия) +375 Австралия +61 Ав…" at bounding box center [266, 194] width 216 height 36
click at [279, 196] on input "+7 909" at bounding box center [295, 194] width 160 height 36
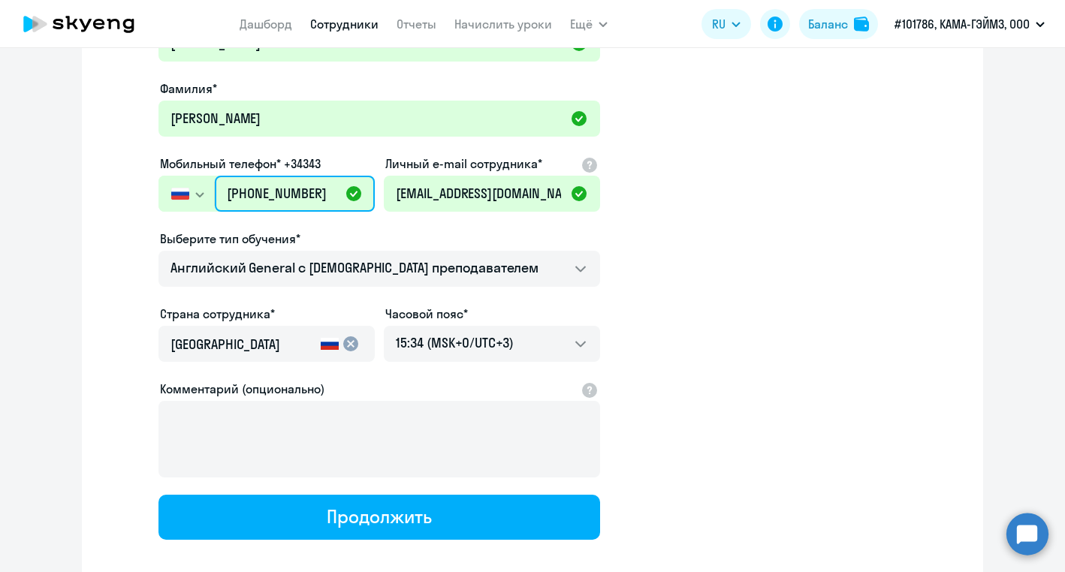
type input "+7 909 916-68-10"
click at [819, 185] on app-new-student-form "Имя и отчество* Добавить себя как ученика Владислав Андреевич Фамилия* Борискин…" at bounding box center [532, 273] width 853 height 536
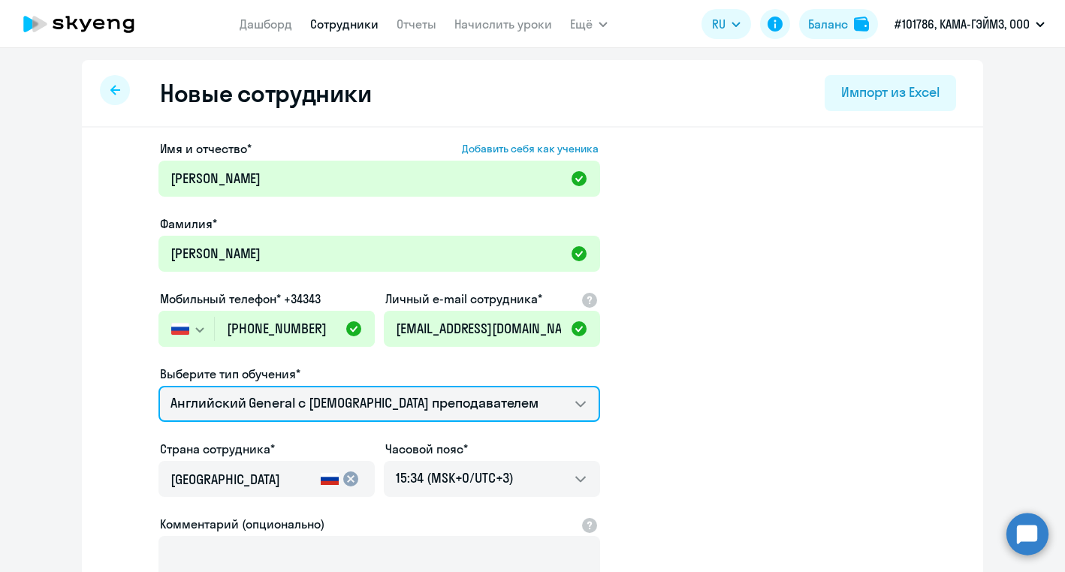
scroll to position [215, 0]
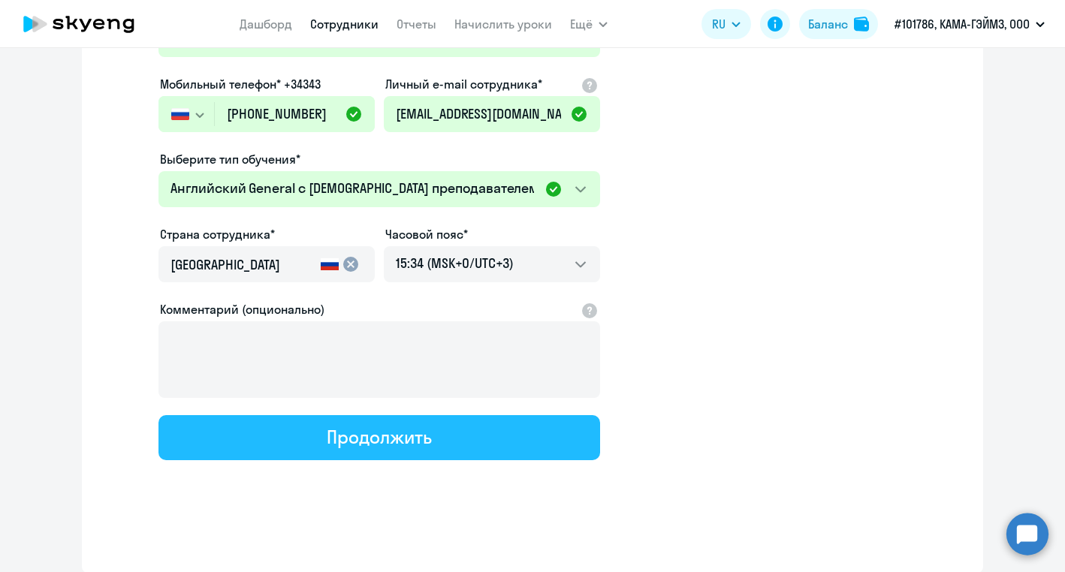
click at [508, 442] on button "Продолжить" at bounding box center [379, 437] width 442 height 45
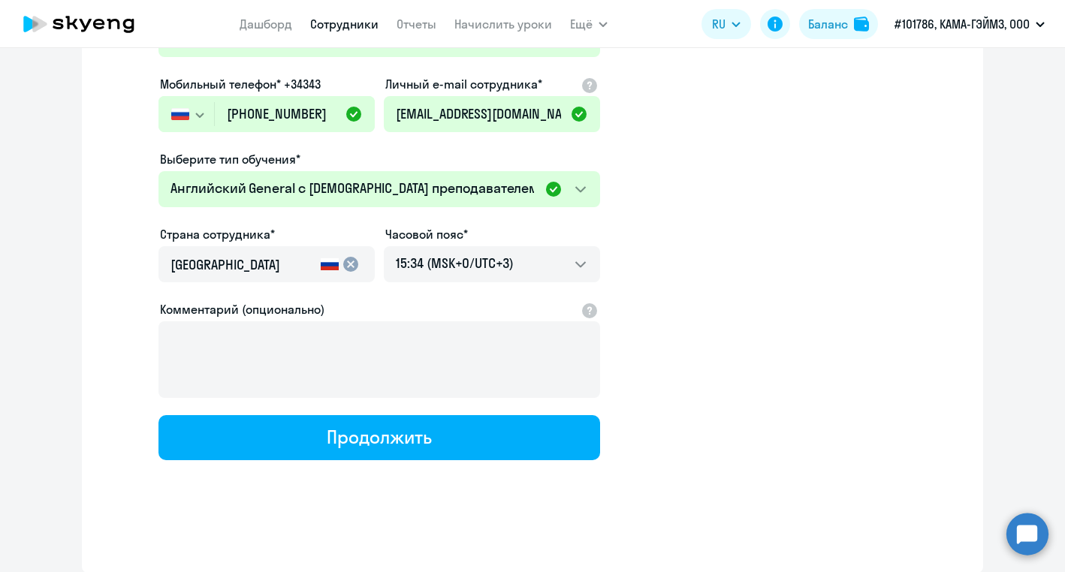
select select "english_adult_not_native_speaker"
select select "3"
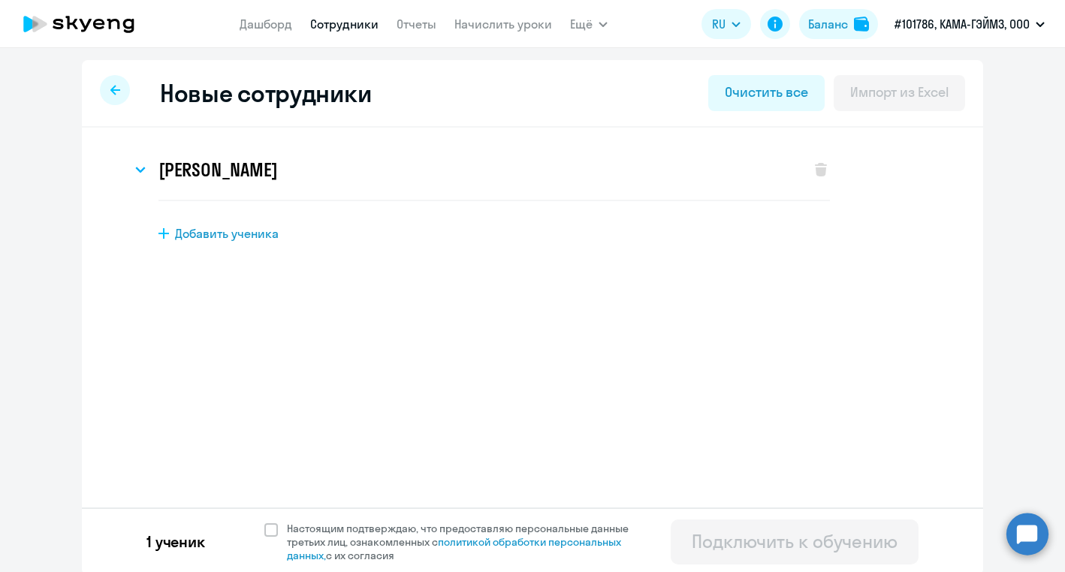
scroll to position [3, 0]
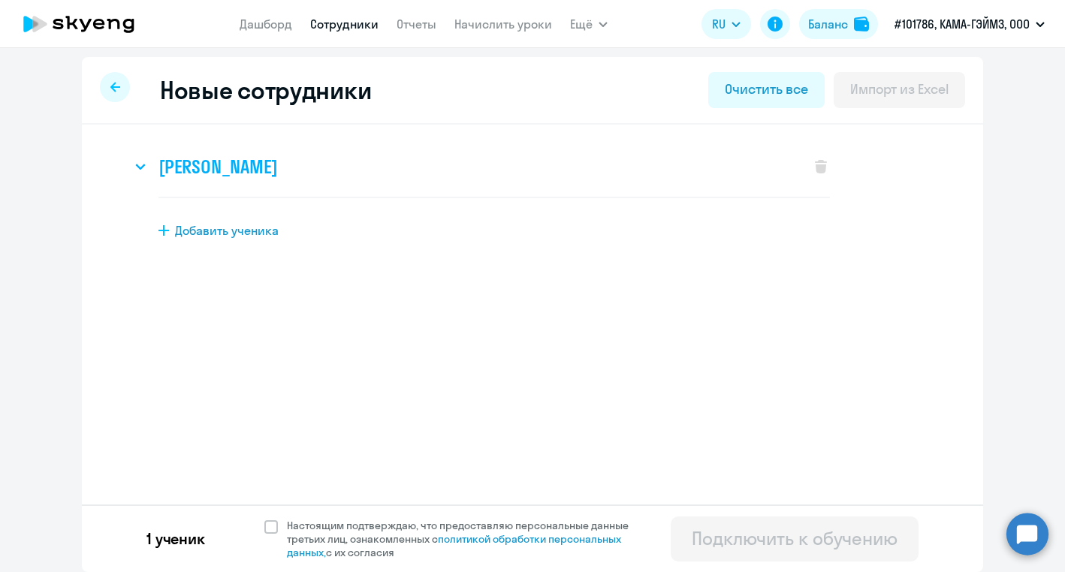
click at [277, 158] on h3 "Владислав Андреевич Борискин" at bounding box center [217, 167] width 119 height 24
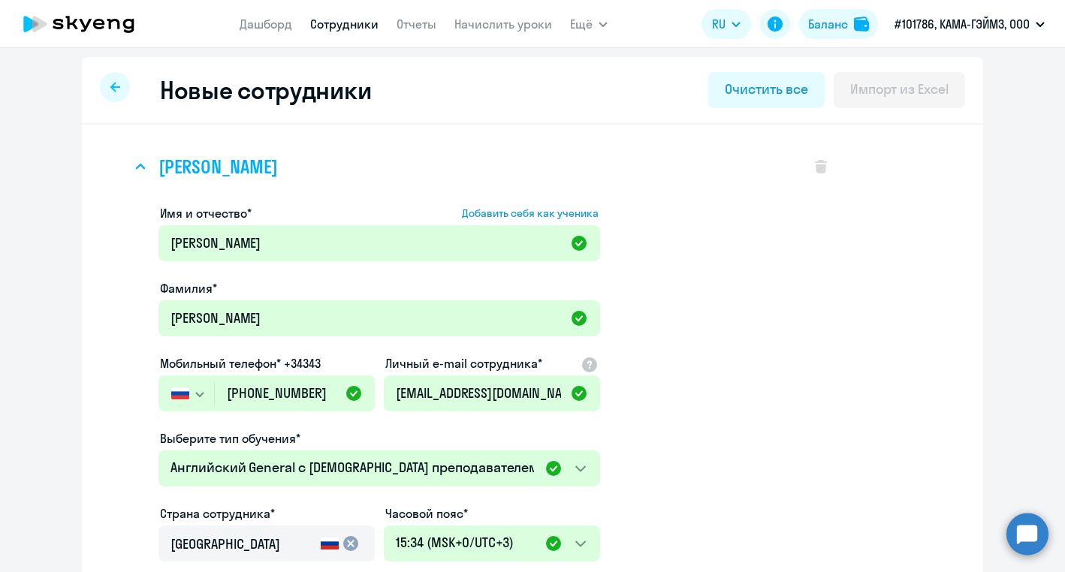
click at [277, 169] on h3 "Владислав Андреевич Борискин" at bounding box center [217, 167] width 119 height 24
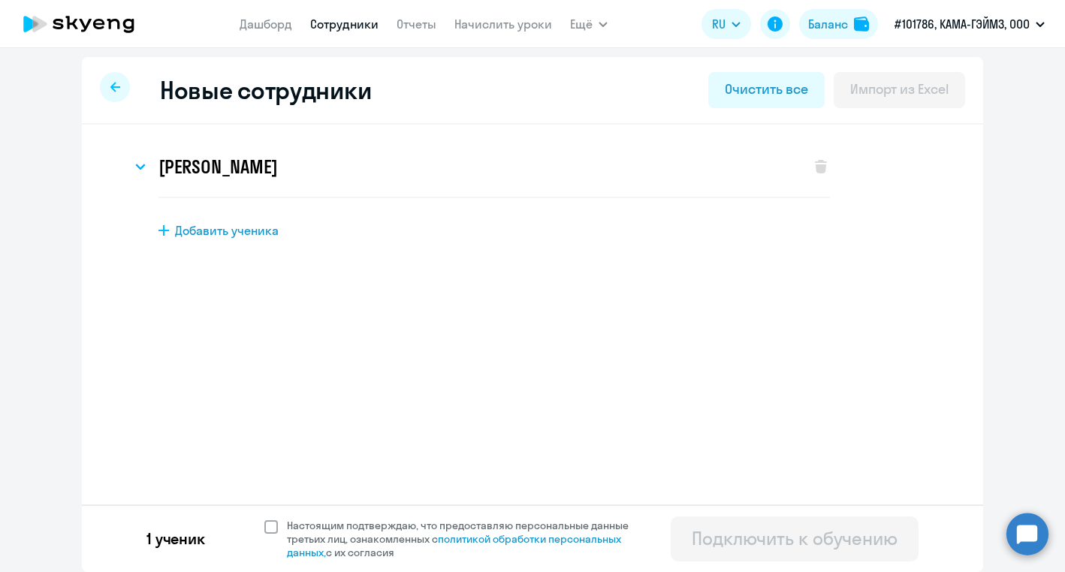
click at [271, 529] on span at bounding box center [271, 527] width 14 height 14
click at [264, 519] on input "Настоящим подтверждаю, что предоставляю персональные данные третьих лиц, ознако…" at bounding box center [264, 518] width 1 height 1
checkbox input "true"
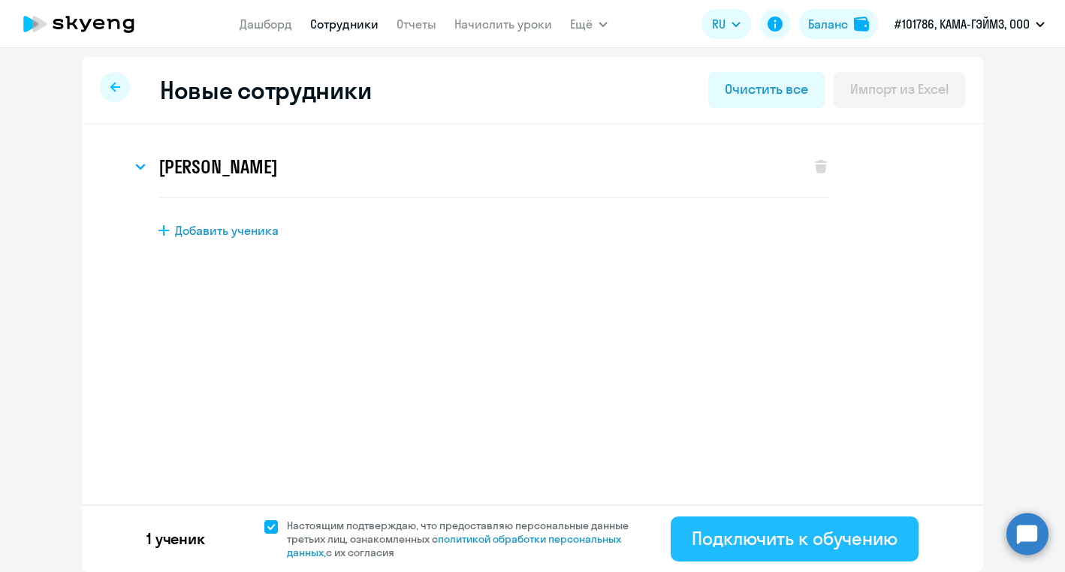
click at [814, 541] on div "Подключить к обучению" at bounding box center [795, 539] width 206 height 24
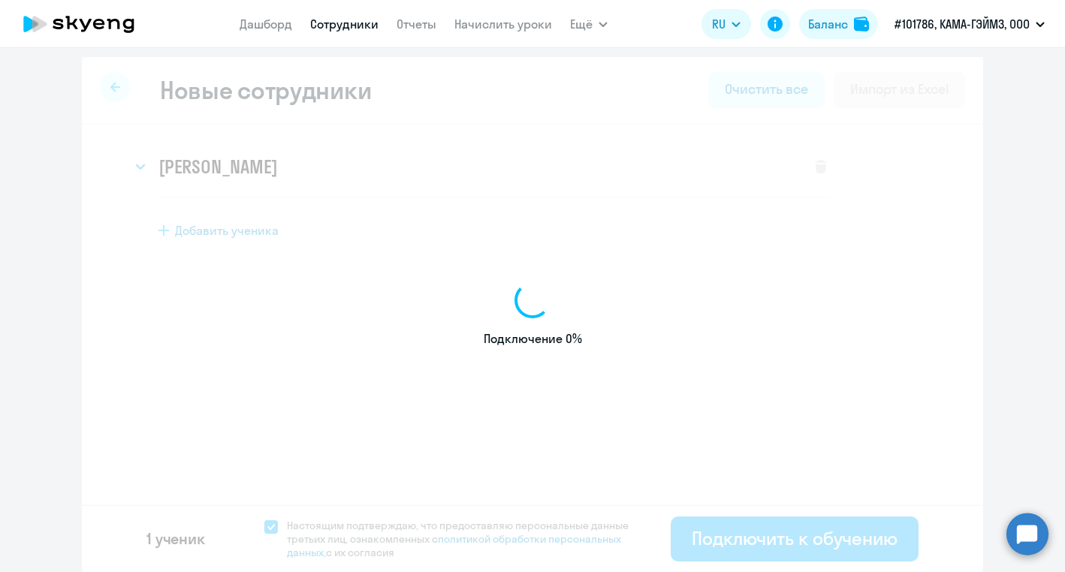
select select "english_adult_not_native_speaker"
select select "3"
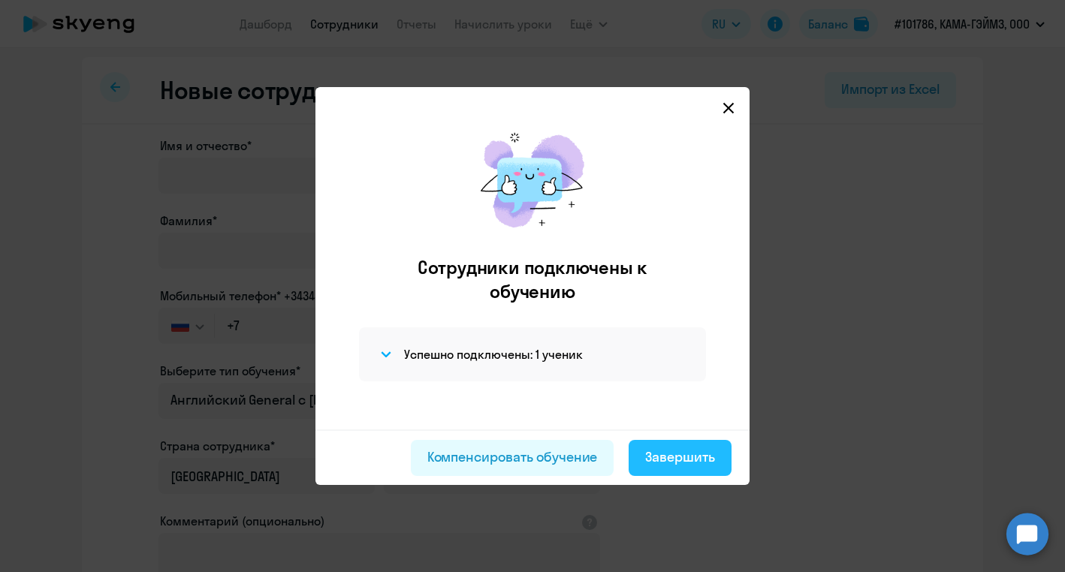
click at [689, 458] on div "Завершить" at bounding box center [680, 458] width 70 height 20
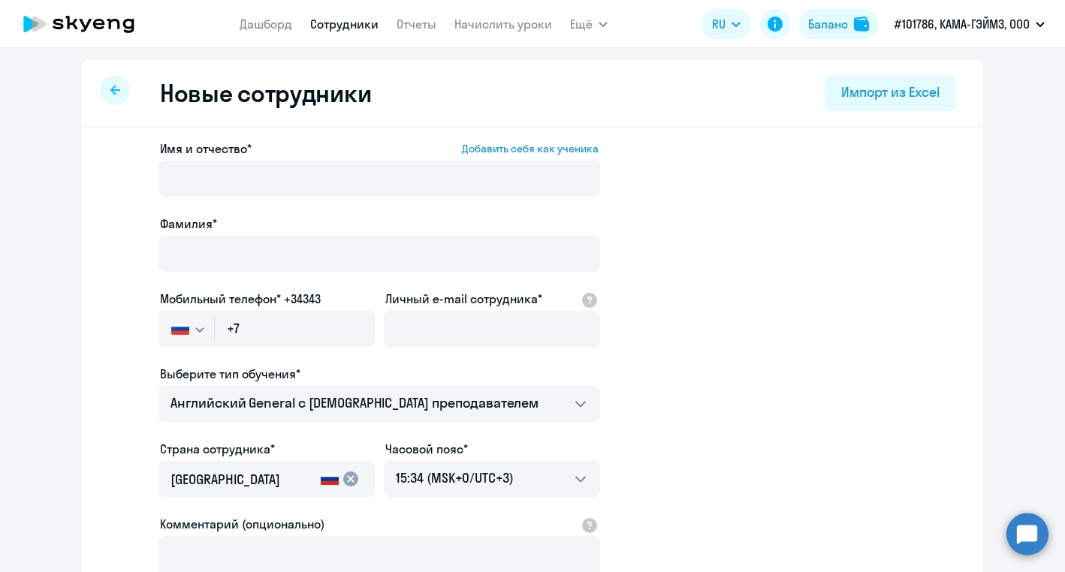
select select "30"
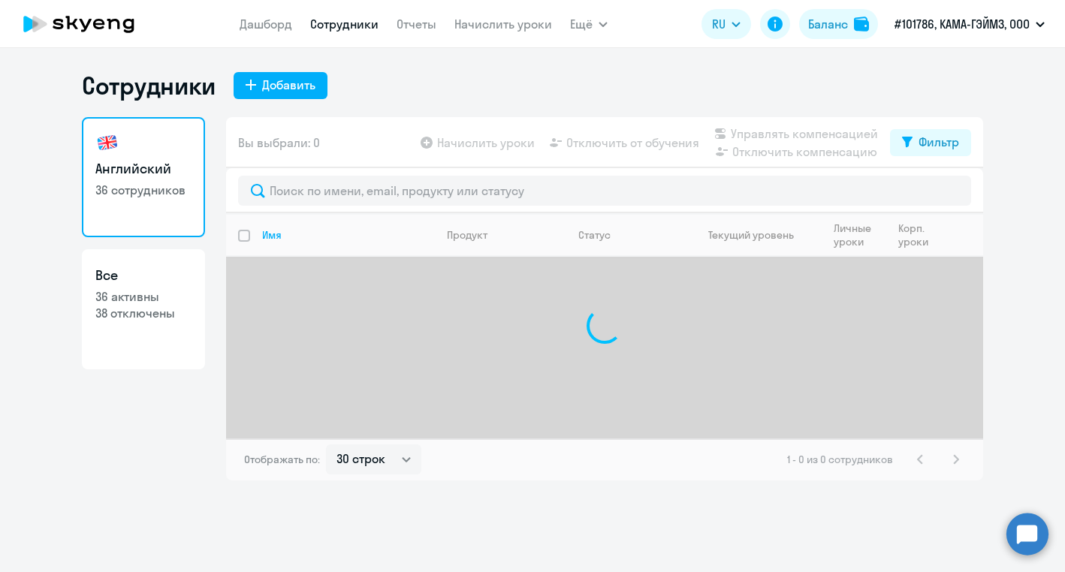
click at [374, 29] on link "Сотрудники" at bounding box center [344, 24] width 68 height 15
select select "30"
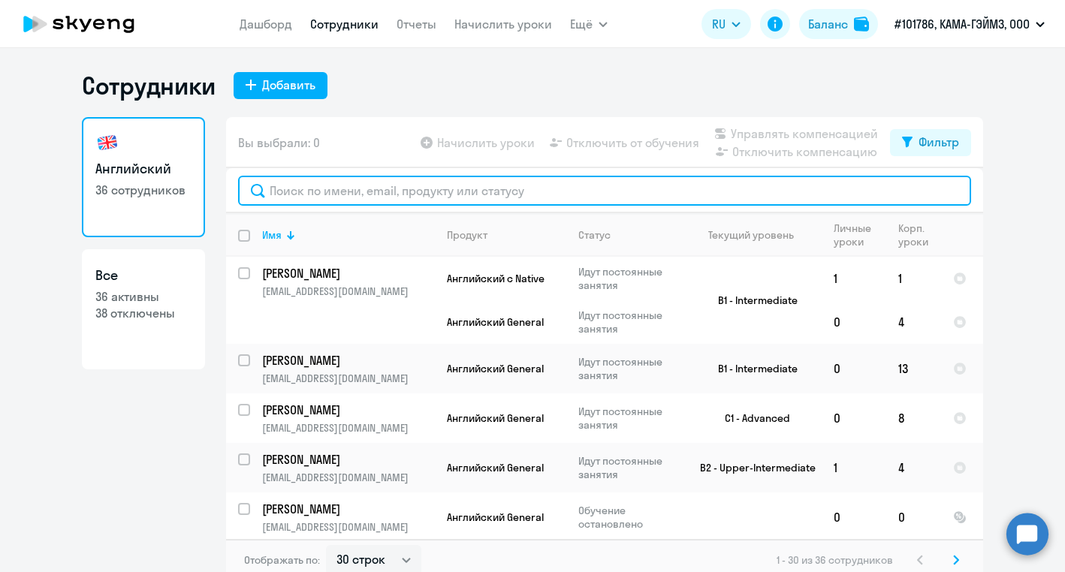
click at [452, 192] on input "text" at bounding box center [604, 191] width 733 height 30
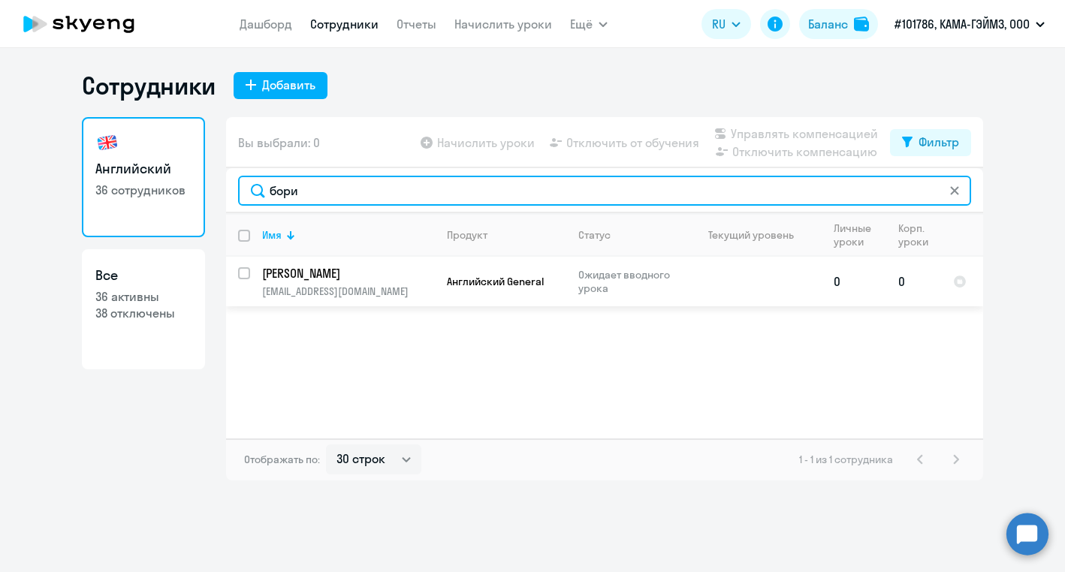
type input "бори"
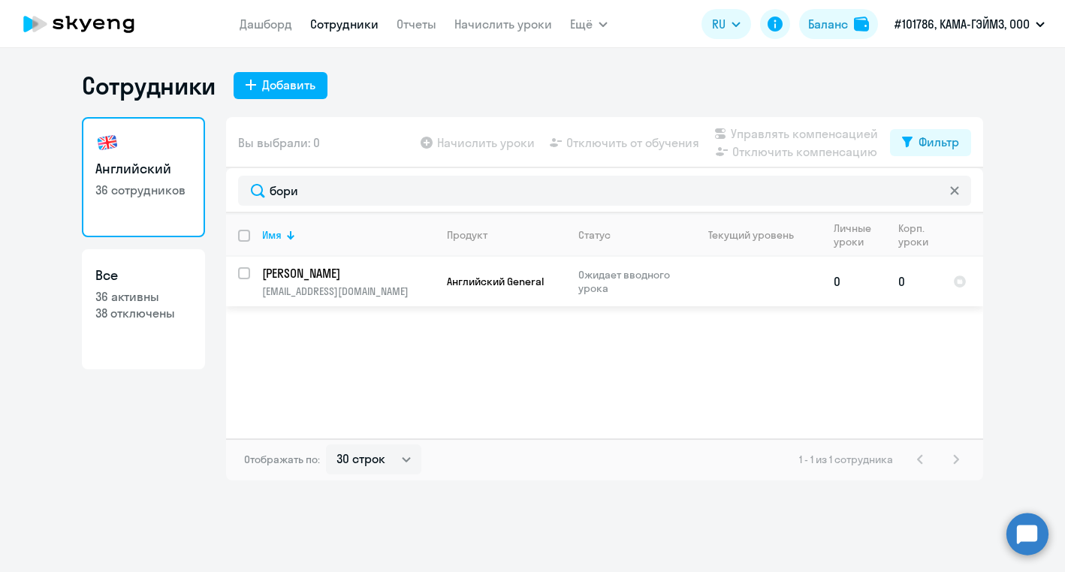
click at [352, 283] on td "[PERSON_NAME] [EMAIL_ADDRESS][DOMAIN_NAME]" at bounding box center [342, 282] width 185 height 50
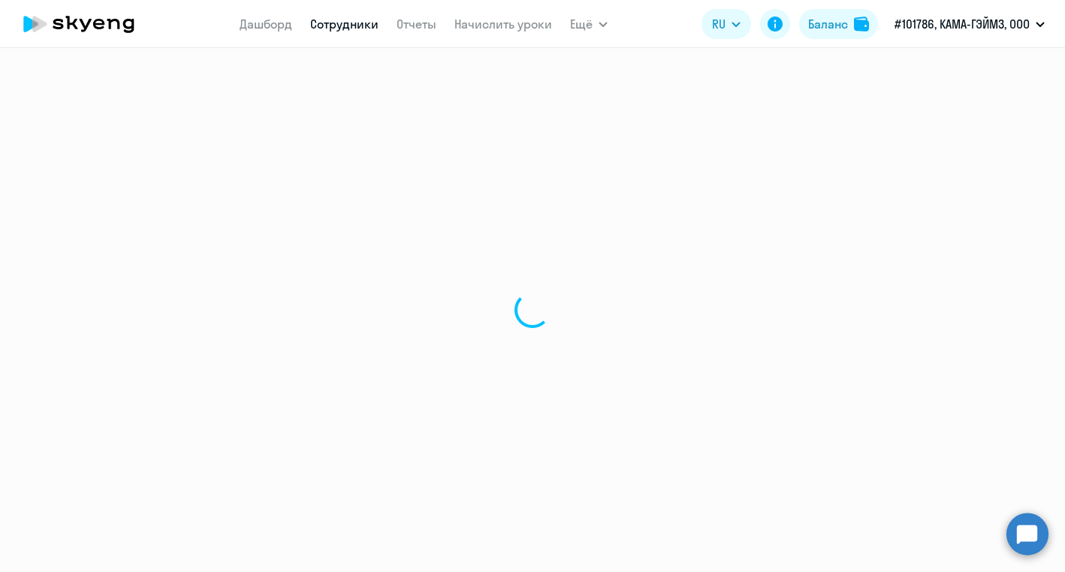
select select "english"
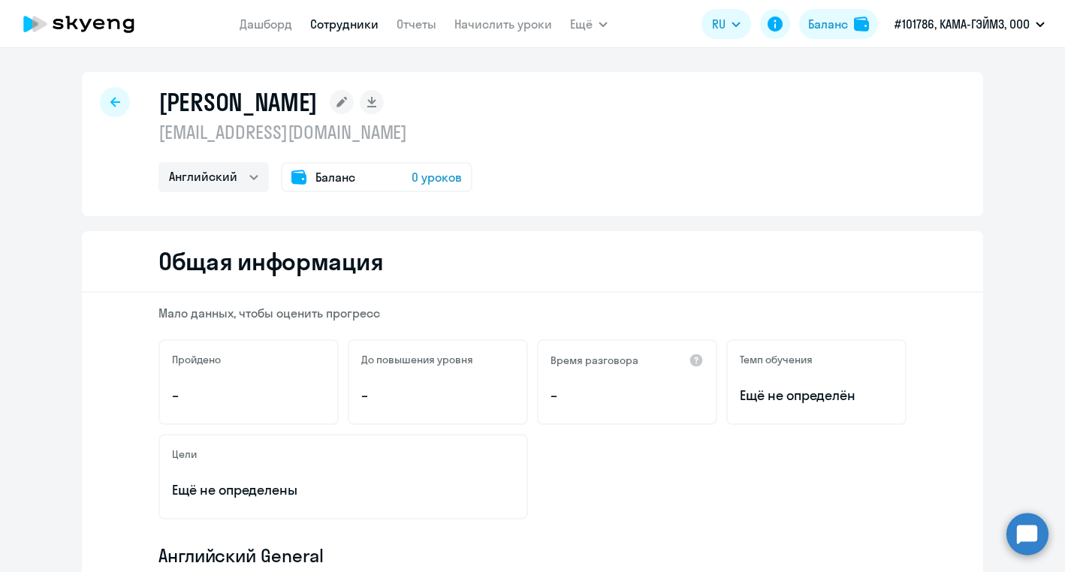
click at [333, 178] on span "Баланс" at bounding box center [335, 177] width 40 height 18
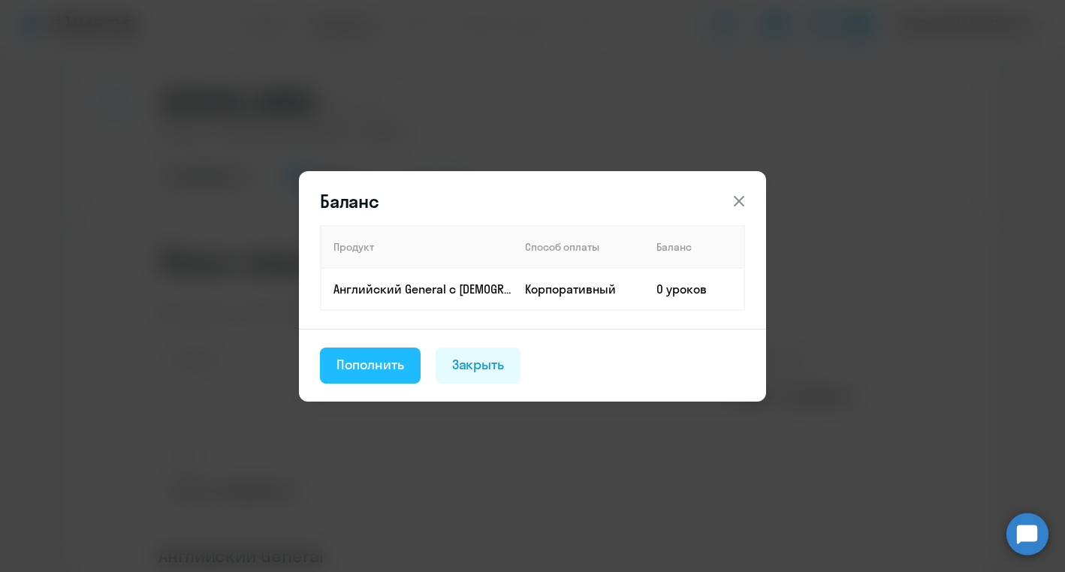
click at [393, 365] on div "Пополнить" at bounding box center [370, 365] width 68 height 20
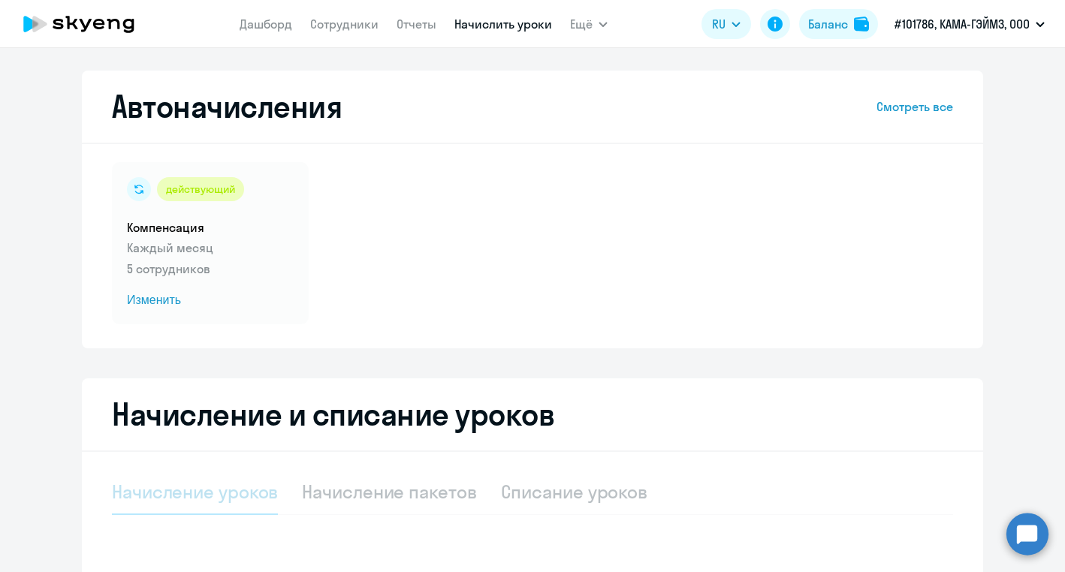
select select "10"
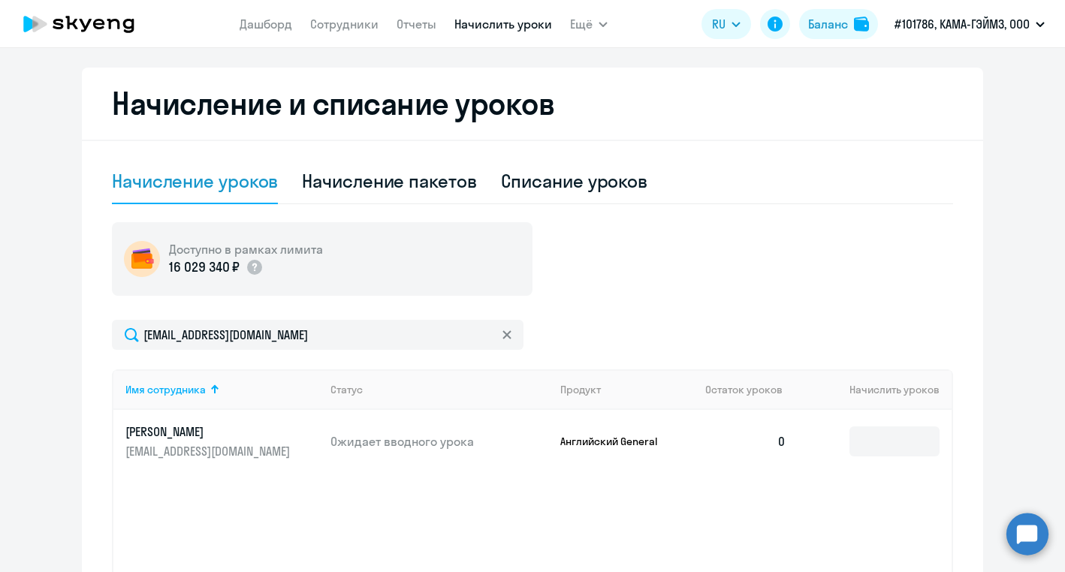
scroll to position [379, 0]
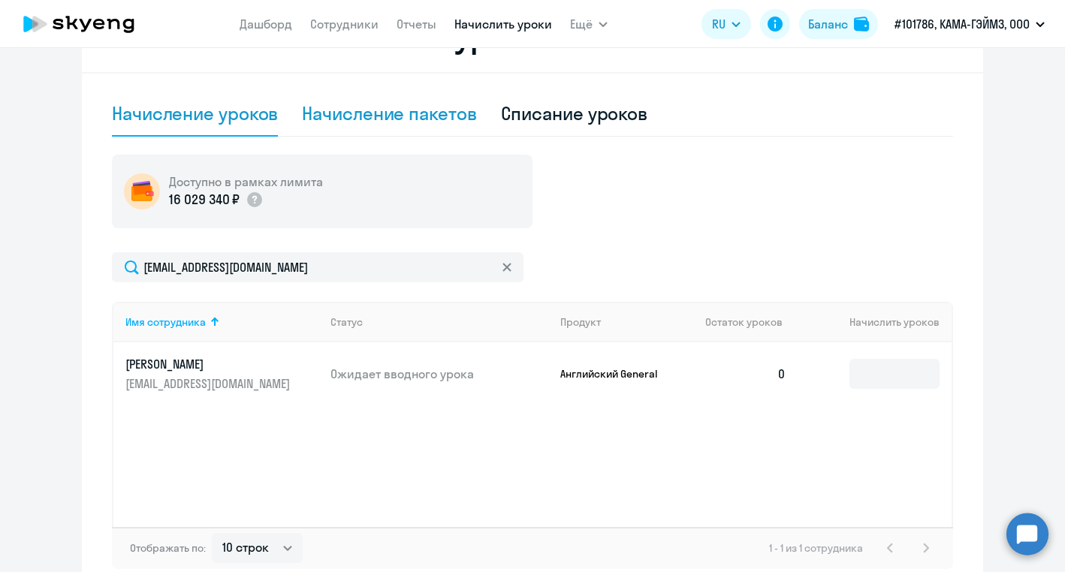
click at [361, 112] on div "Начисление пакетов" at bounding box center [389, 113] width 174 height 24
select select "10"
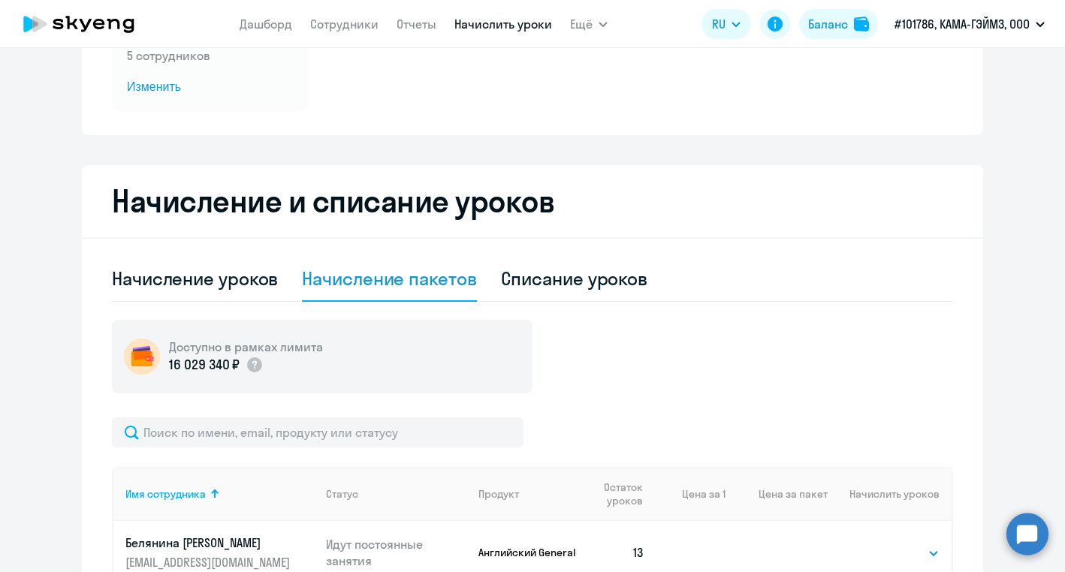
scroll to position [307, 0]
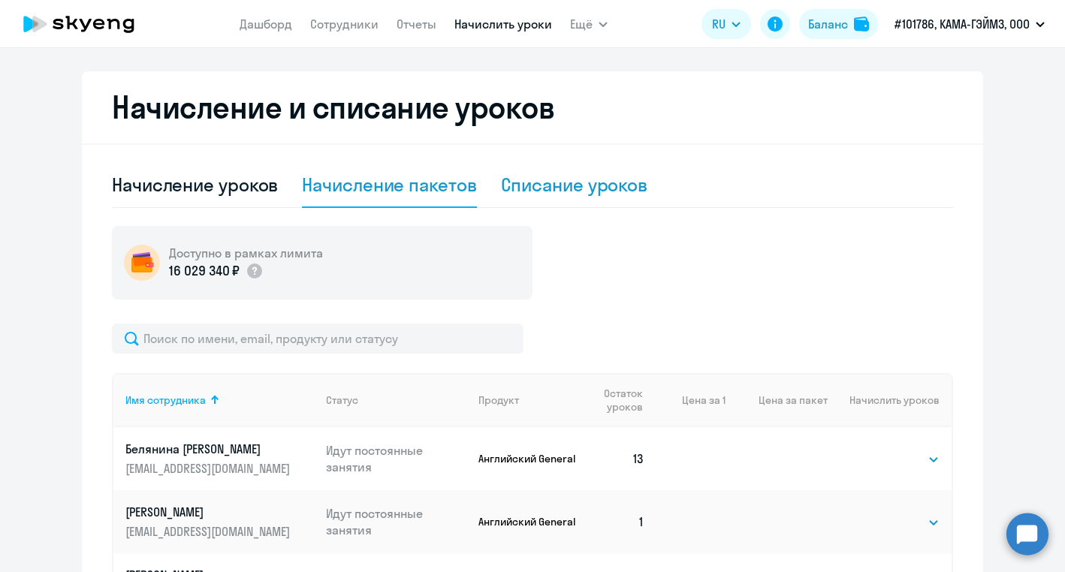
click at [571, 184] on div "Списание уроков" at bounding box center [574, 185] width 147 height 24
select select "10"
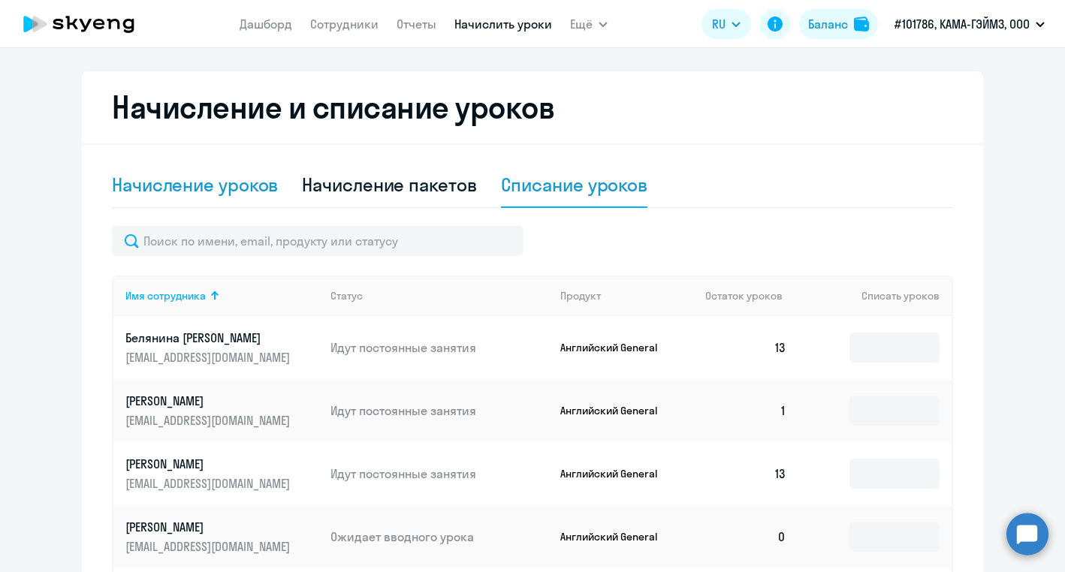
click at [211, 204] on div "Начисление уроков" at bounding box center [195, 185] width 166 height 45
select select "10"
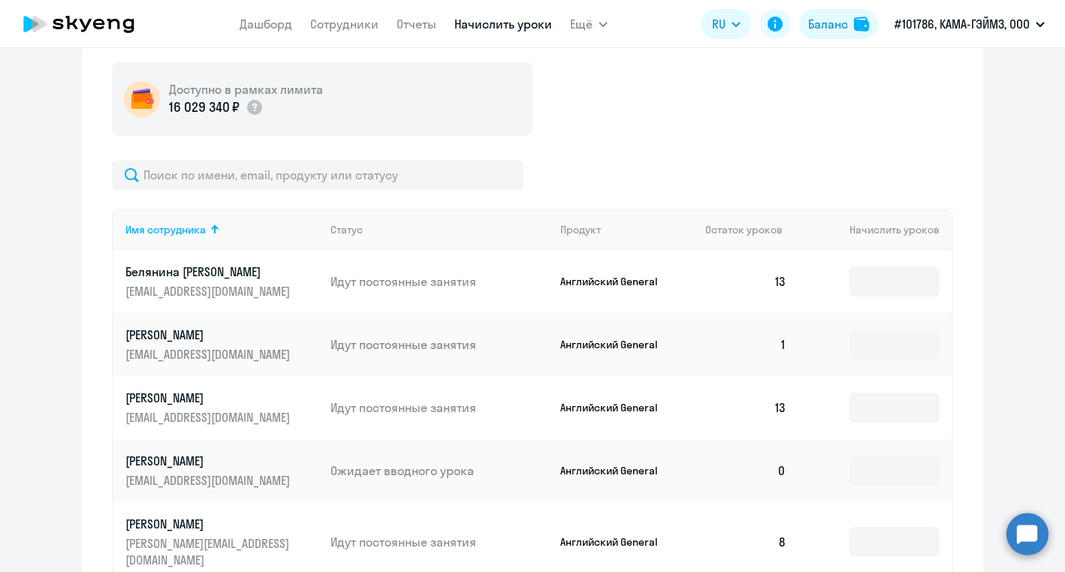
scroll to position [491, 0]
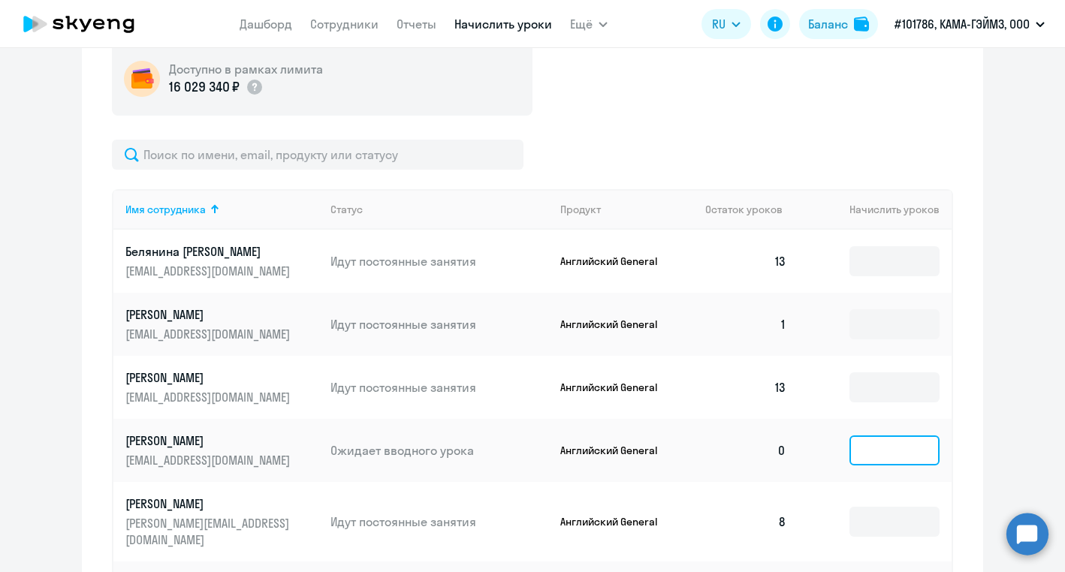
click at [861, 451] on input at bounding box center [894, 451] width 90 height 30
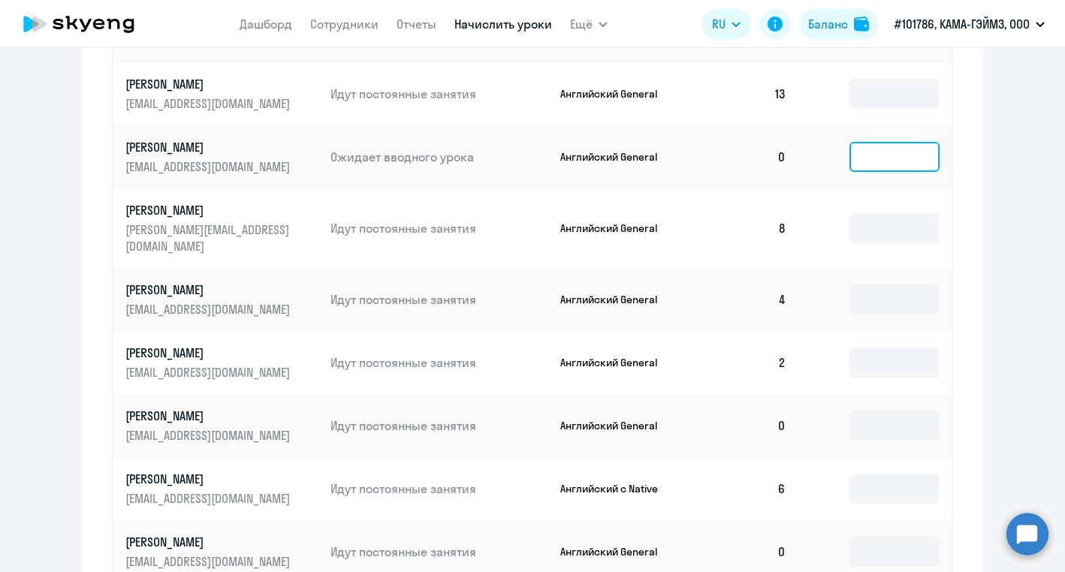
scroll to position [639, 0]
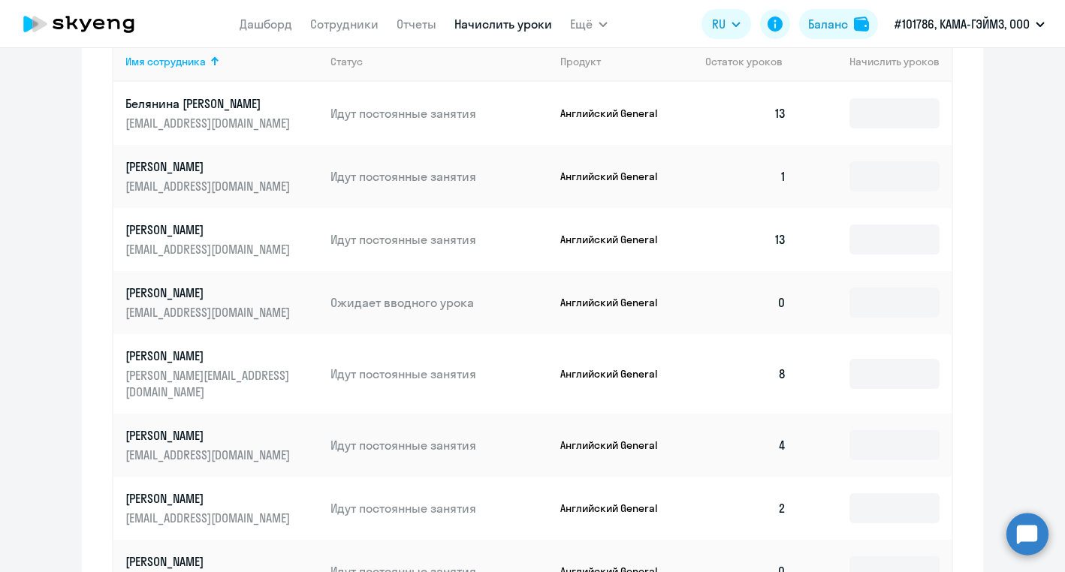
click at [221, 296] on p "[PERSON_NAME]" at bounding box center [209, 293] width 168 height 17
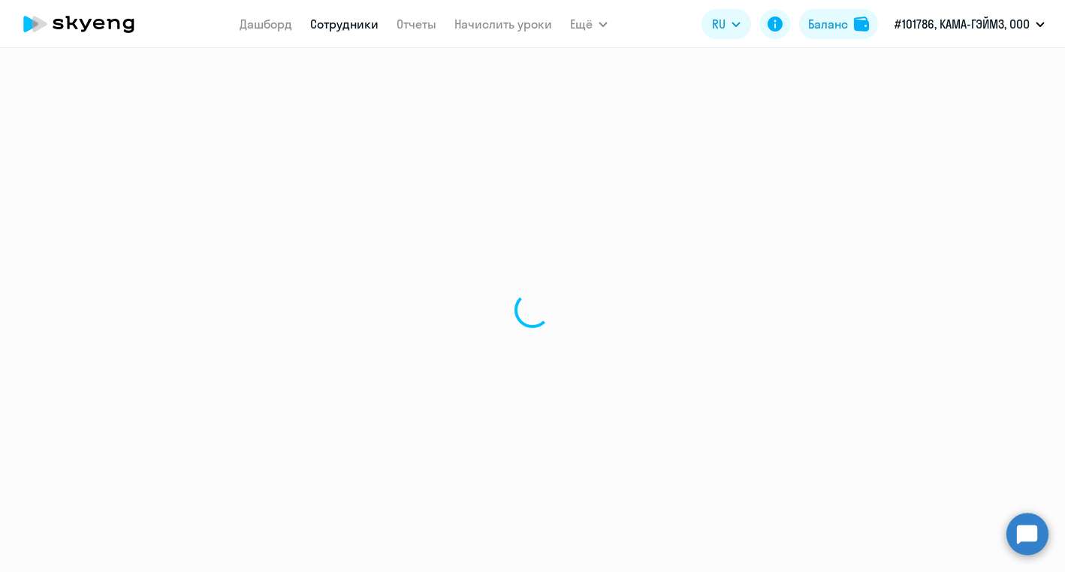
select select "english"
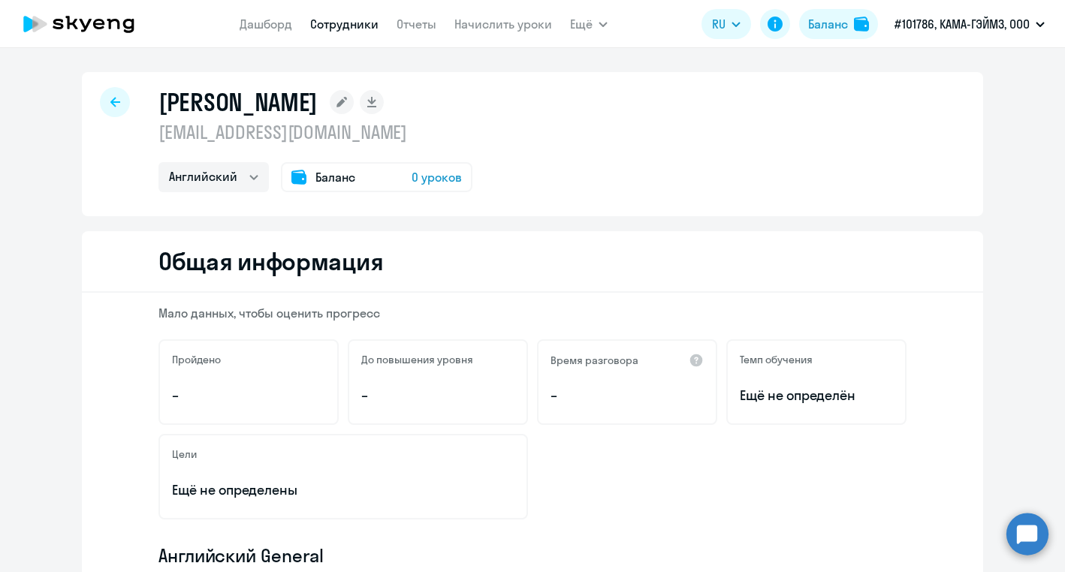
click at [422, 179] on span "0 уроков" at bounding box center [437, 177] width 50 height 18
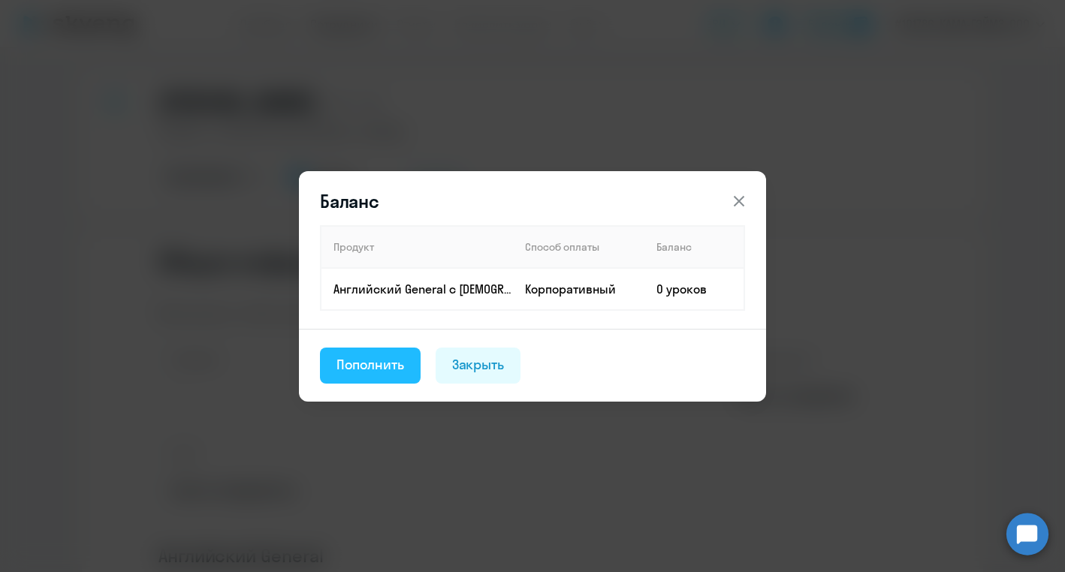
click at [394, 367] on div "Пополнить" at bounding box center [370, 365] width 68 height 20
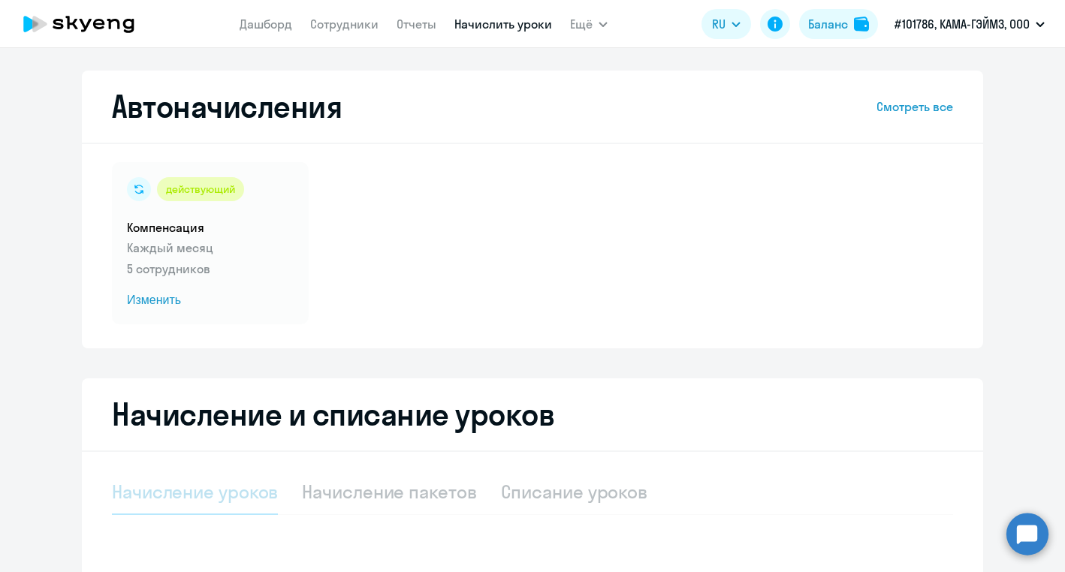
select select "10"
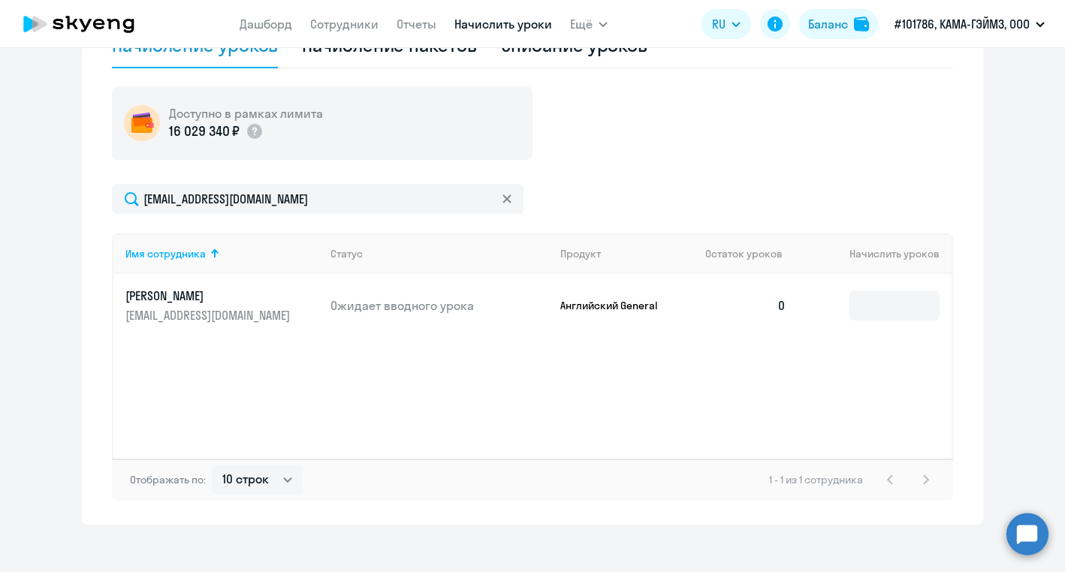
scroll to position [460, 0]
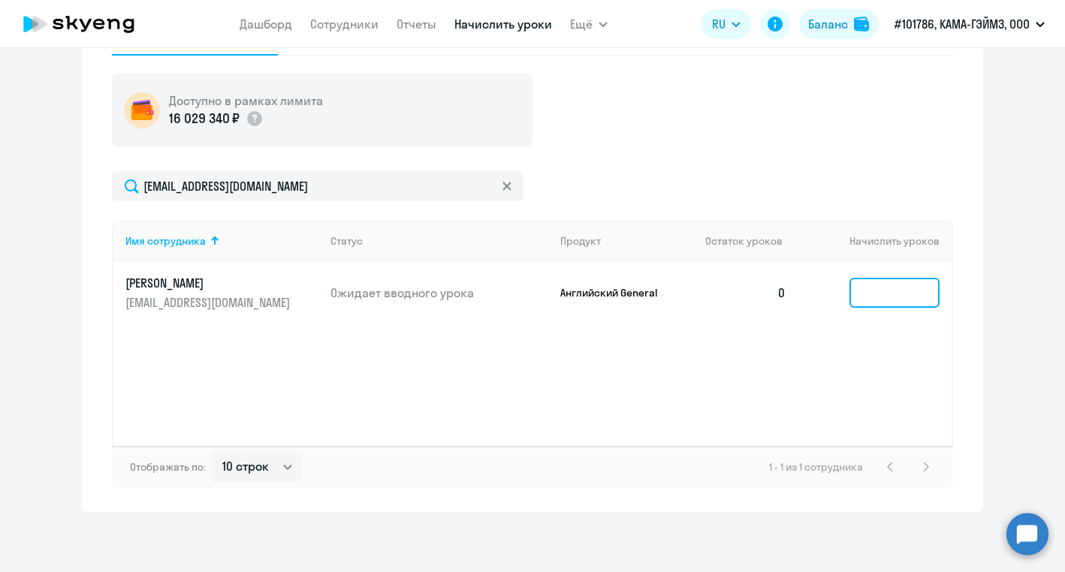
click at [869, 283] on input at bounding box center [894, 293] width 90 height 30
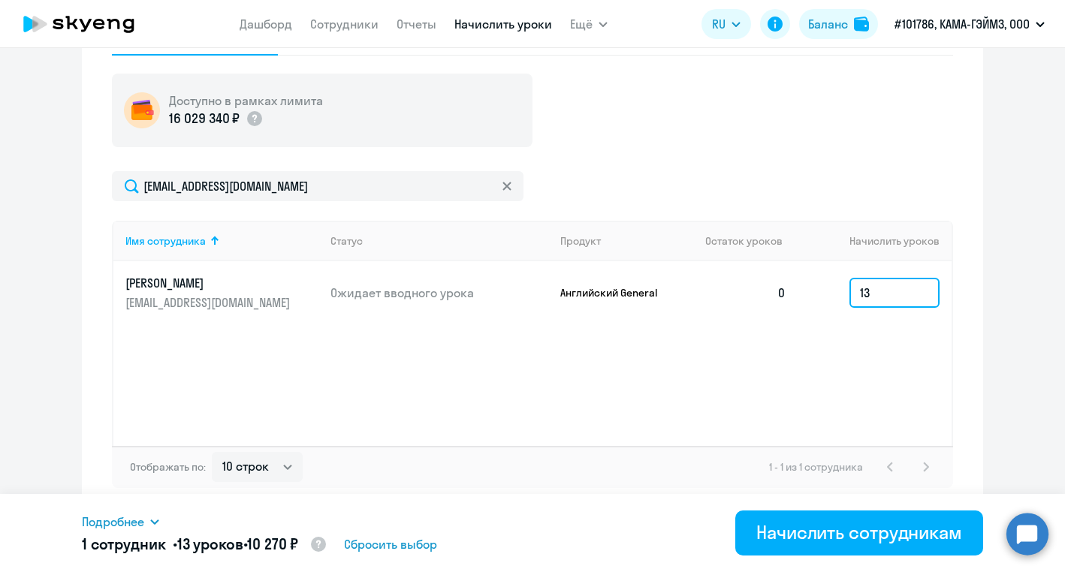
type input "1"
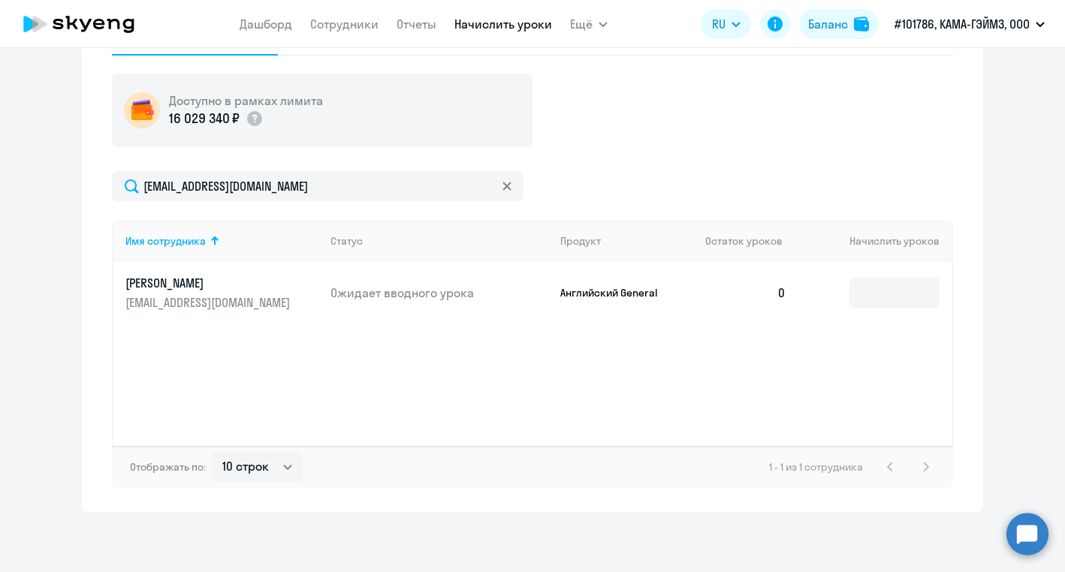
click at [816, 156] on div "Доступно в рамках лимита 16 029 340 ₽ [EMAIL_ADDRESS][DOMAIN_NAME] Имя сотрудни…" at bounding box center [532, 281] width 841 height 415
drag, startPoint x: 816, startPoint y: 156, endPoint x: 804, endPoint y: 163, distance: 13.8
click at [816, 156] on div "Доступно в рамках лимита 16 029 340 ₽ [EMAIL_ADDRESS][DOMAIN_NAME] Имя сотрудни…" at bounding box center [532, 281] width 841 height 415
click at [520, 21] on link "Начислить уроки" at bounding box center [503, 24] width 98 height 15
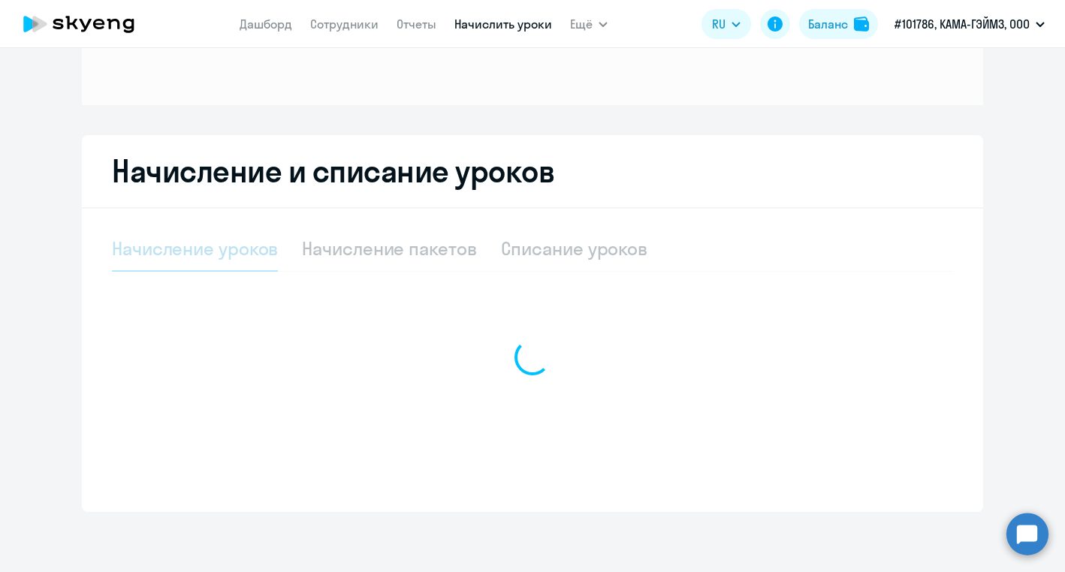
scroll to position [182, 0]
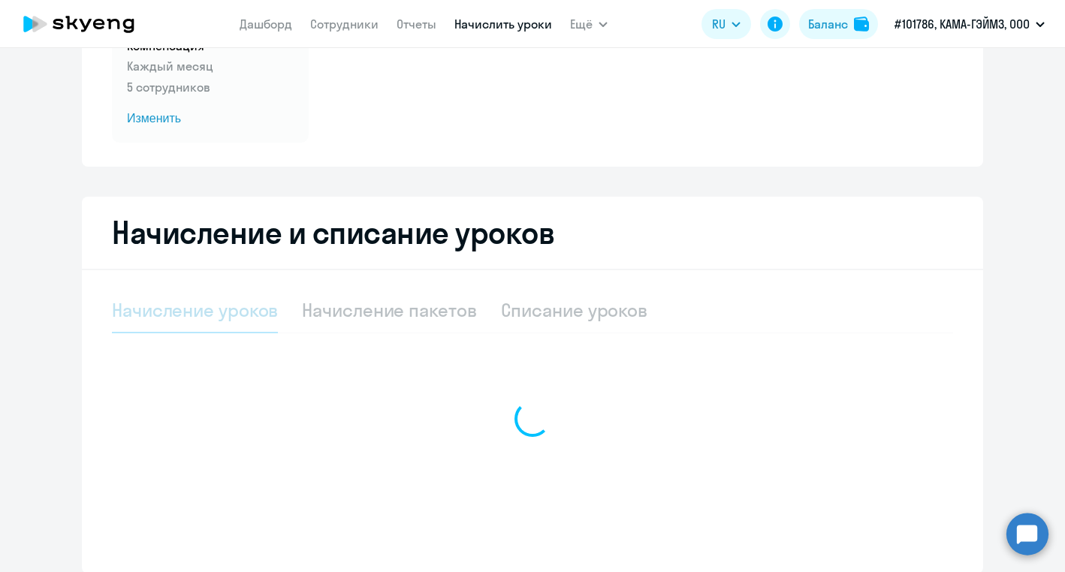
select select "10"
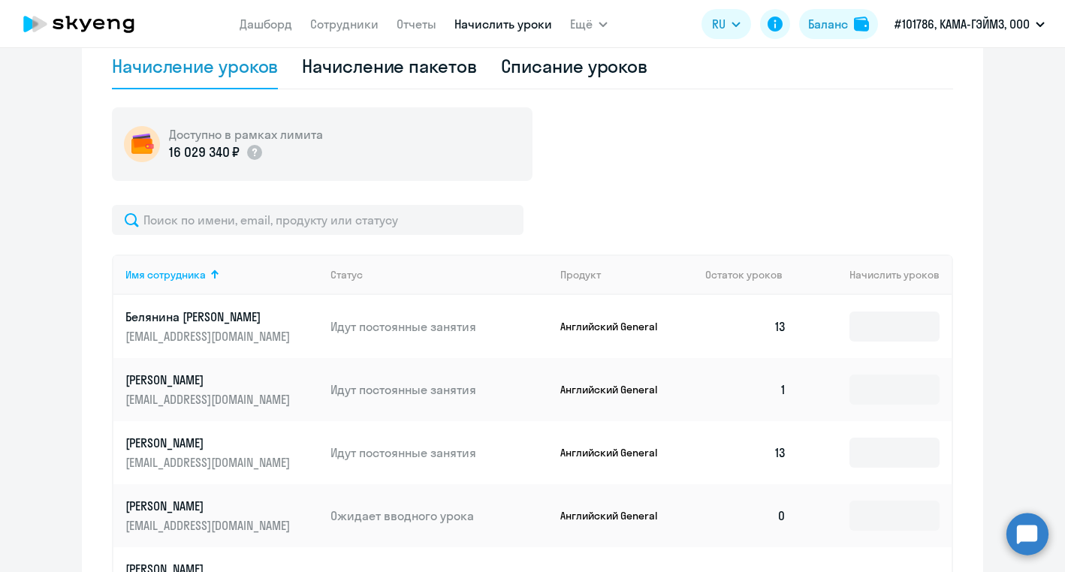
scroll to position [158, 0]
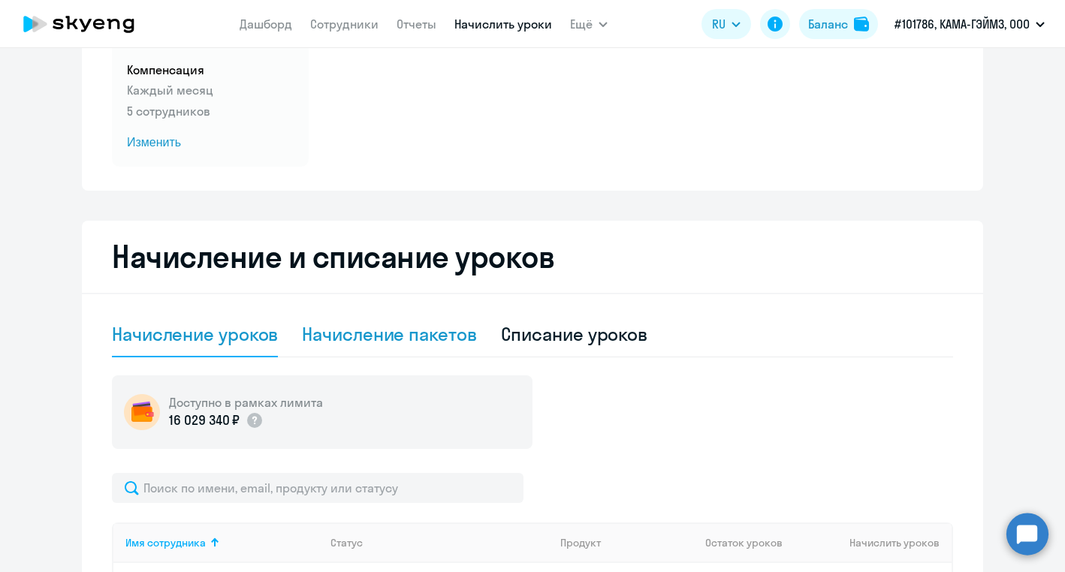
click at [382, 321] on div "Начисление пакетов" at bounding box center [389, 334] width 174 height 45
select select "10"
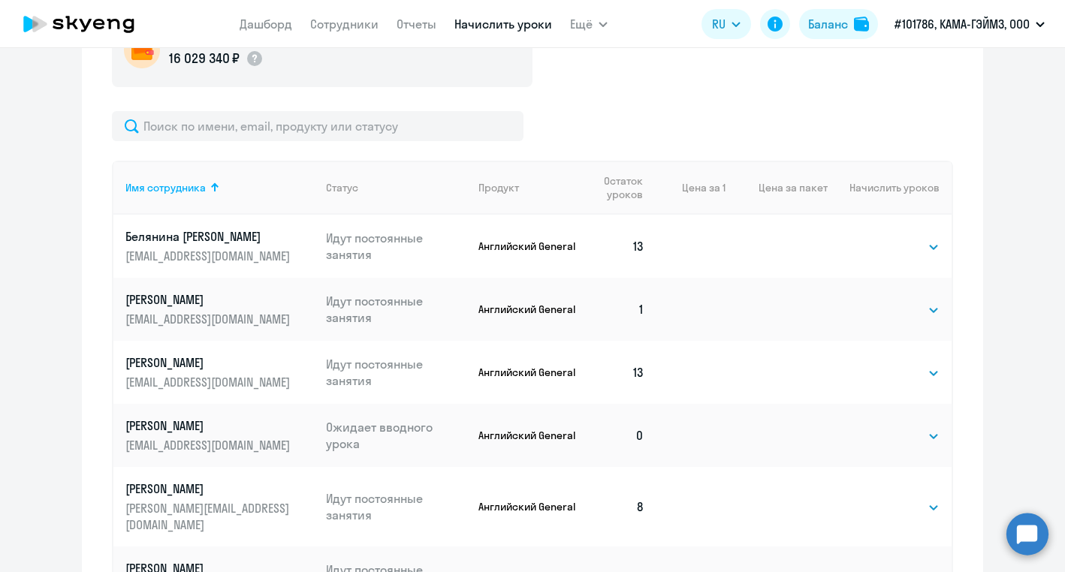
scroll to position [590, 0]
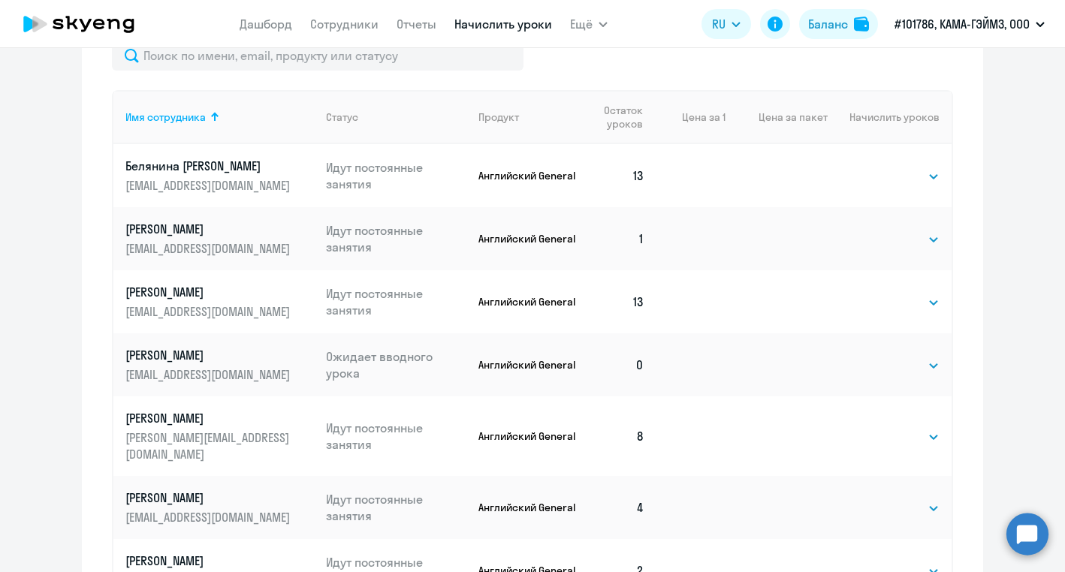
click at [201, 351] on p "[PERSON_NAME]" at bounding box center [209, 355] width 168 height 17
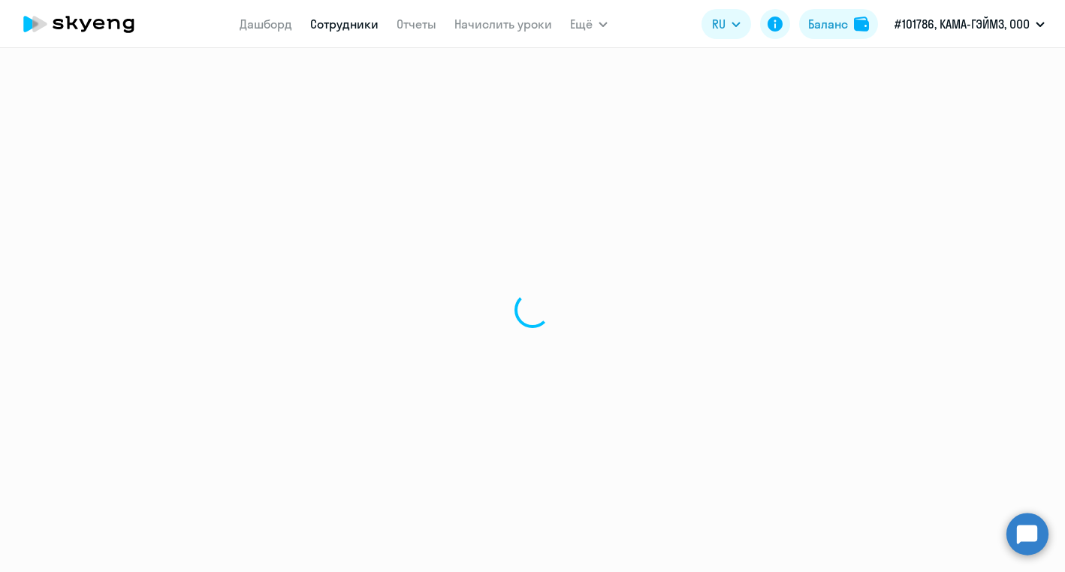
select select "english"
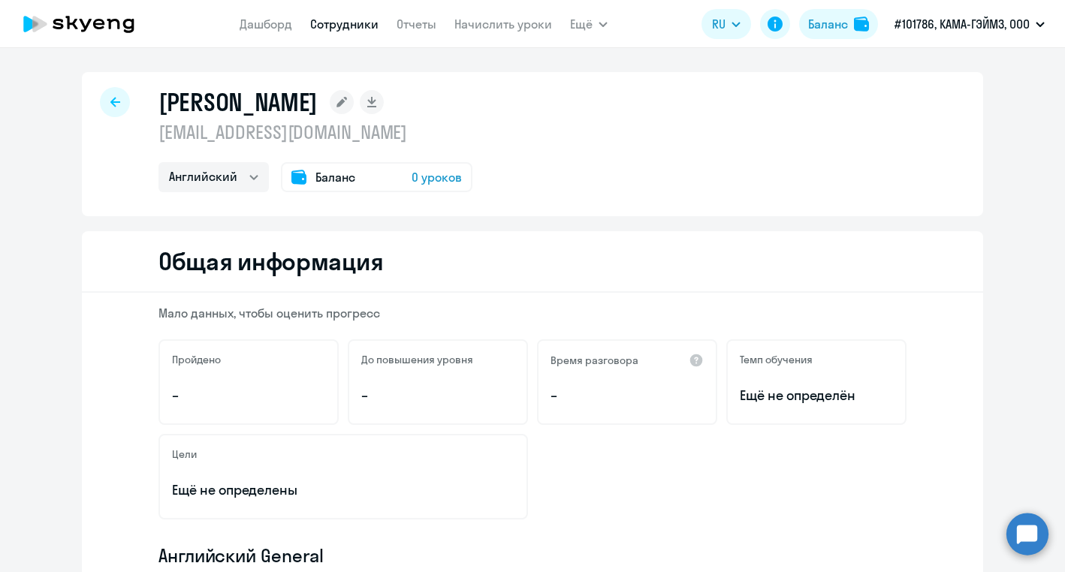
click at [101, 102] on div at bounding box center [115, 102] width 30 height 30
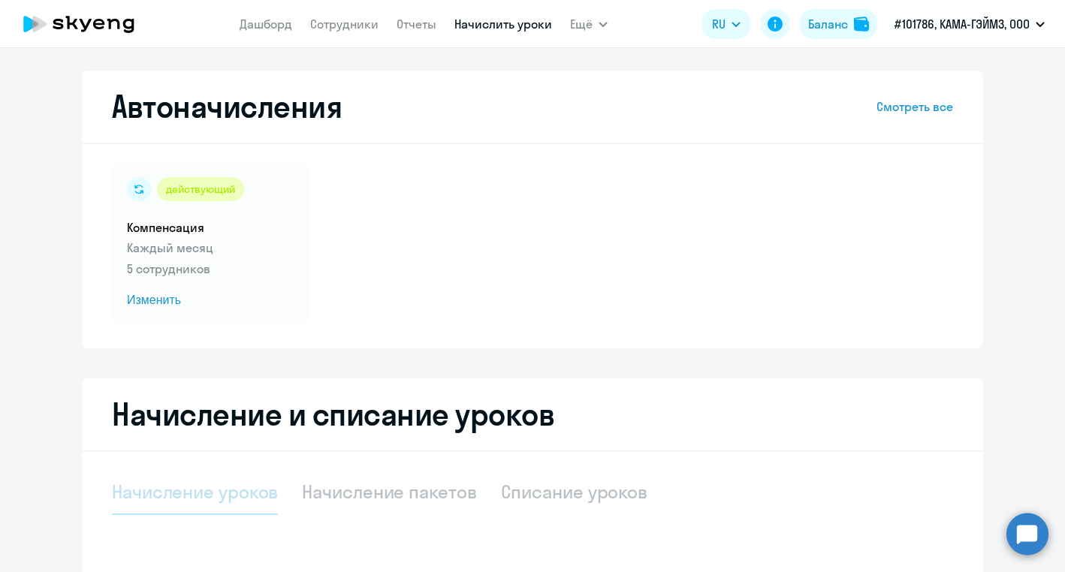
select select "10"
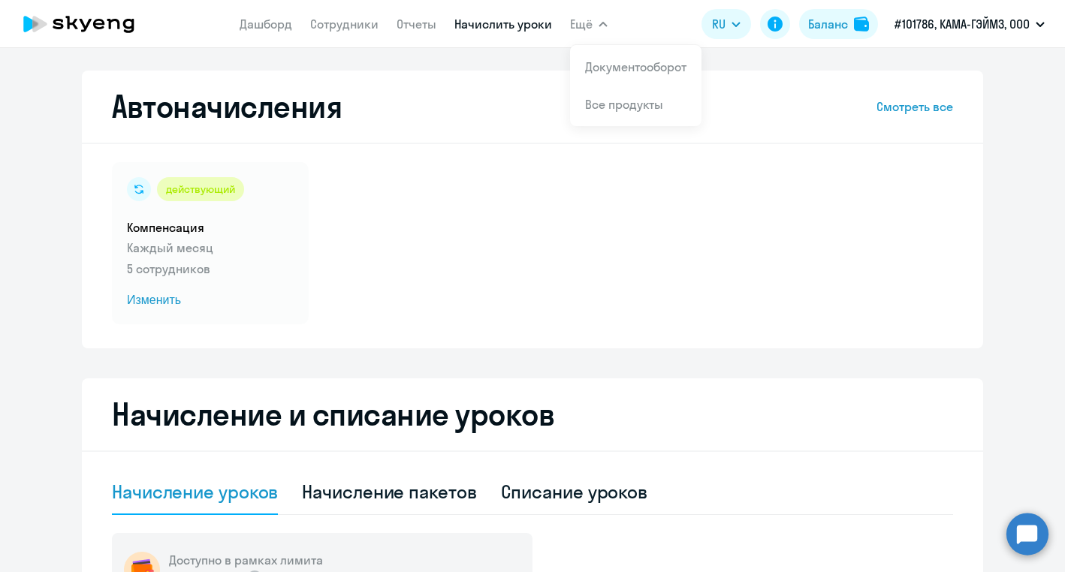
click at [600, 26] on icon "button" at bounding box center [603, 24] width 9 height 5
click at [585, 17] on span "Ещё" at bounding box center [581, 24] width 23 height 18
click at [368, 206] on div "действующий Компенсация Каждый месяц 5 сотрудников Изменить" at bounding box center [532, 243] width 841 height 162
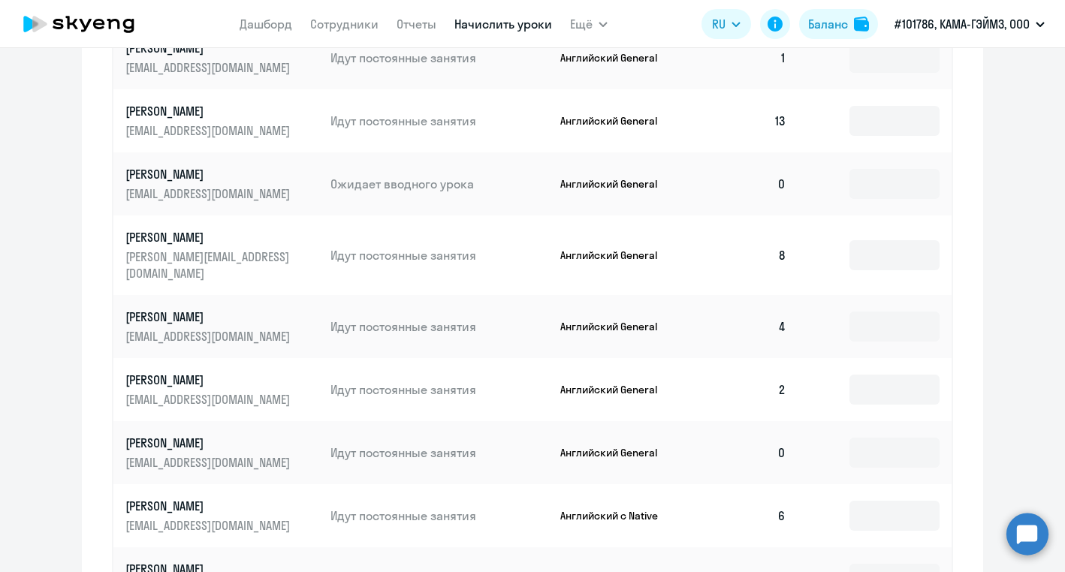
scroll to position [693, 0]
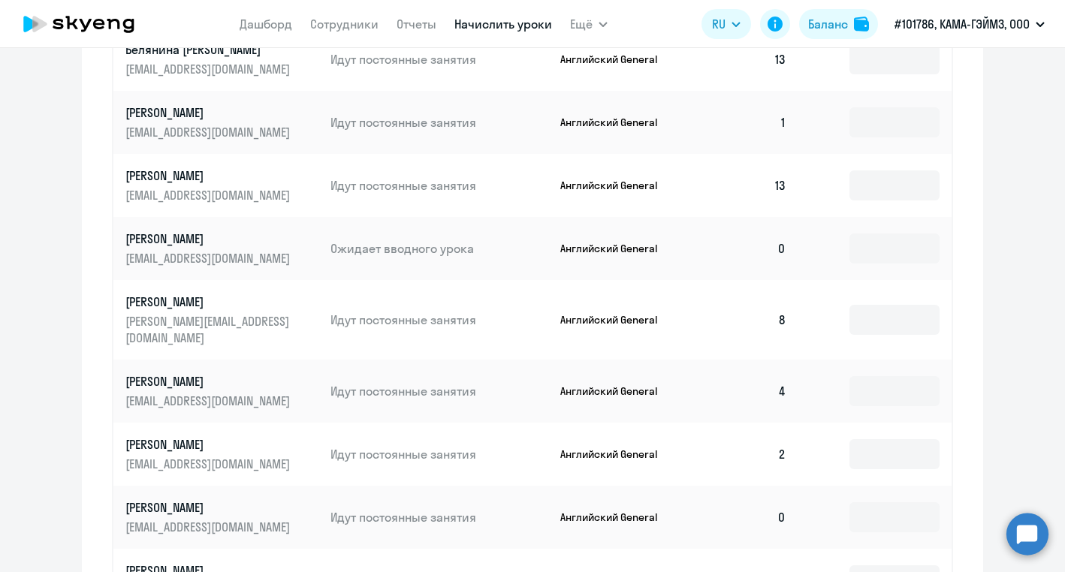
click at [149, 173] on p "[PERSON_NAME]" at bounding box center [209, 175] width 168 height 17
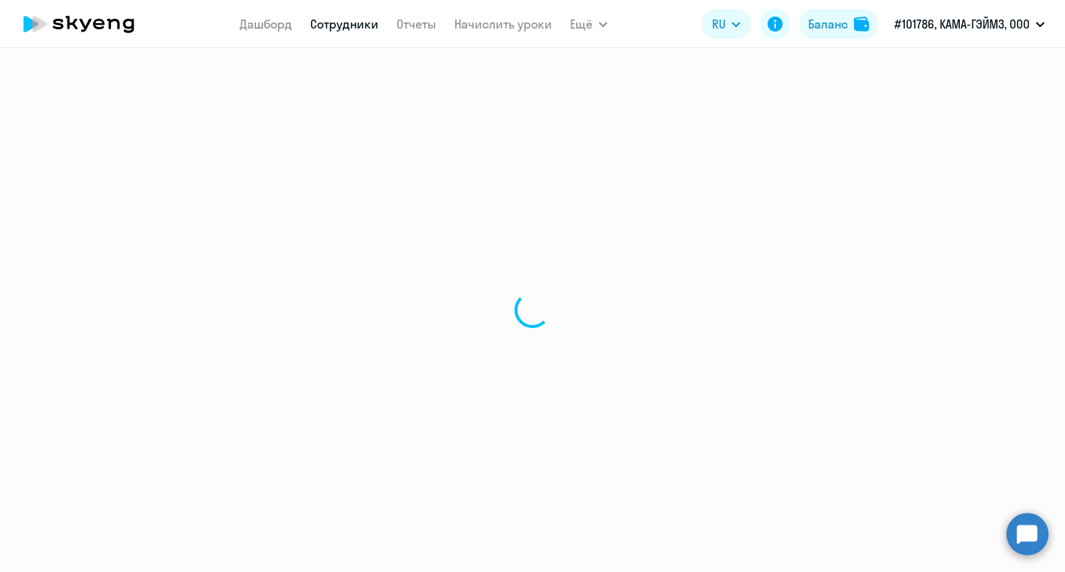
select select "english"
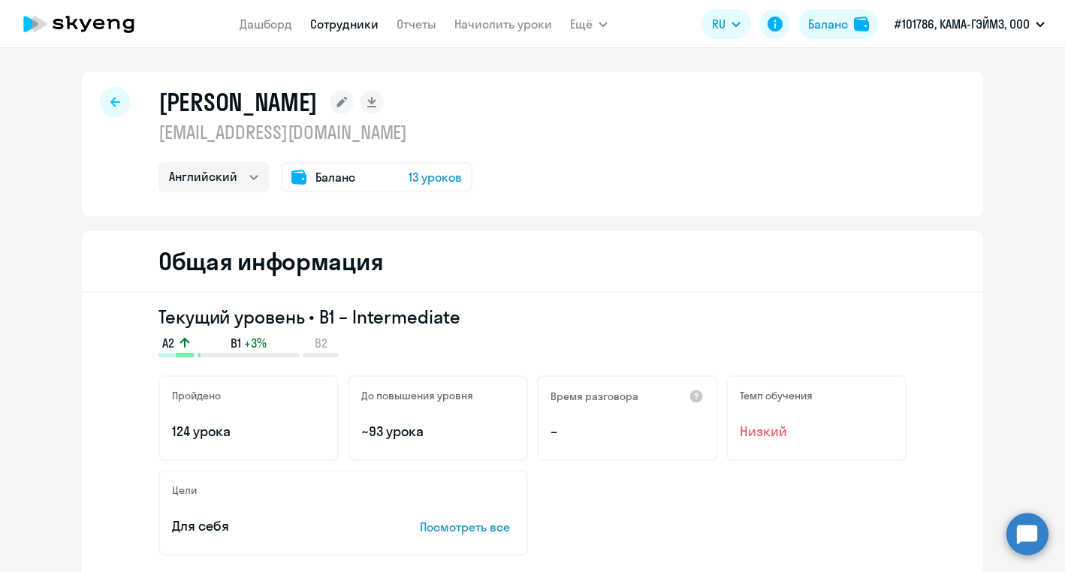
click at [116, 96] on div at bounding box center [115, 102] width 30 height 30
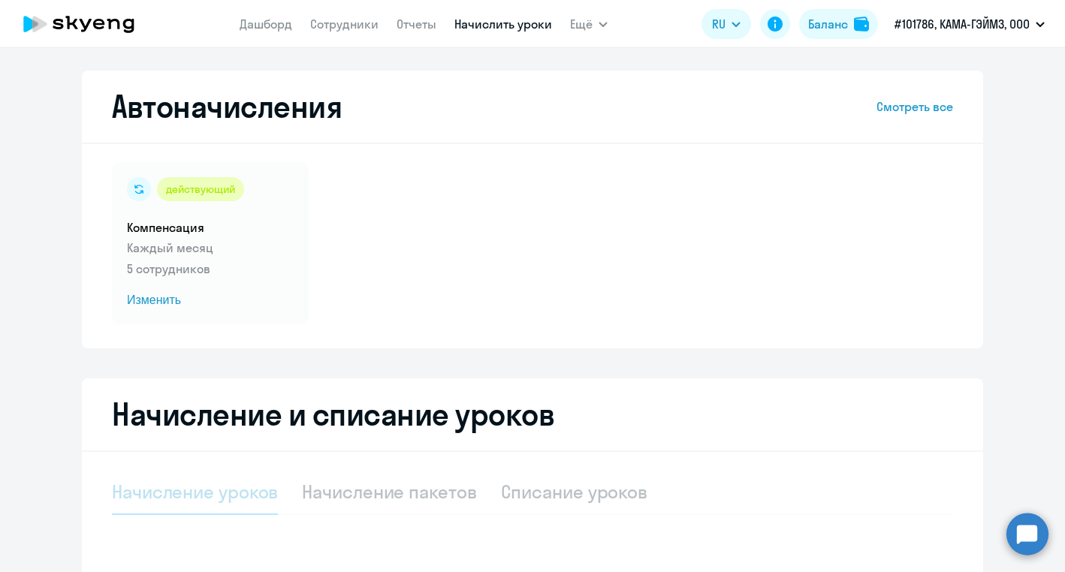
select select "10"
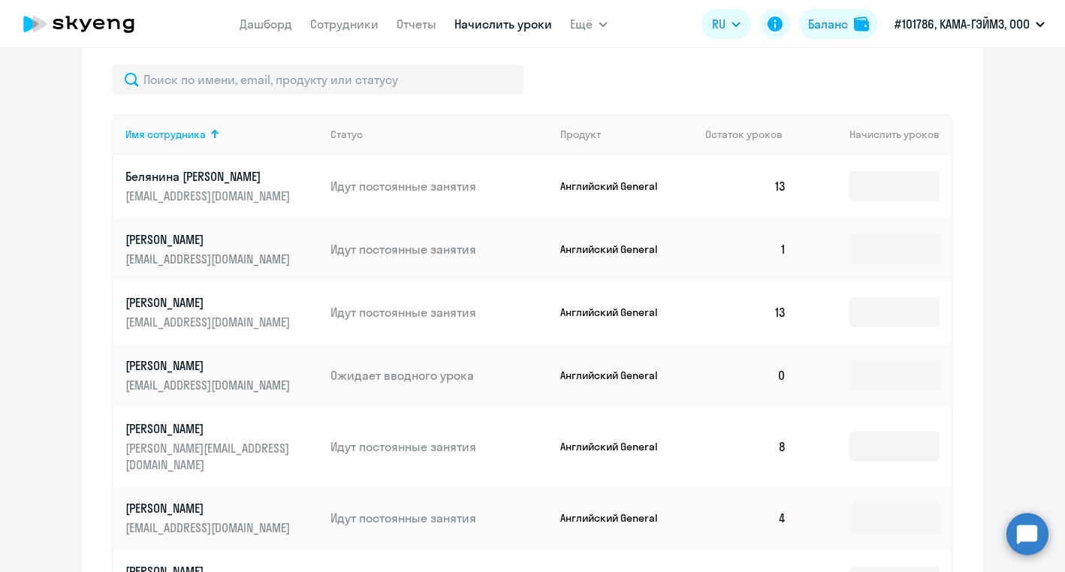
scroll to position [563, 0]
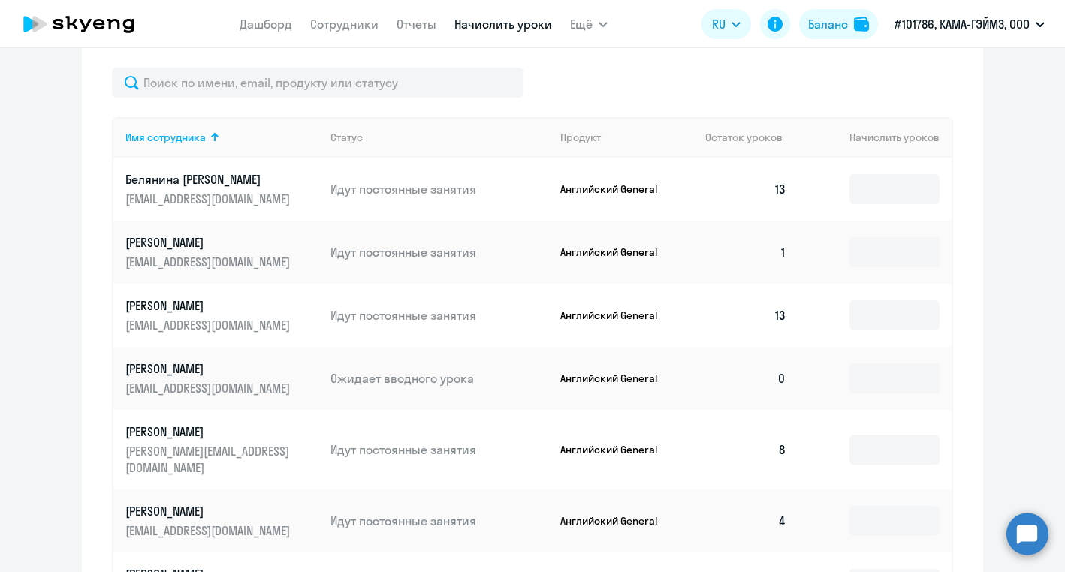
click at [204, 369] on p "[PERSON_NAME]" at bounding box center [209, 369] width 168 height 17
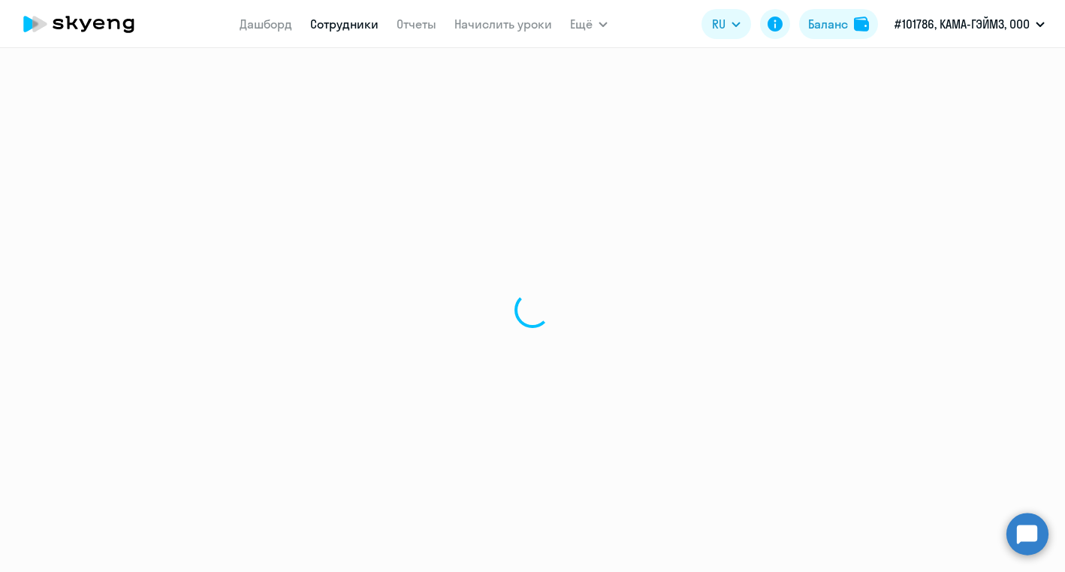
select select "english"
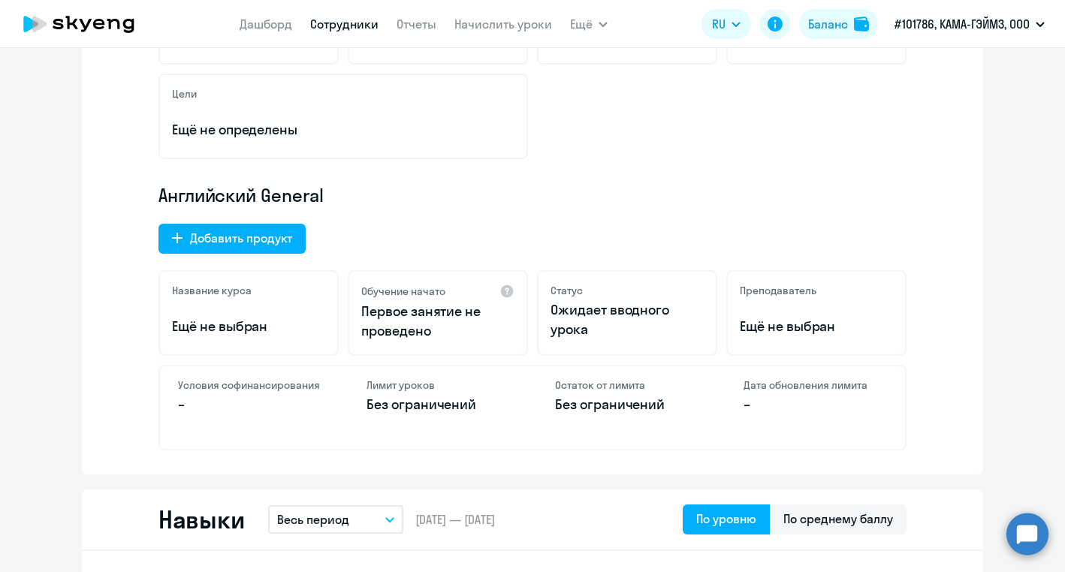
scroll to position [452, 0]
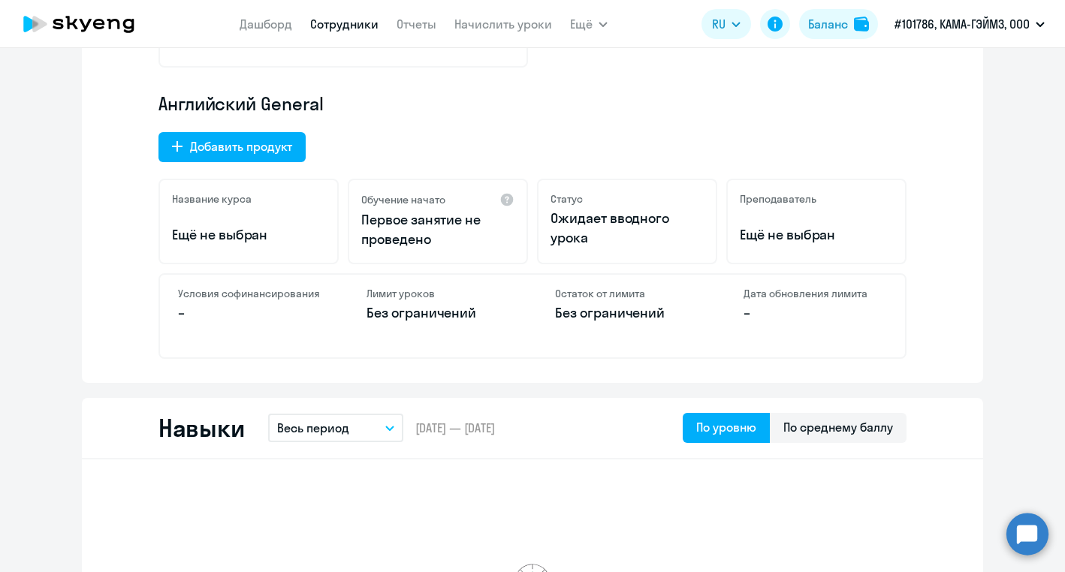
click at [228, 222] on div "Название курса Ещё не выбран" at bounding box center [248, 222] width 180 height 86
click at [397, 211] on p "Первое занятие не проведено" at bounding box center [437, 229] width 153 height 39
click at [563, 230] on p "Ожидает вводного урока" at bounding box center [627, 228] width 153 height 39
drag, startPoint x: 760, startPoint y: 225, endPoint x: 761, endPoint y: 264, distance: 38.3
click at [761, 226] on p "Ещё не выбран" at bounding box center [816, 235] width 153 height 20
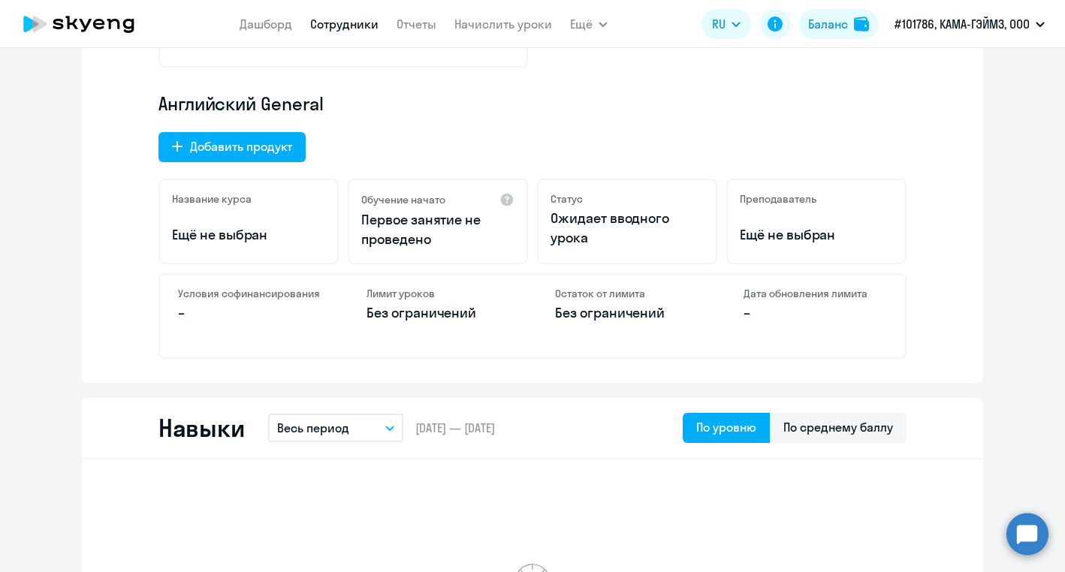
drag, startPoint x: 750, startPoint y: 269, endPoint x: 737, endPoint y: 272, distance: 13.8
click at [750, 270] on div "Английский General Добавить продукт Название курса Ещё не выбран Обучение начат…" at bounding box center [532, 225] width 748 height 267
click at [389, 300] on h4 "Лимит уроков" at bounding box center [438, 294] width 143 height 14
click at [249, 144] on div "Добавить продукт" at bounding box center [241, 146] width 102 height 18
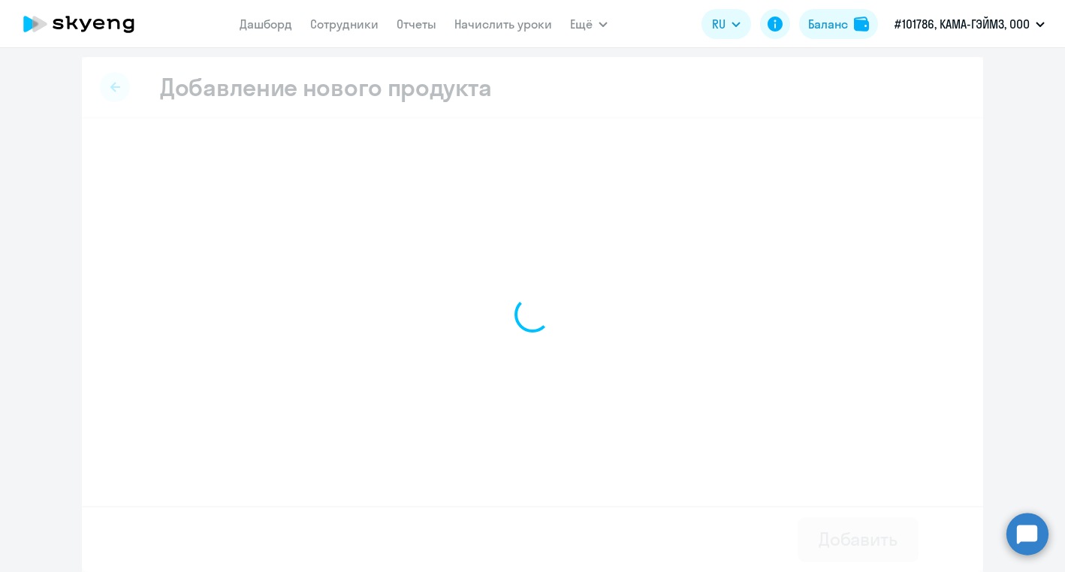
scroll to position [3, 0]
select select "english_adult_native_speaker"
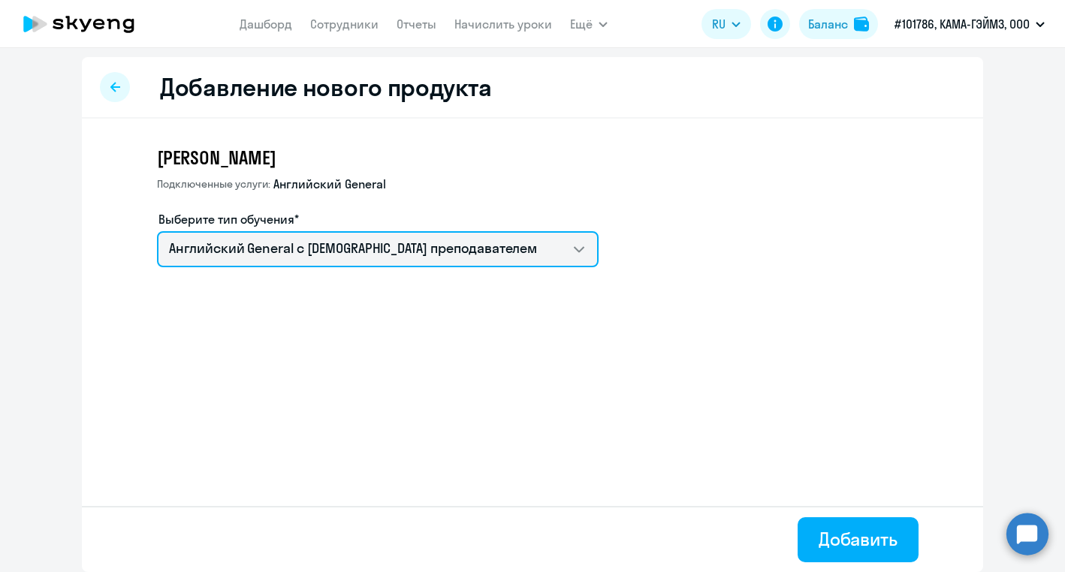
scroll to position [0, 0]
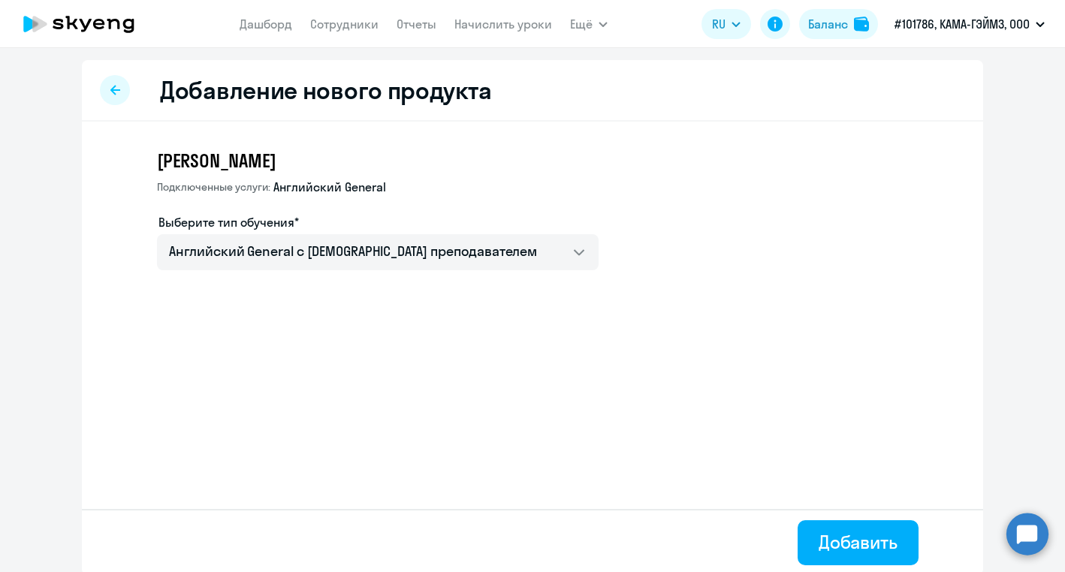
click at [116, 95] on div at bounding box center [115, 90] width 30 height 30
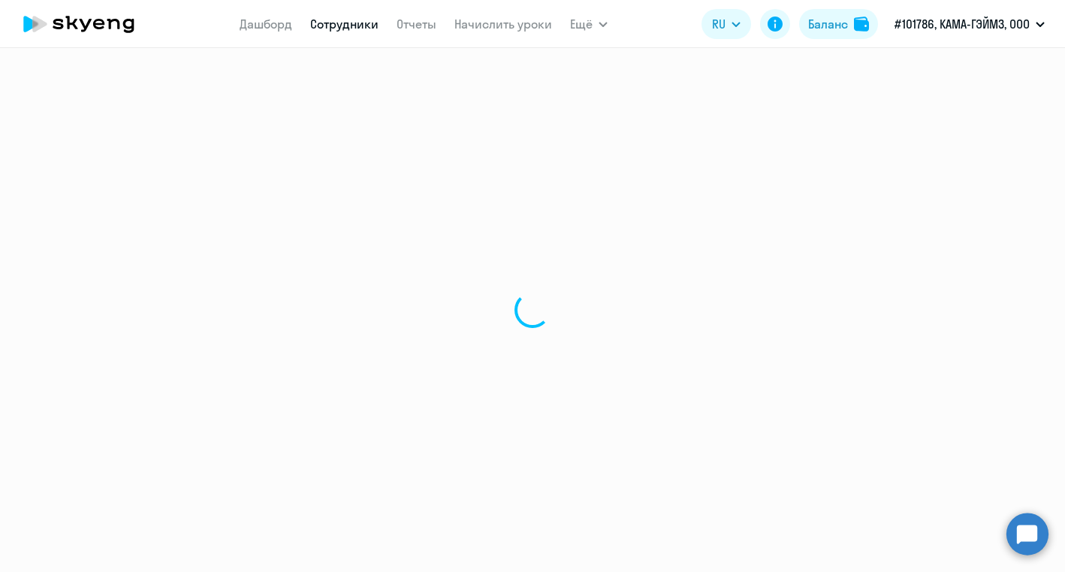
select select "english"
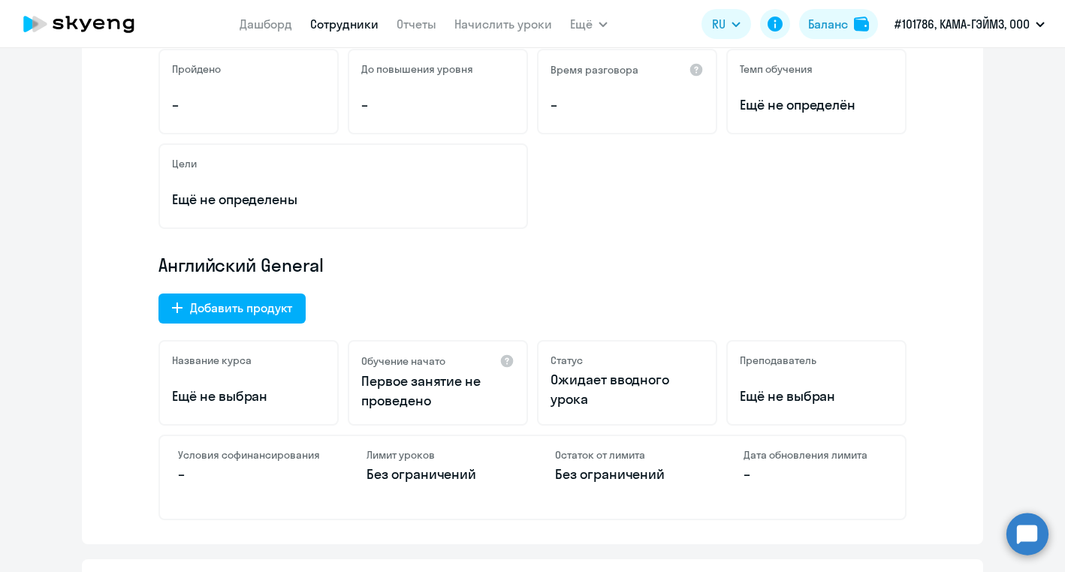
scroll to position [313, 0]
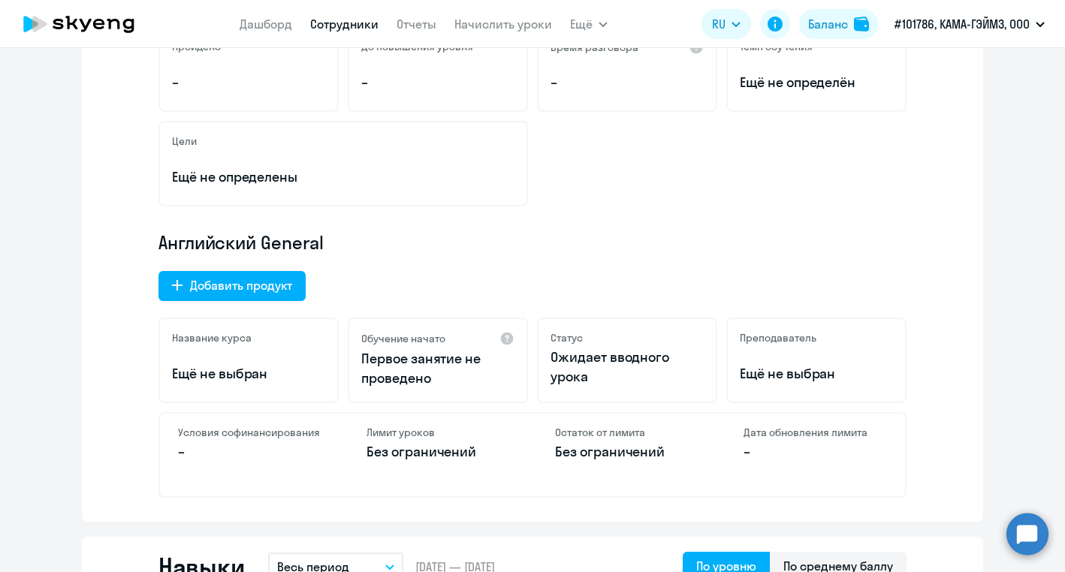
click at [388, 365] on p "Первое занятие не проведено" at bounding box center [437, 368] width 153 height 39
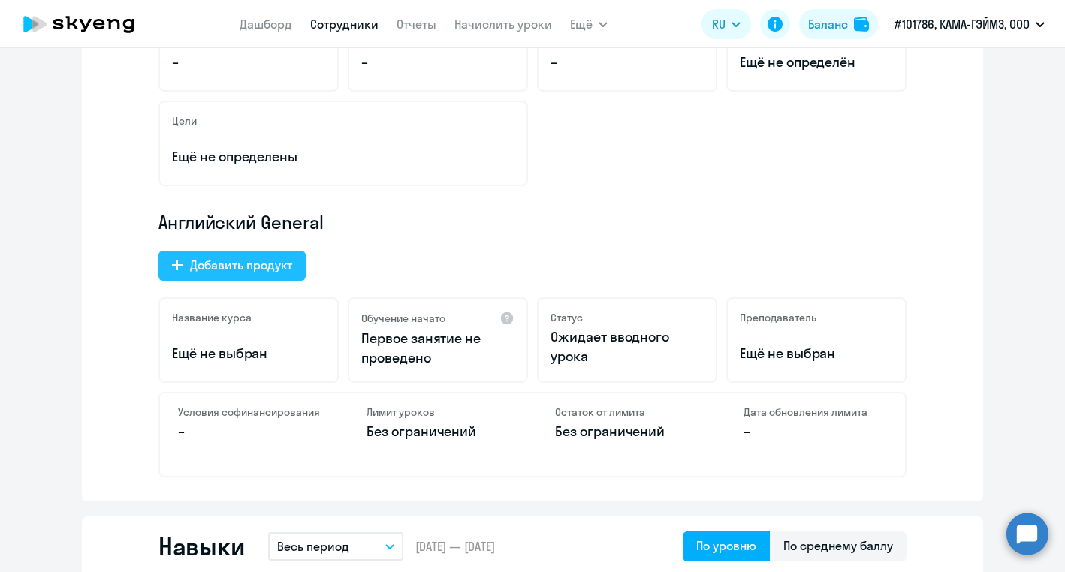
click at [261, 267] on div "Добавить продукт" at bounding box center [241, 265] width 102 height 18
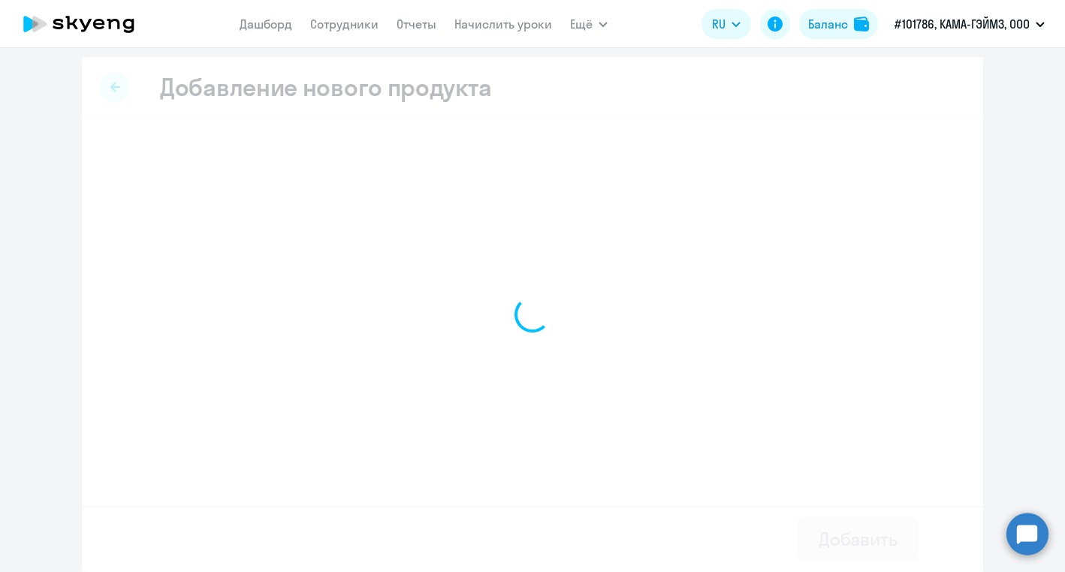
scroll to position [3, 0]
select select "english_adult_native_speaker"
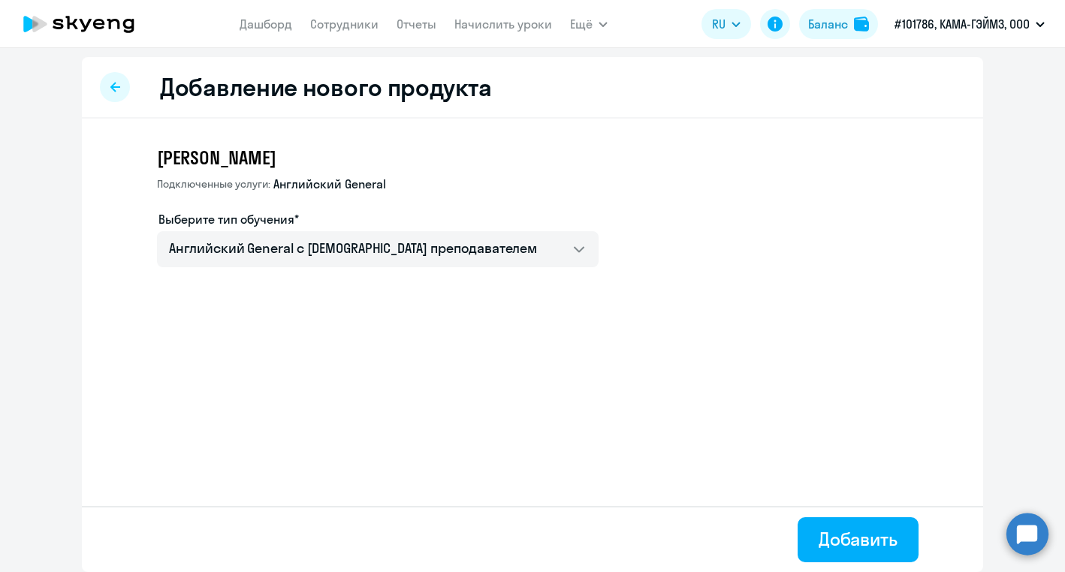
click at [110, 80] on div at bounding box center [115, 87] width 30 height 30
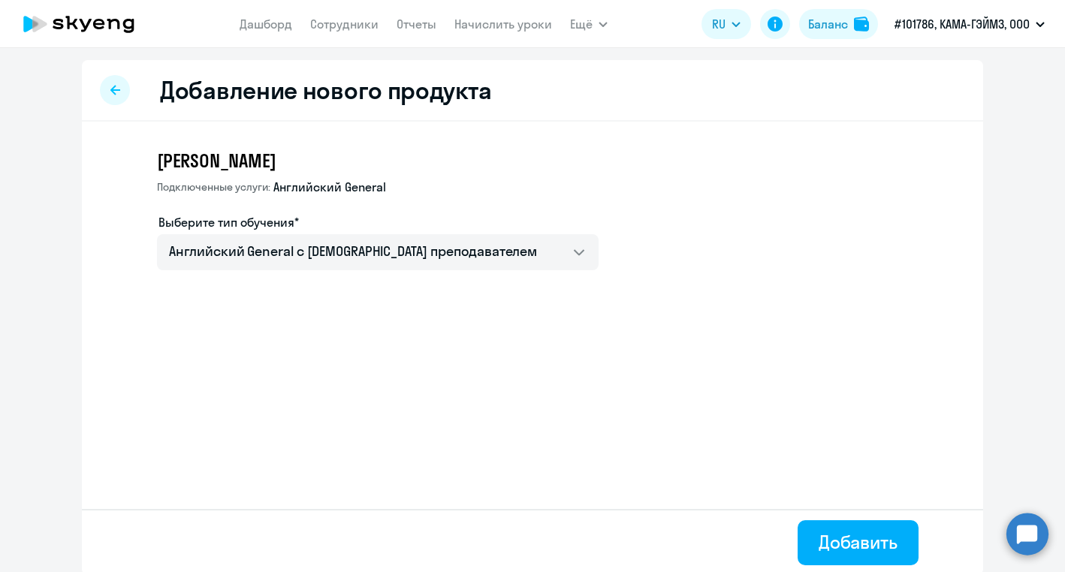
select select "english"
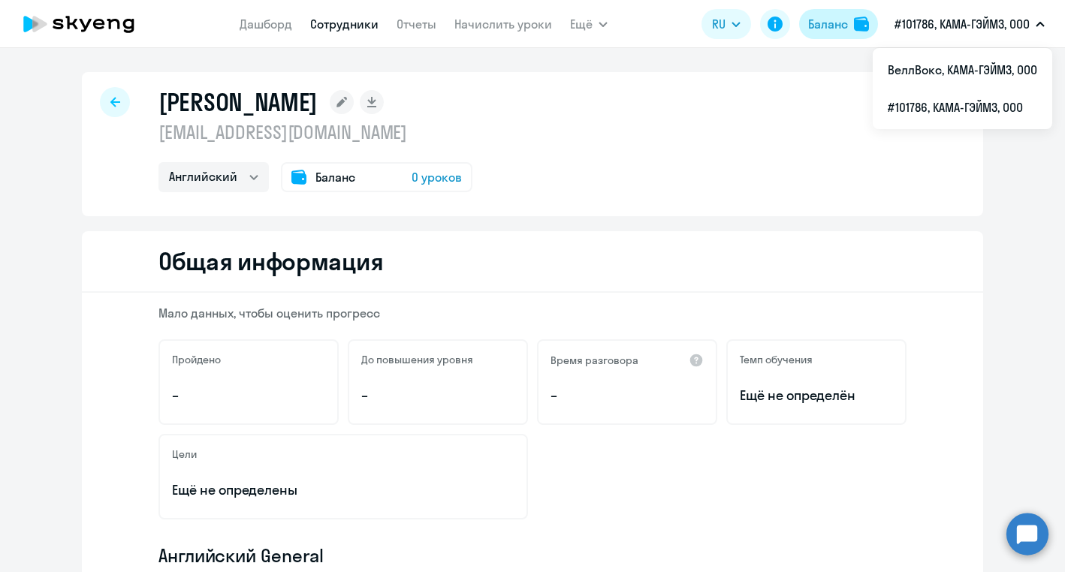
click at [828, 24] on div "Баланс" at bounding box center [828, 24] width 40 height 18
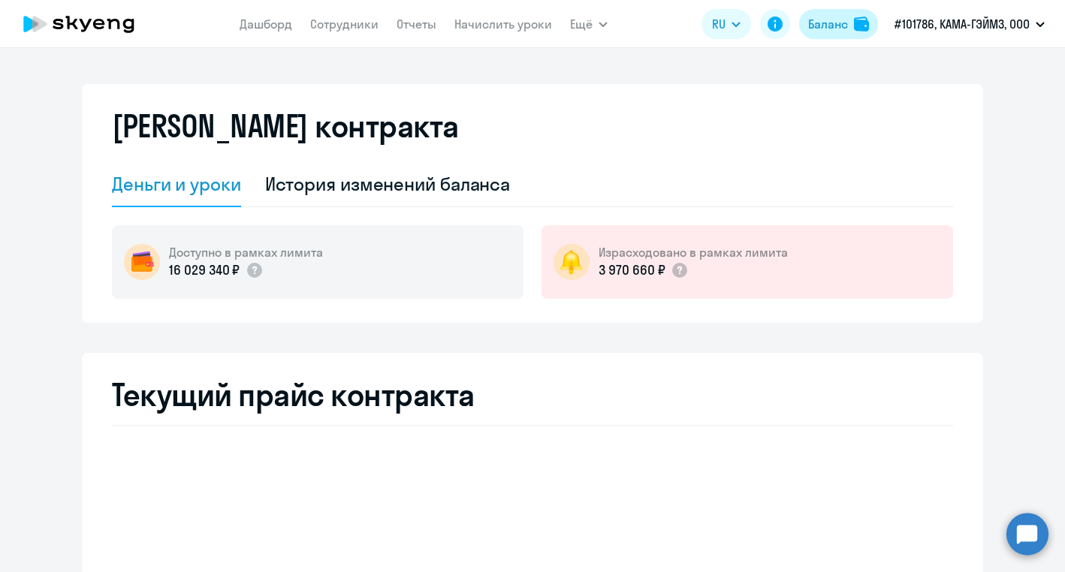
select select "english_adult_not_native_speaker"
